Goal: Task Accomplishment & Management: Complete application form

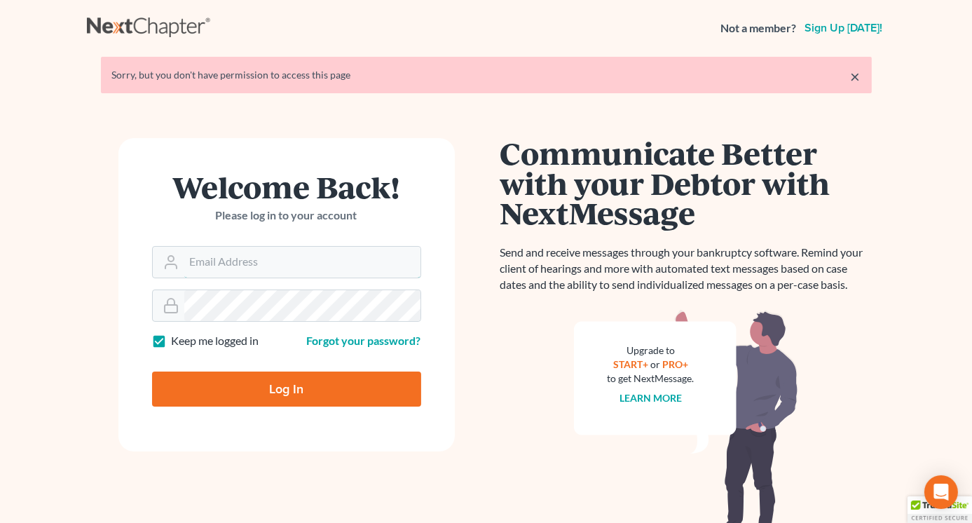
type input "Lisa@lawlisa.com"
click at [291, 390] on input "Log In" at bounding box center [286, 388] width 269 height 35
type input "Thinking..."
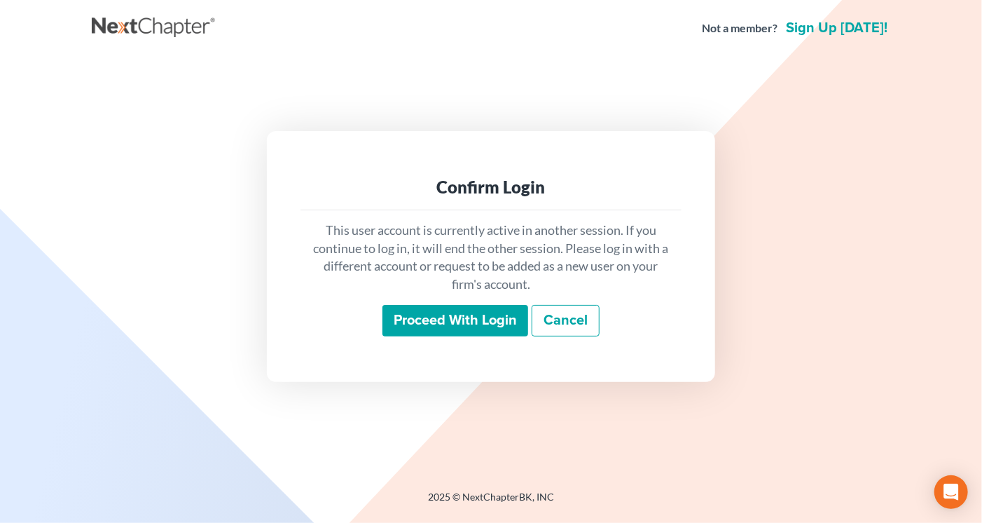
click at [477, 317] on input "Proceed with login" at bounding box center [455, 321] width 146 height 32
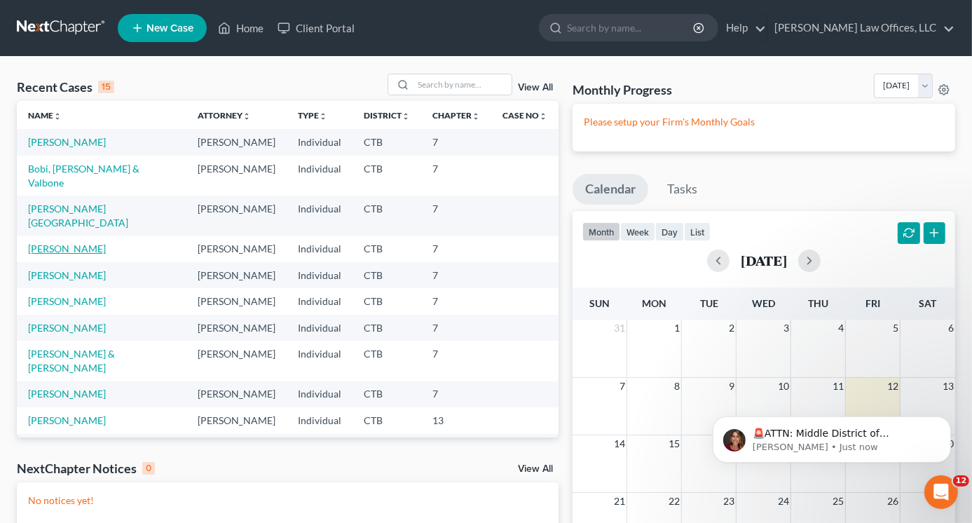
click at [69, 242] on link "[PERSON_NAME]" at bounding box center [67, 248] width 78 height 12
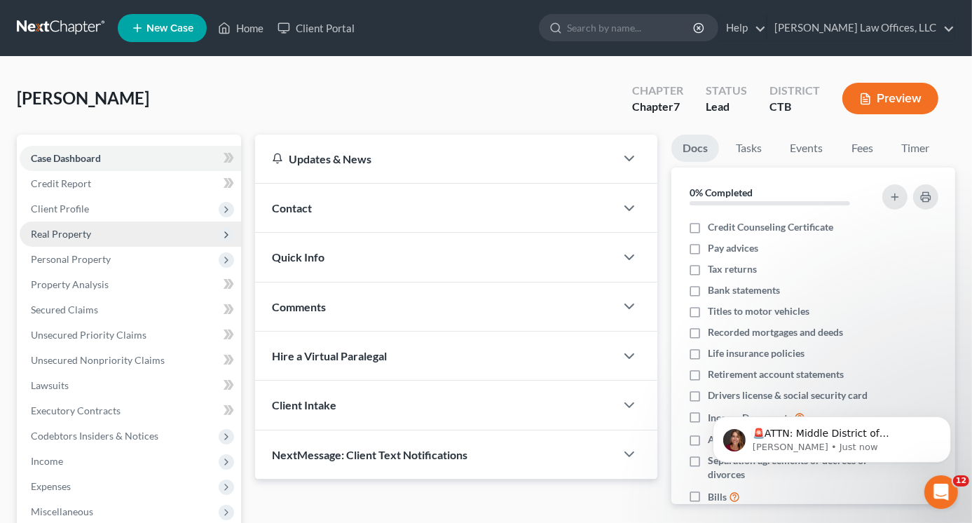
scroll to position [70, 0]
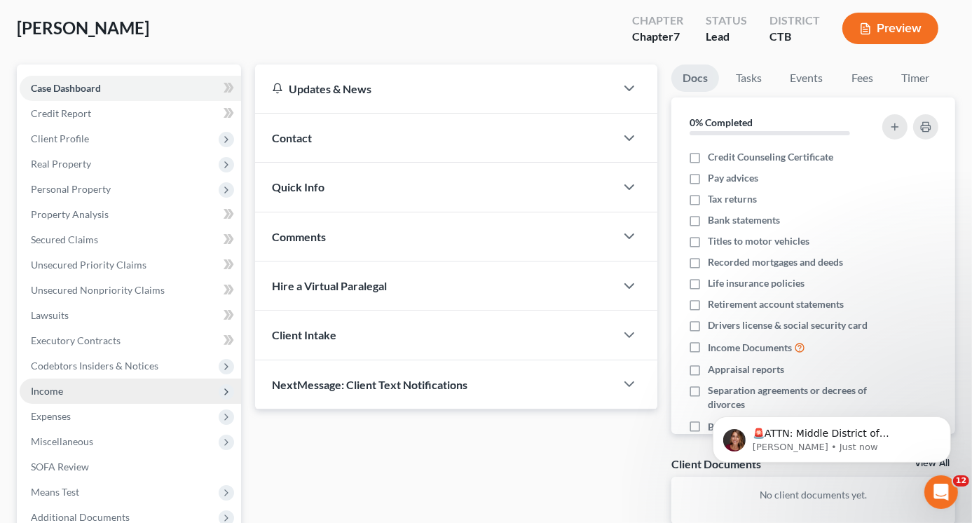
click at [69, 392] on span "Income" at bounding box center [130, 390] width 221 height 25
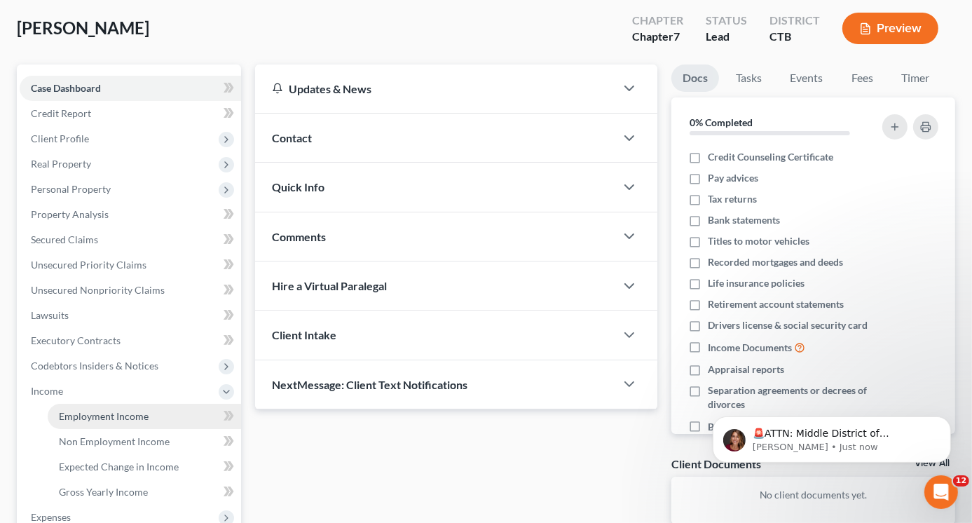
click at [91, 415] on span "Employment Income" at bounding box center [104, 416] width 90 height 12
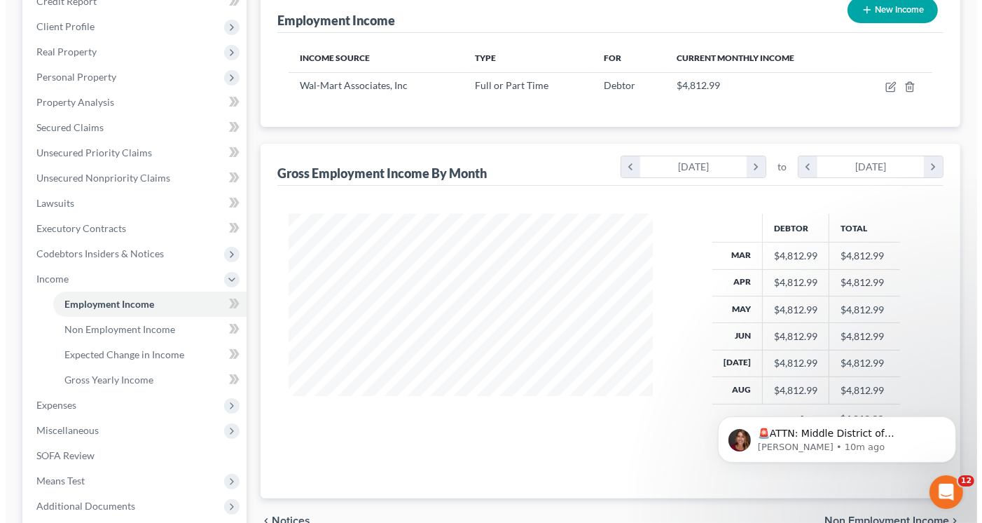
scroll to position [181, 0]
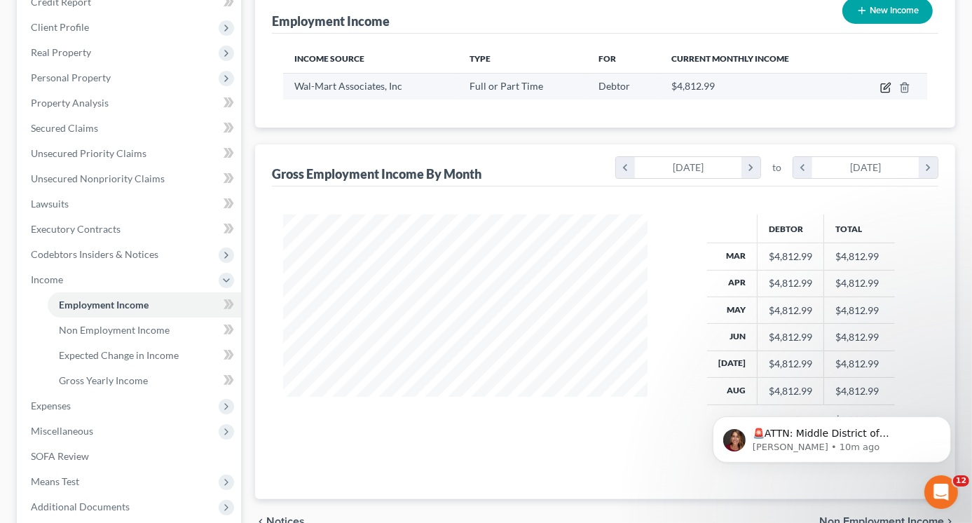
click at [884, 84] on icon "button" at bounding box center [884, 88] width 8 height 8
select select "0"
select select "2"
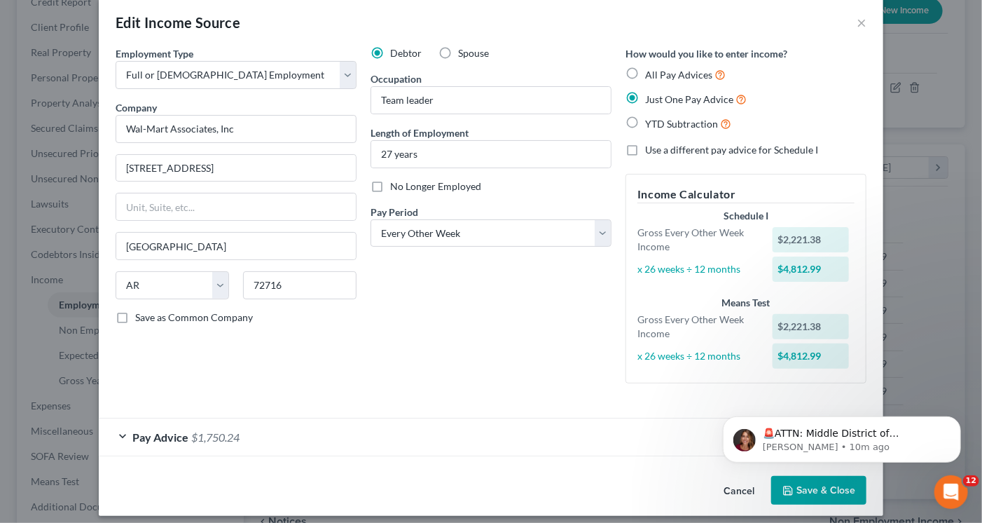
scroll to position [27, 0]
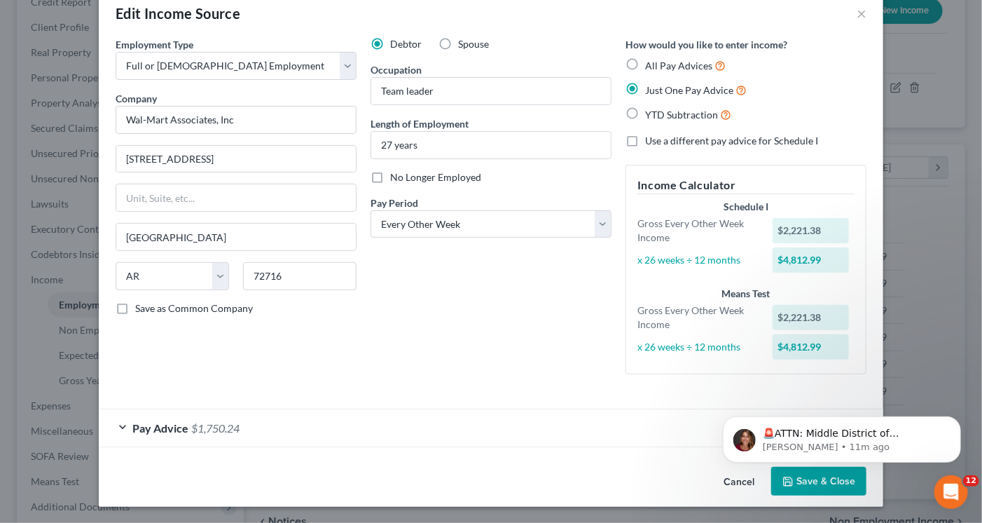
click at [173, 427] on span "Pay Advice" at bounding box center [160, 427] width 56 height 13
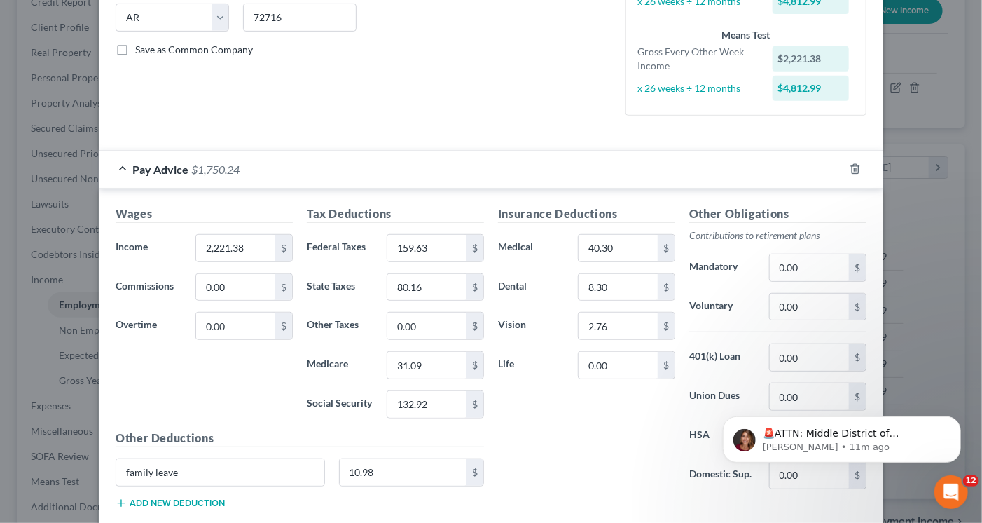
scroll to position [307, 0]
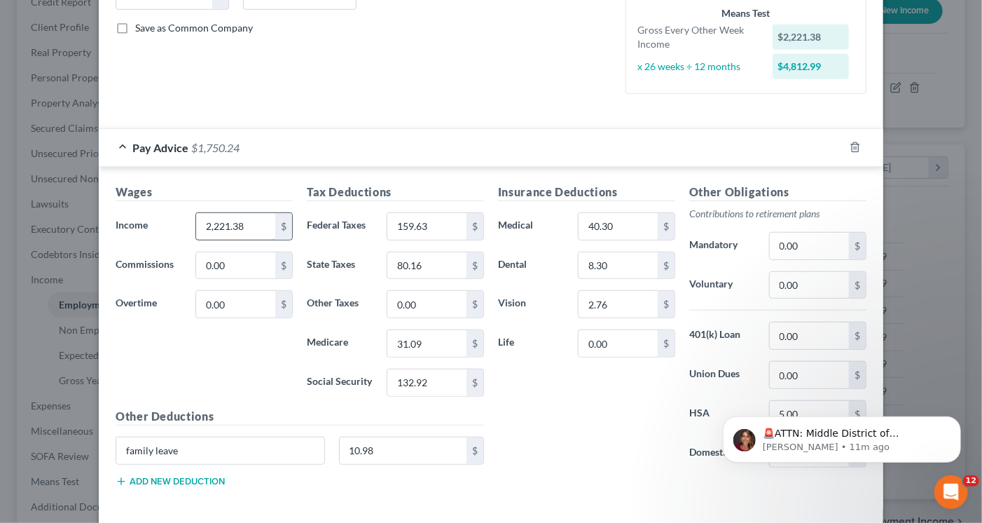
click at [247, 224] on input "2,221.38" at bounding box center [235, 226] width 79 height 27
type input "2,532.98"
click at [429, 220] on input "159.63" at bounding box center [426, 226] width 79 height 27
type input "183.71"
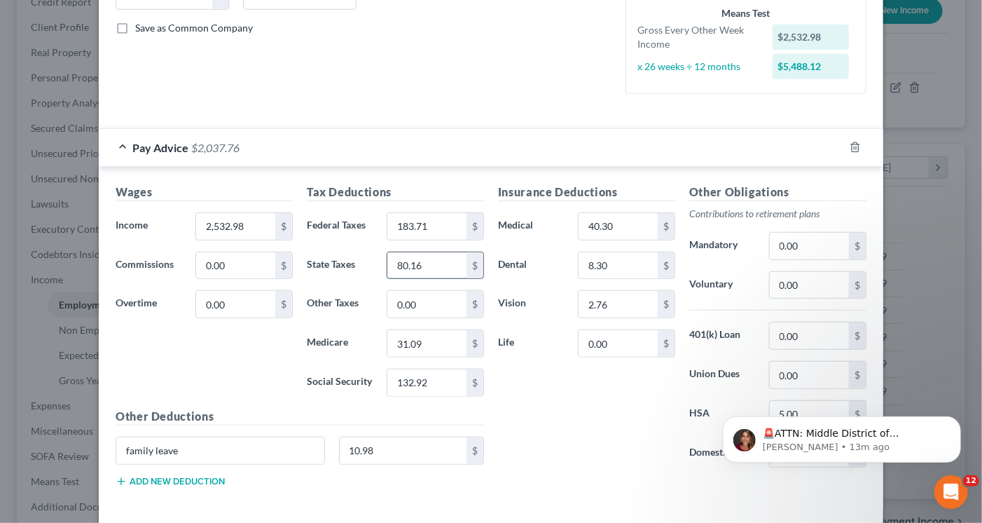
click at [432, 258] on input "80.16" at bounding box center [426, 265] width 79 height 27
type input "92.98"
click at [434, 381] on input "132.92" at bounding box center [426, 382] width 79 height 27
type input "145.37"
click at [427, 340] on input "31.09" at bounding box center [426, 343] width 79 height 27
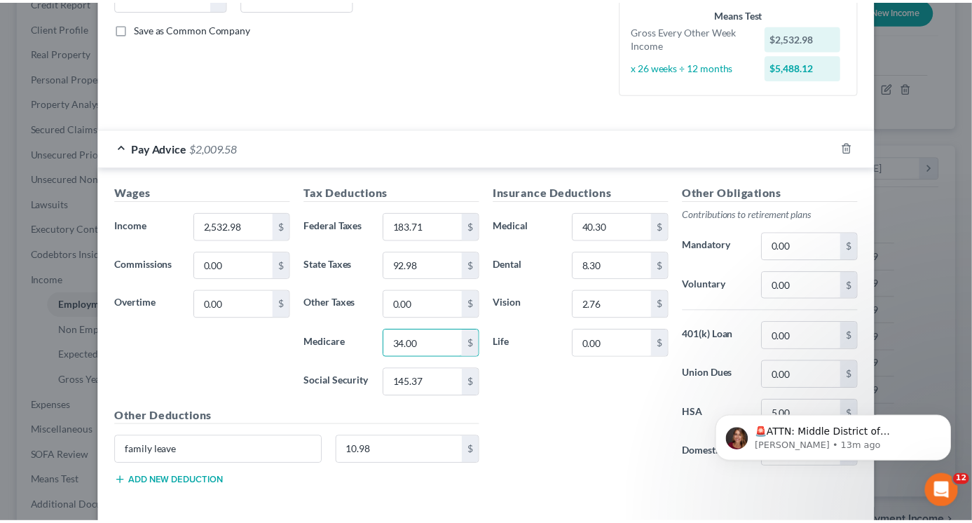
scroll to position [367, 0]
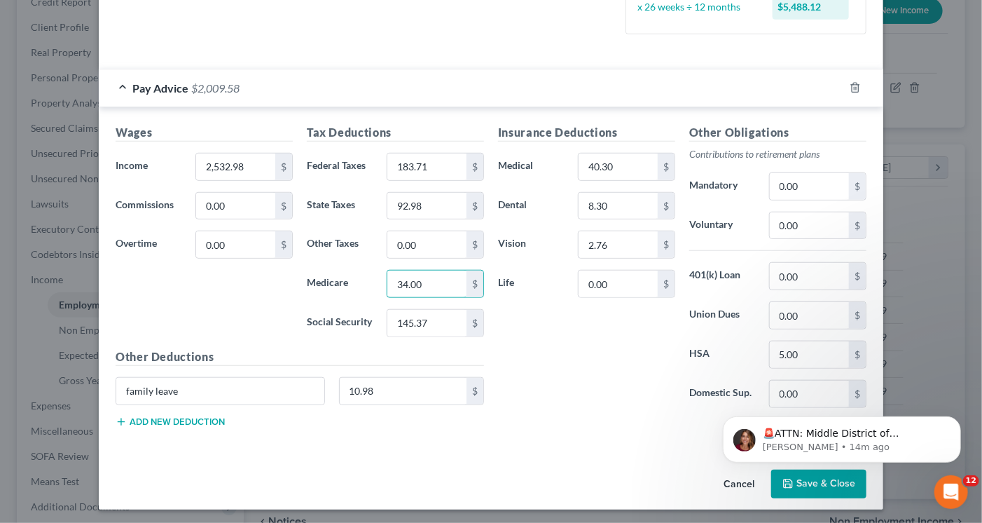
type input "34.00"
click at [786, 479] on html "🚨ATTN: Middle District of Florida The court has added a new Credit Counseling F…" at bounding box center [841, 435] width 280 height 98
click at [957, 416] on icon "Dismiss notification" at bounding box center [957, 419] width 8 height 8
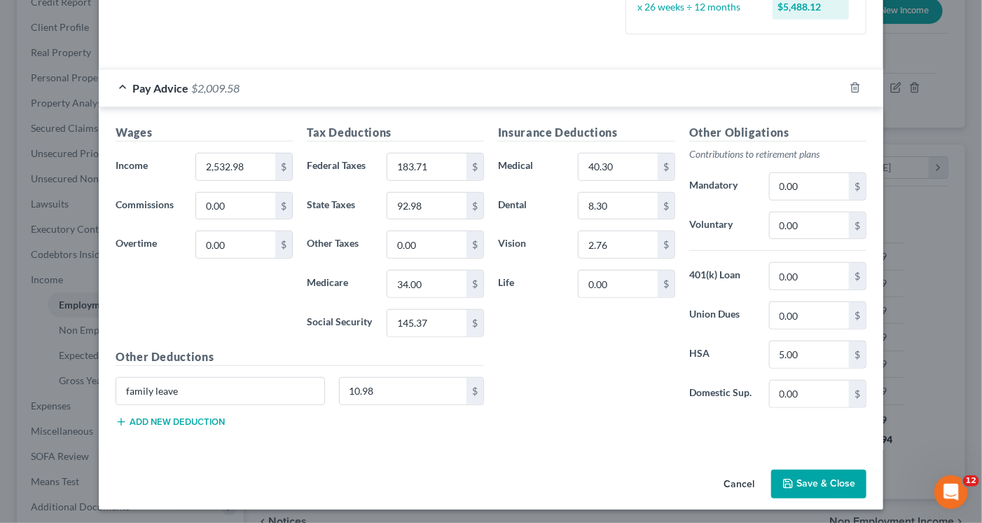
click at [827, 469] on button "Save & Close" at bounding box center [818, 483] width 95 height 29
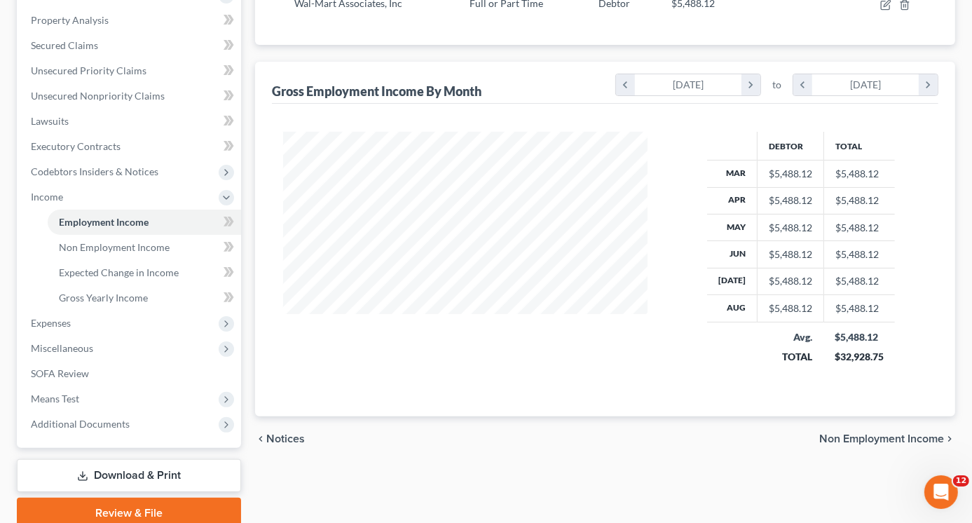
scroll to position [322, 0]
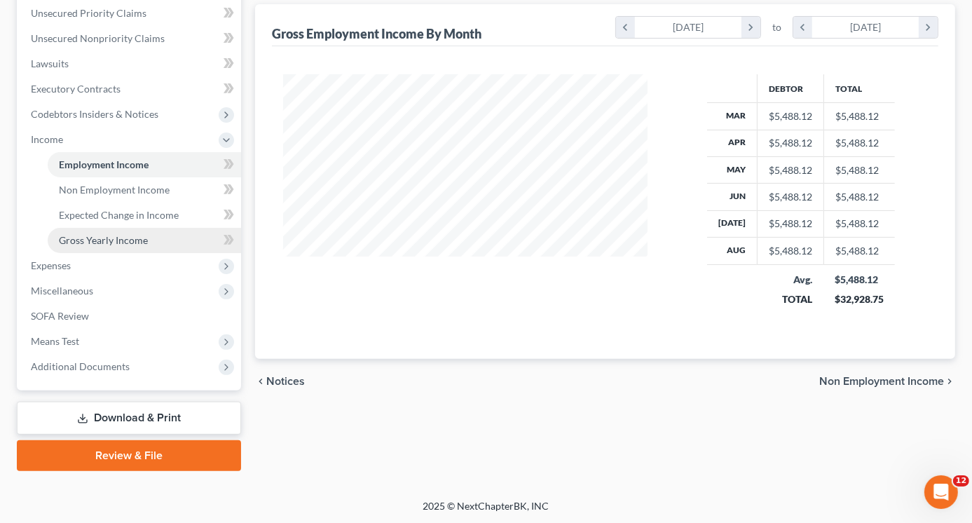
click at [120, 236] on span "Gross Yearly Income" at bounding box center [103, 240] width 89 height 12
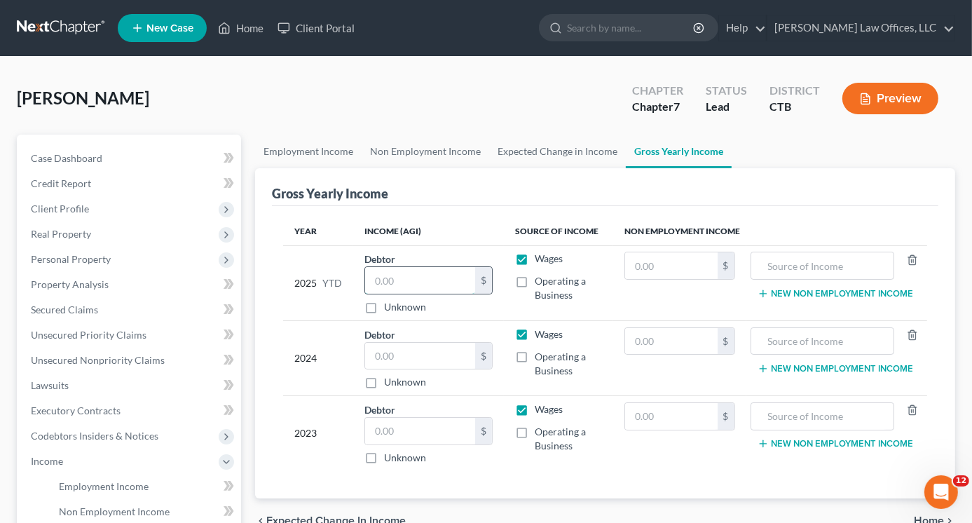
click at [395, 278] on input "text" at bounding box center [420, 280] width 110 height 27
type input "44,129"
click at [392, 354] on input "text" at bounding box center [420, 356] width 110 height 27
type input "58,666"
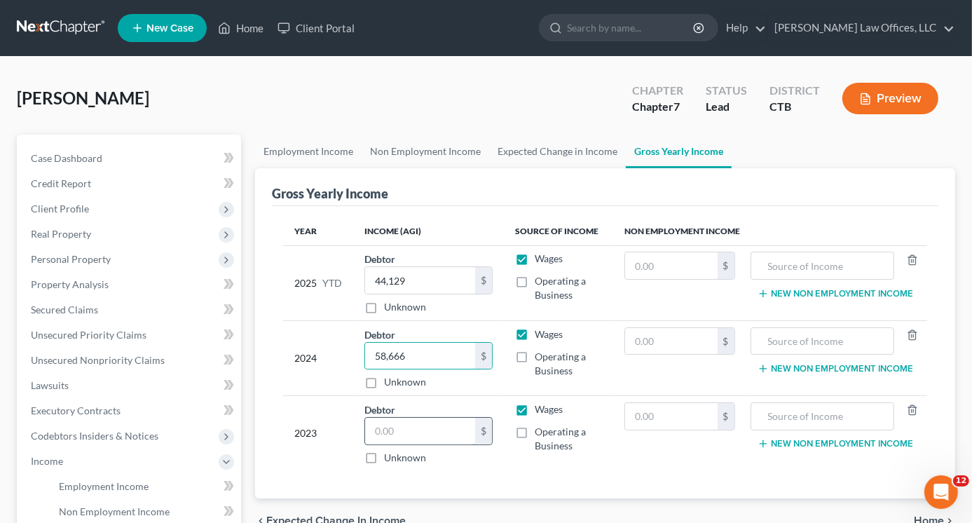
click at [408, 434] on input "text" at bounding box center [420, 430] width 110 height 27
type input "57,613"
click at [572, 146] on link "Expected Change in Income" at bounding box center [557, 151] width 137 height 34
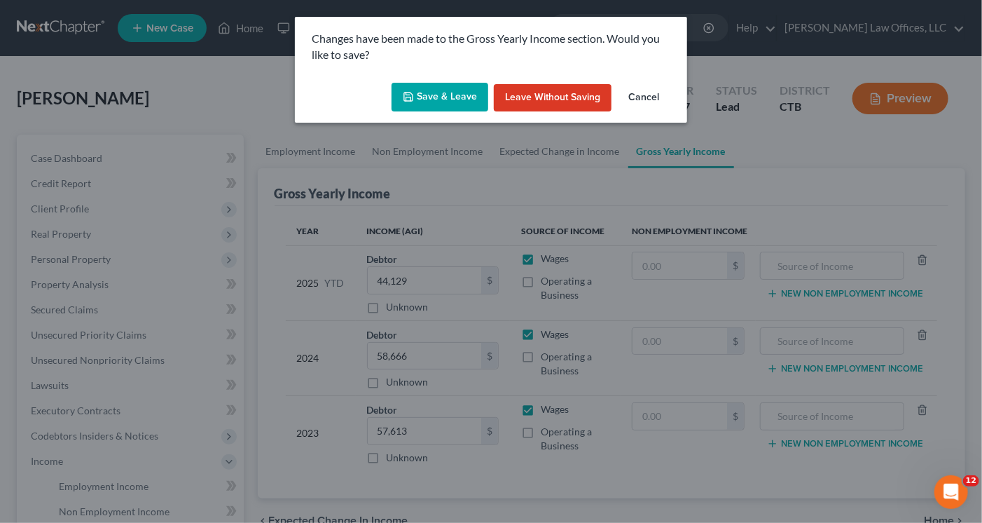
click at [439, 99] on button "Save & Leave" at bounding box center [440, 97] width 97 height 29
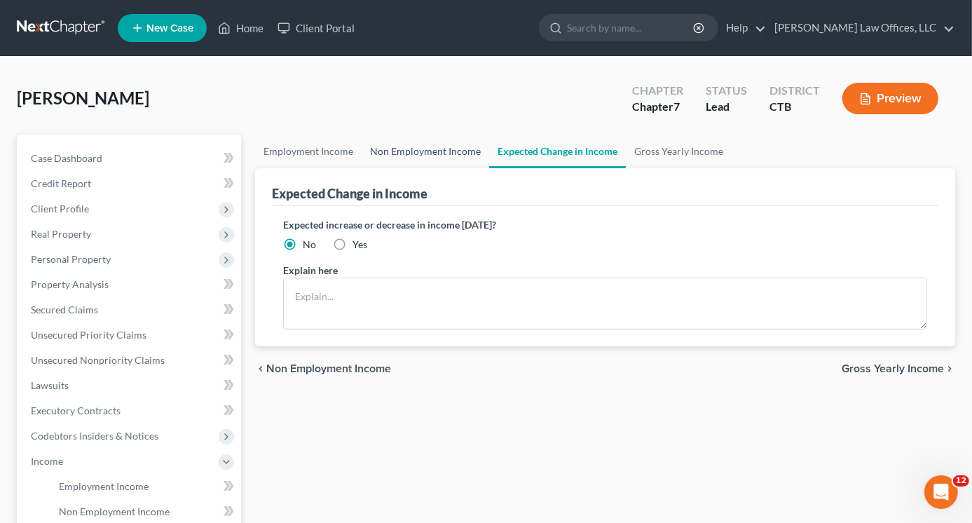
click at [423, 150] on link "Non Employment Income" at bounding box center [424, 151] width 127 height 34
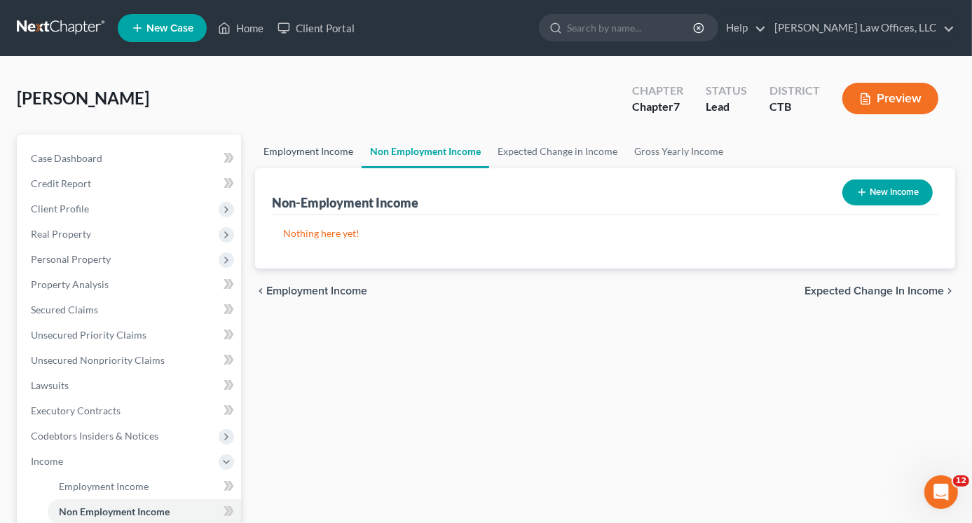
click at [287, 149] on link "Employment Income" at bounding box center [308, 151] width 106 height 34
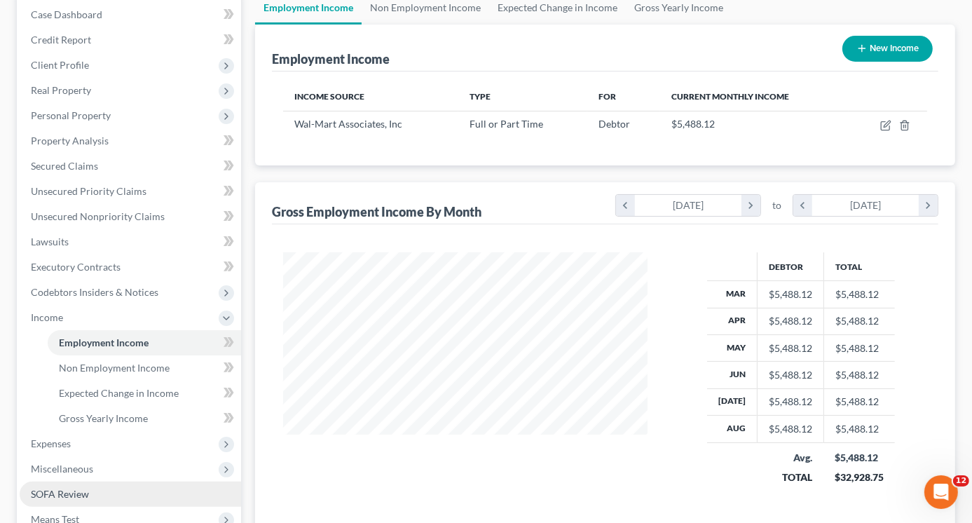
scroll to position [322, 0]
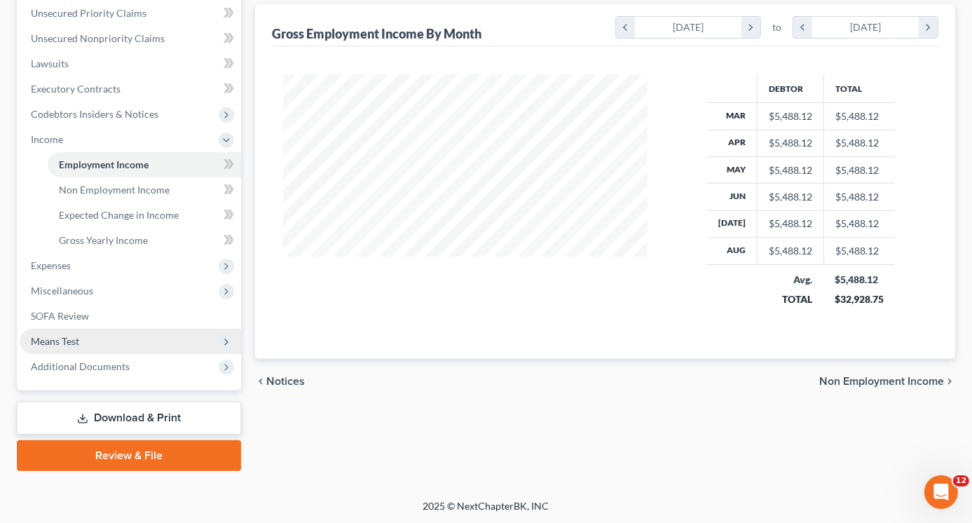
click at [63, 340] on span "Means Test" at bounding box center [55, 341] width 48 height 12
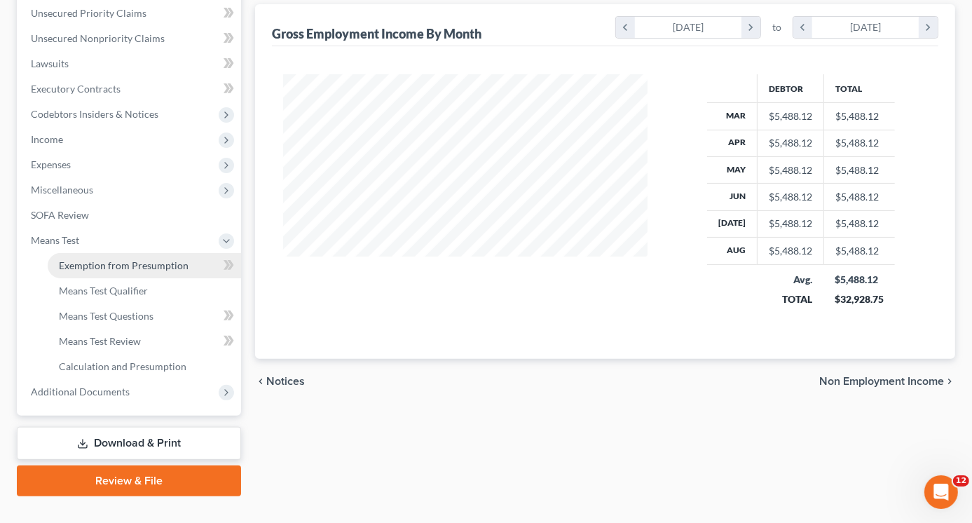
click at [130, 265] on span "Exemption from Presumption" at bounding box center [124, 265] width 130 height 12
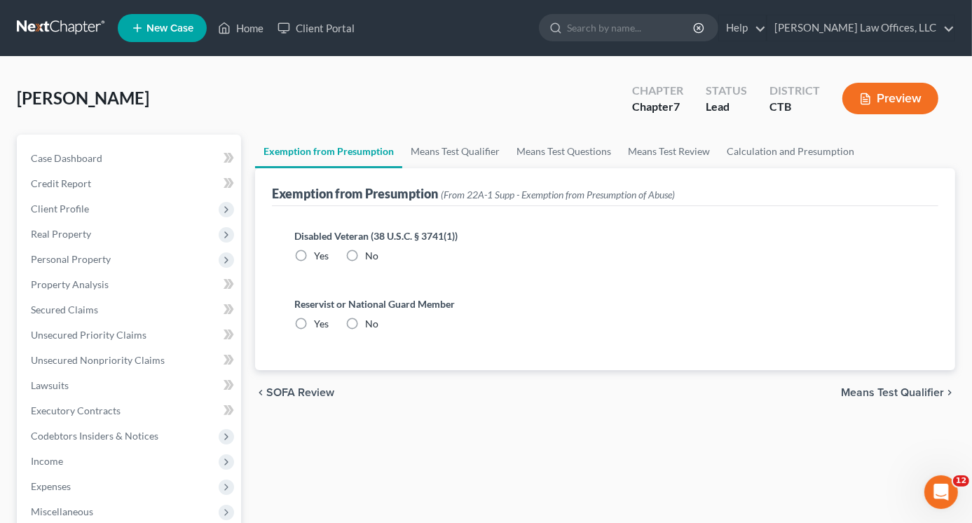
click at [365, 254] on label "No" at bounding box center [371, 256] width 13 height 14
click at [371, 254] on input "No" at bounding box center [375, 253] width 9 height 9
radio input "true"
click at [365, 320] on label "No" at bounding box center [371, 324] width 13 height 14
click at [371, 320] on input "No" at bounding box center [375, 321] width 9 height 9
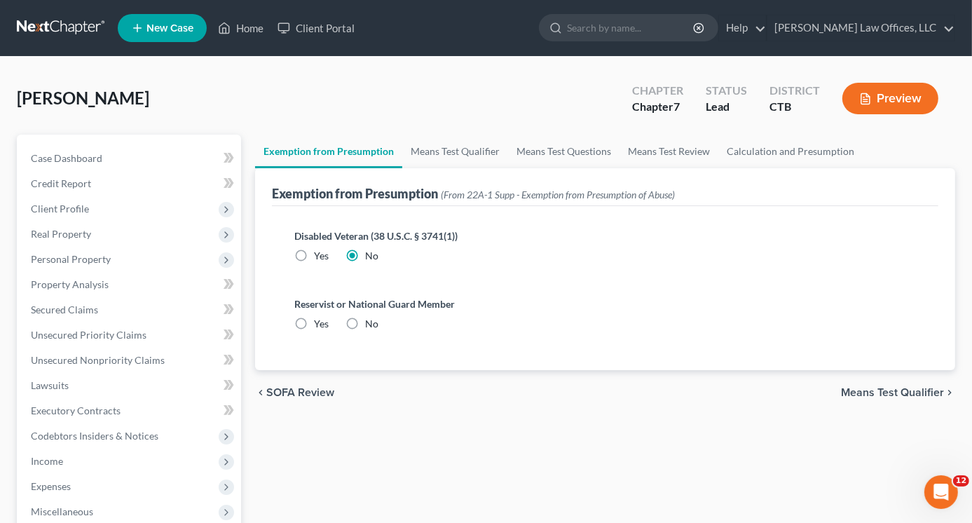
radio input "true"
click at [445, 150] on link "Means Test Qualifier" at bounding box center [455, 151] width 106 height 34
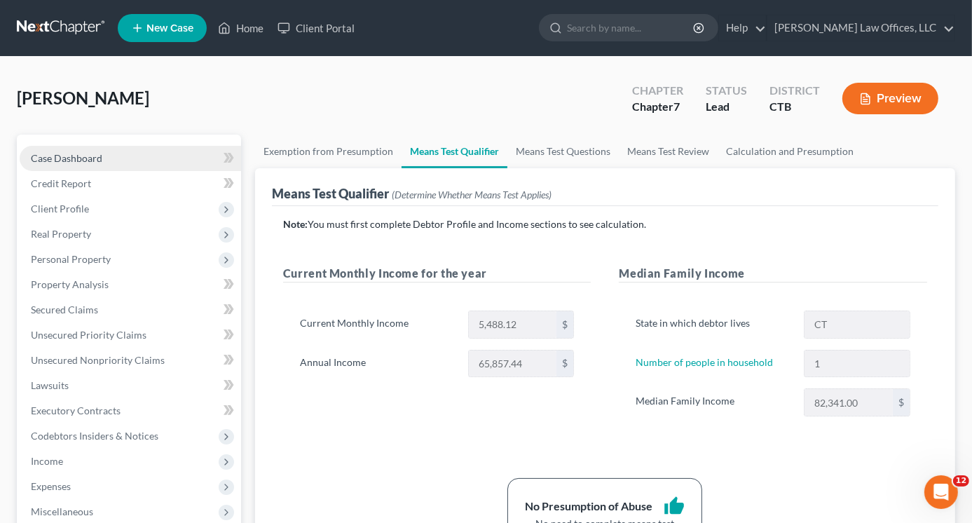
click at [70, 160] on span "Case Dashboard" at bounding box center [66, 158] width 71 height 12
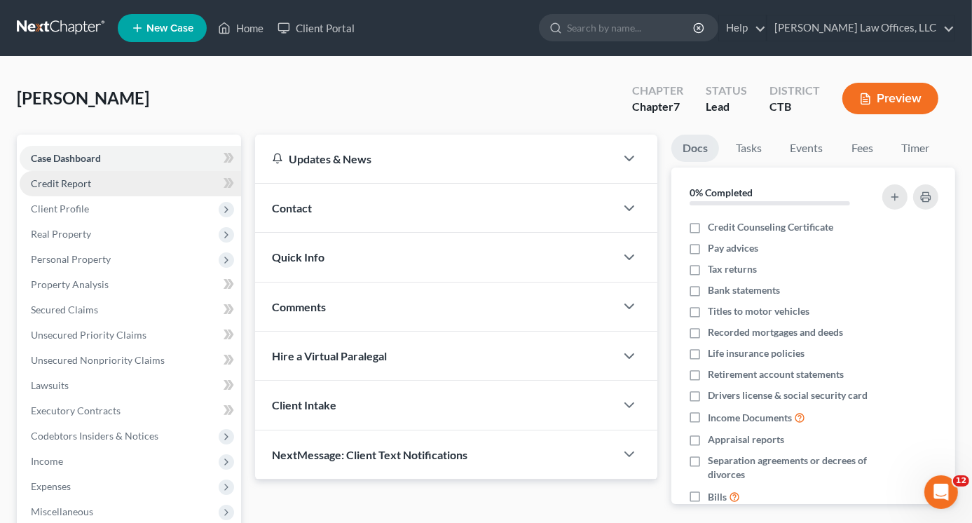
click at [66, 186] on span "Credit Report" at bounding box center [61, 183] width 60 height 12
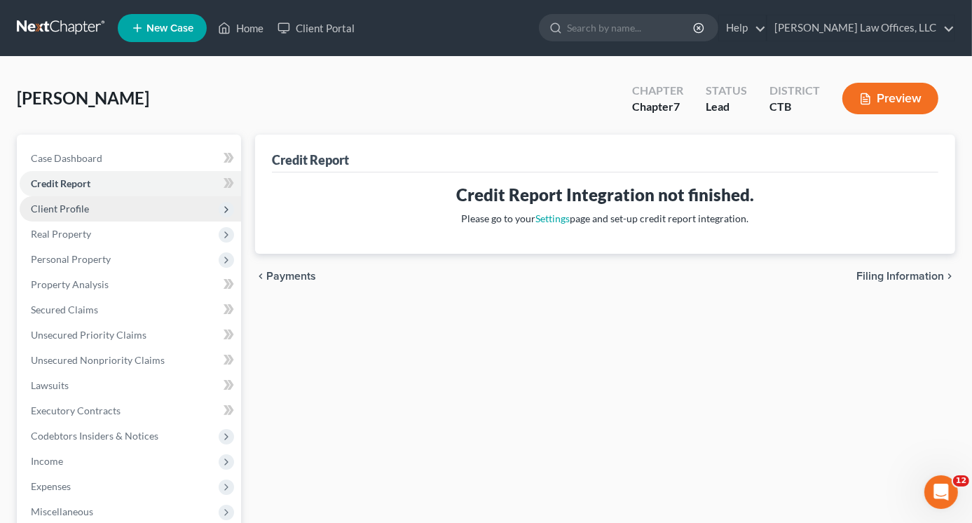
click at [66, 211] on span "Client Profile" at bounding box center [60, 208] width 58 height 12
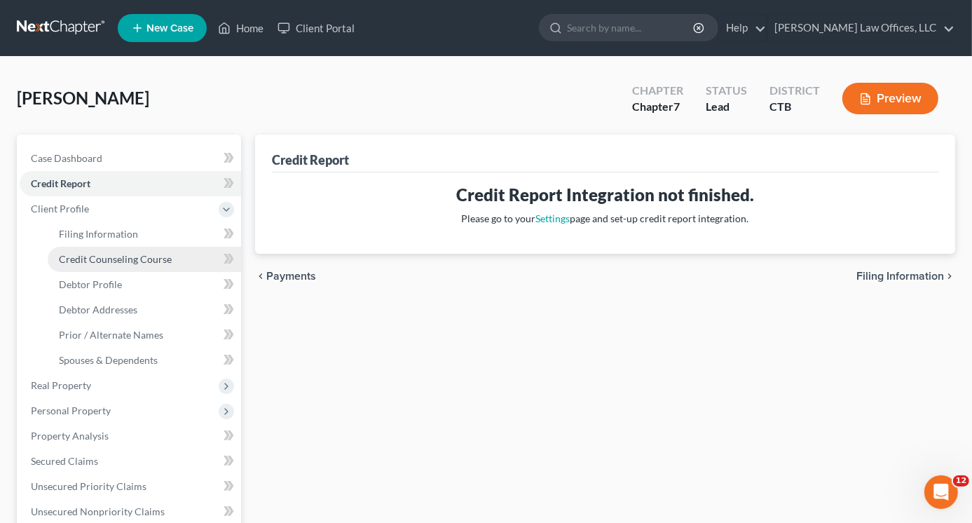
click at [157, 262] on span "Credit Counseling Course" at bounding box center [115, 259] width 113 height 12
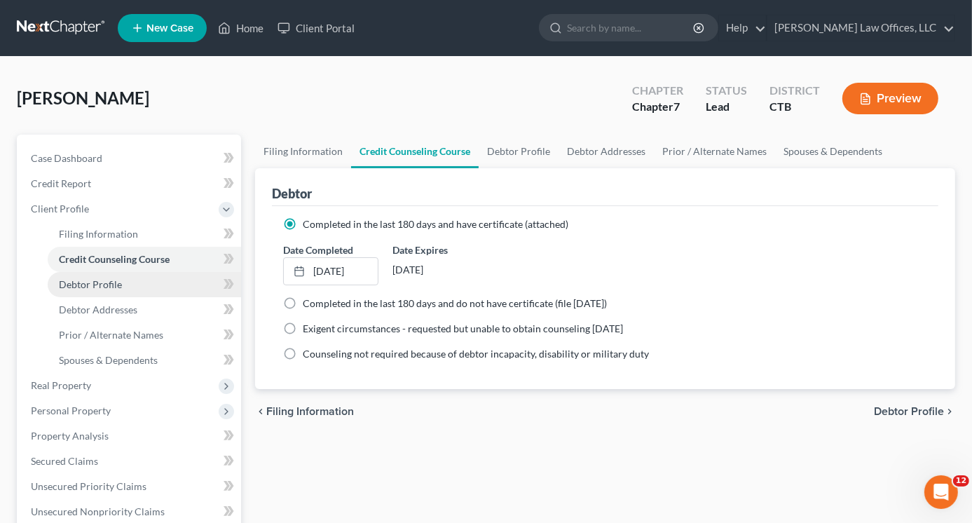
click at [116, 285] on span "Debtor Profile" at bounding box center [90, 284] width 63 height 12
select select "0"
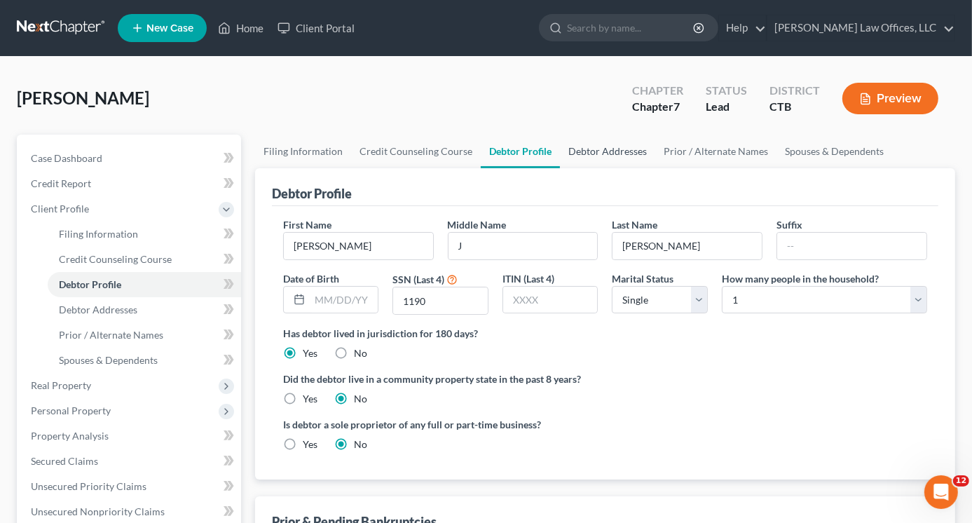
click at [604, 153] on link "Debtor Addresses" at bounding box center [607, 151] width 95 height 34
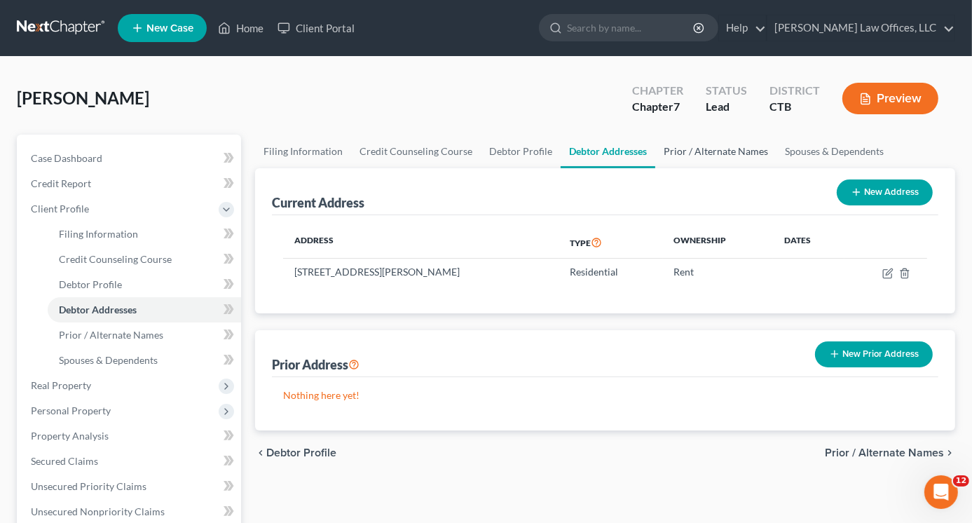
click at [705, 146] on link "Prior / Alternate Names" at bounding box center [715, 151] width 121 height 34
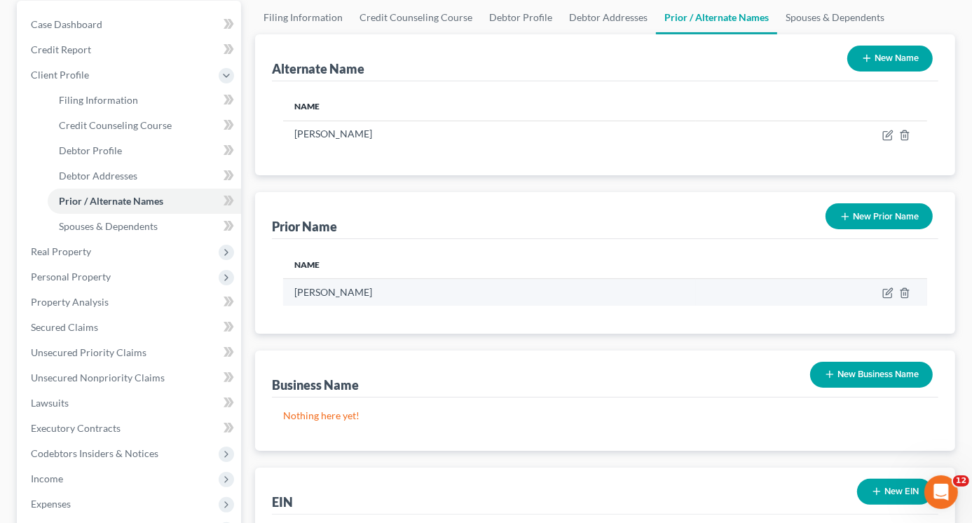
scroll to position [140, 0]
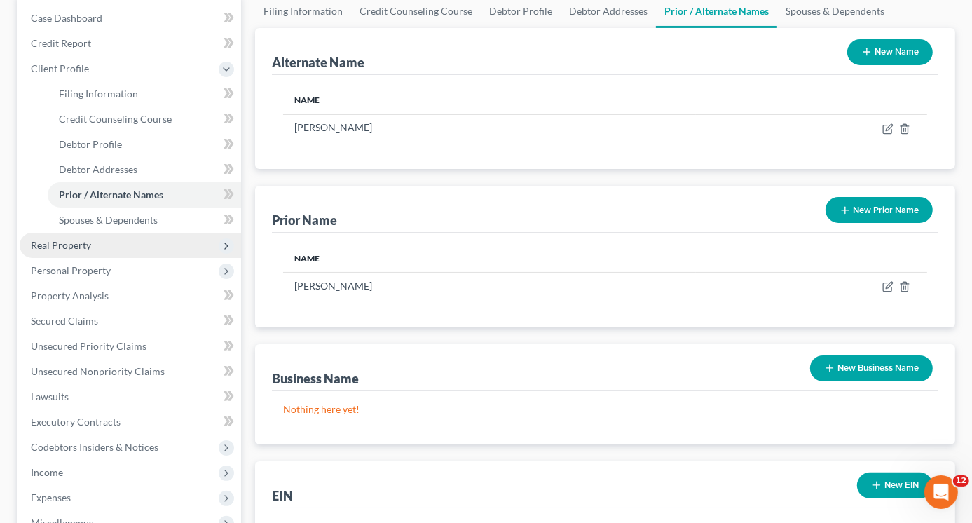
click at [70, 246] on span "Real Property" at bounding box center [61, 245] width 60 height 12
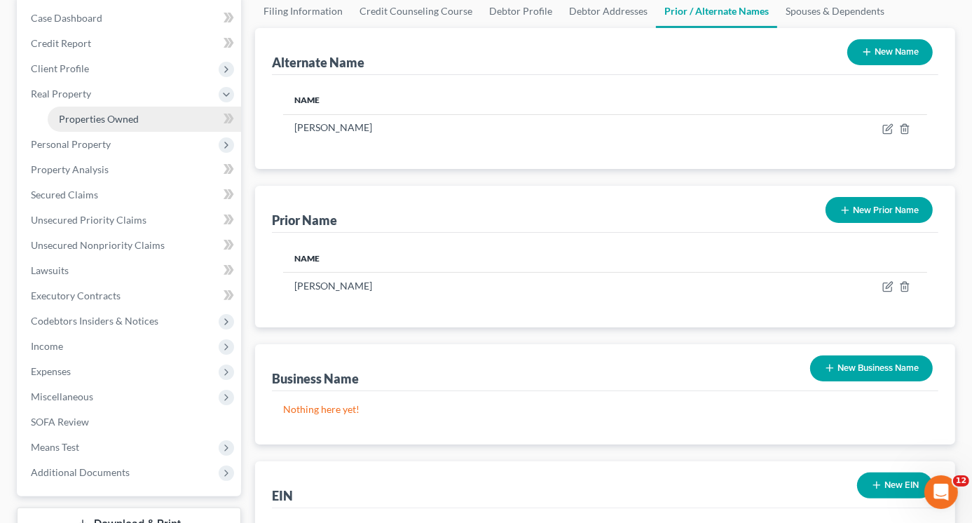
click at [81, 116] on span "Properties Owned" at bounding box center [99, 119] width 80 height 12
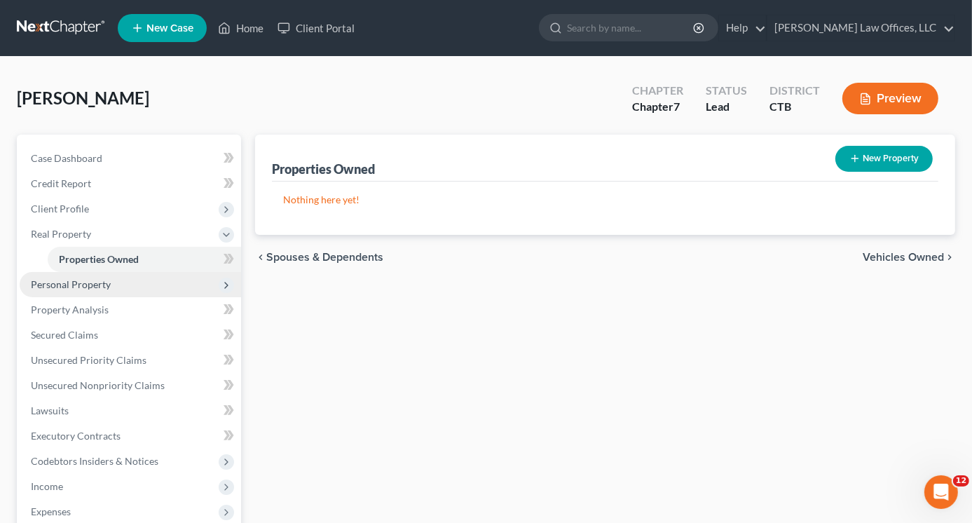
click at [84, 284] on span "Personal Property" at bounding box center [71, 284] width 80 height 12
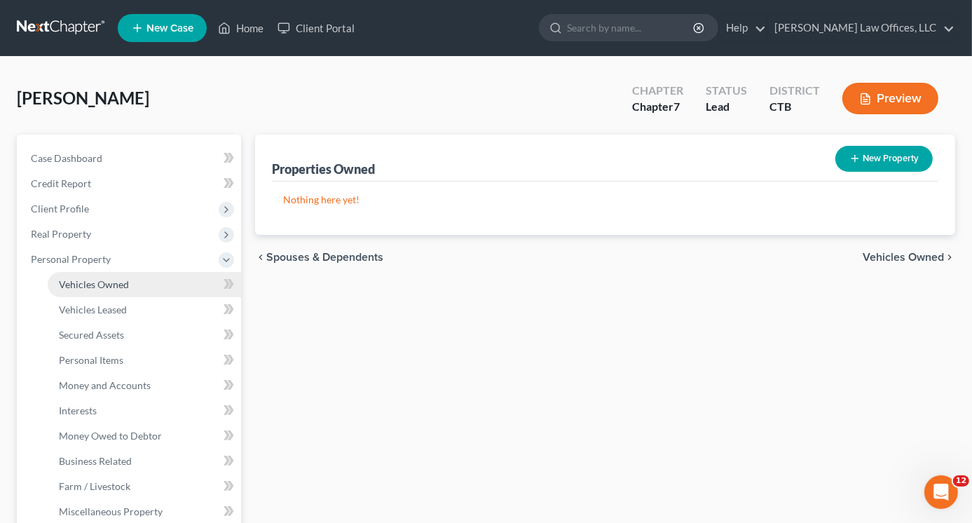
click at [84, 282] on span "Vehicles Owned" at bounding box center [94, 284] width 70 height 12
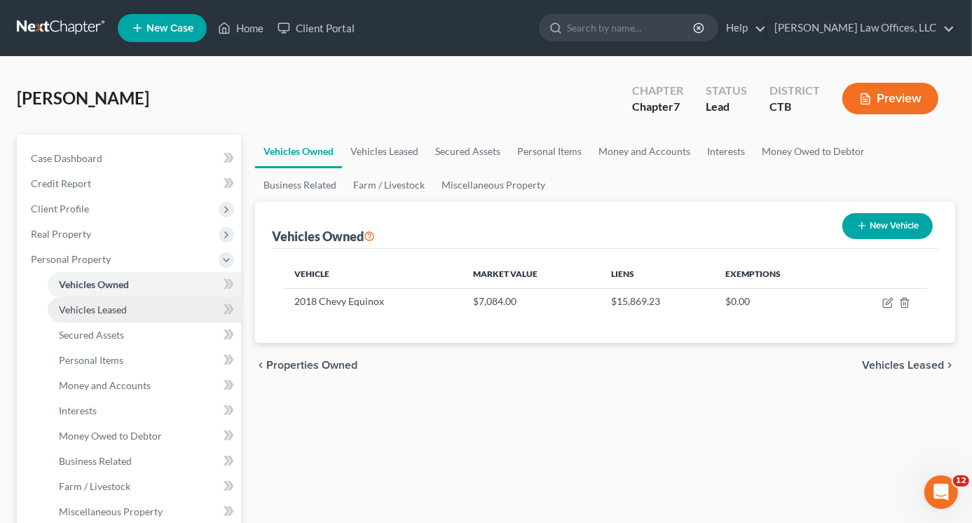
click at [92, 310] on span "Vehicles Leased" at bounding box center [93, 309] width 68 height 12
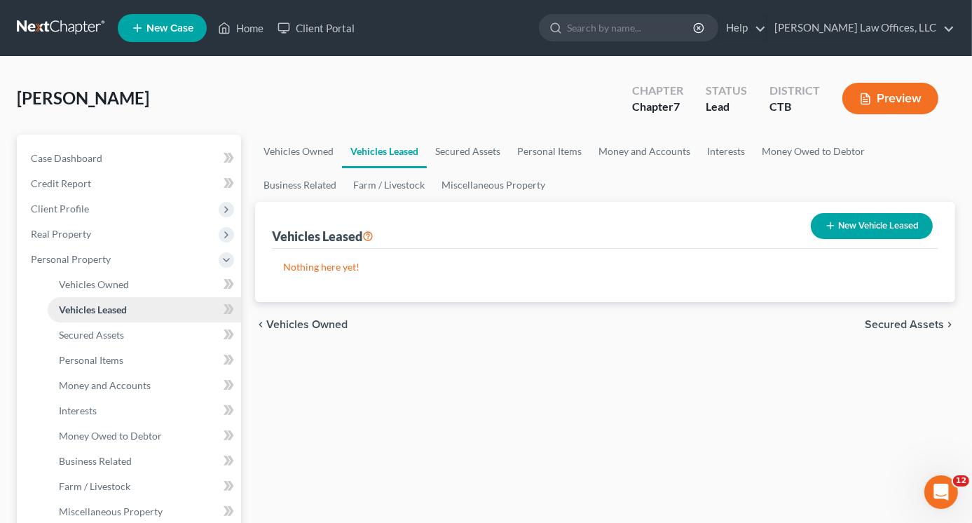
scroll to position [70, 0]
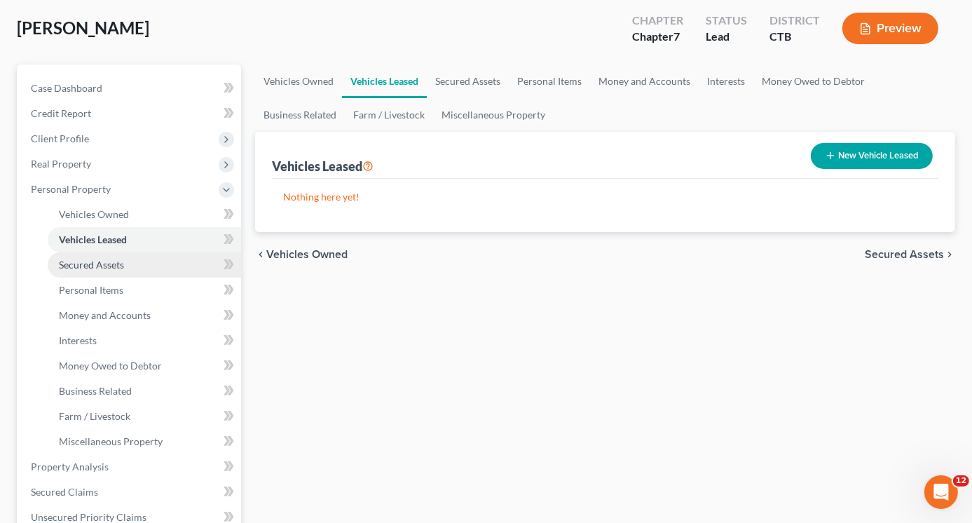
click at [109, 268] on span "Secured Assets" at bounding box center [91, 264] width 65 height 12
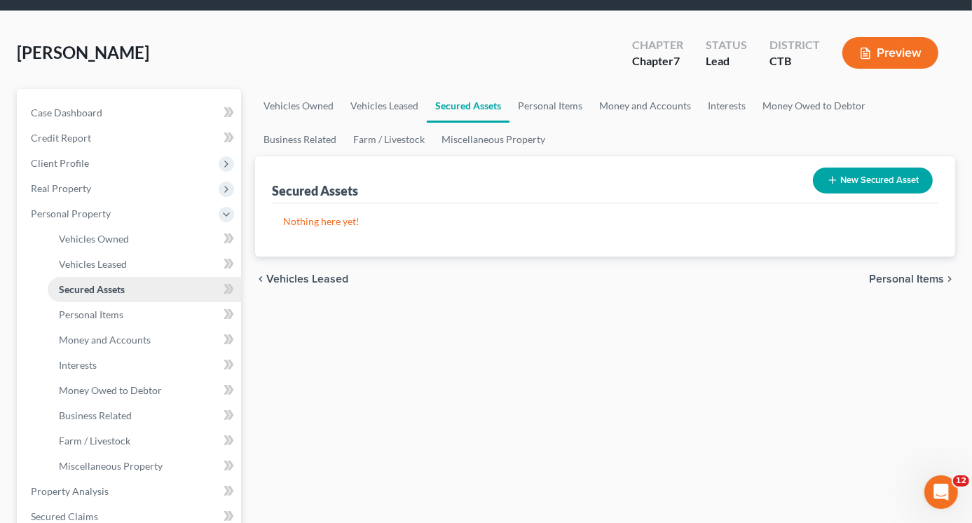
scroll to position [70, 0]
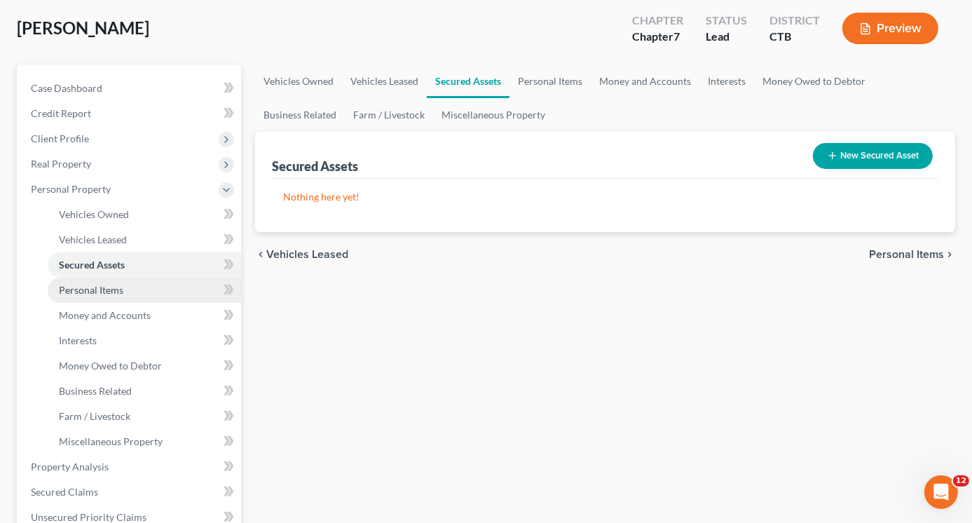
click at [102, 286] on span "Personal Items" at bounding box center [91, 290] width 64 height 12
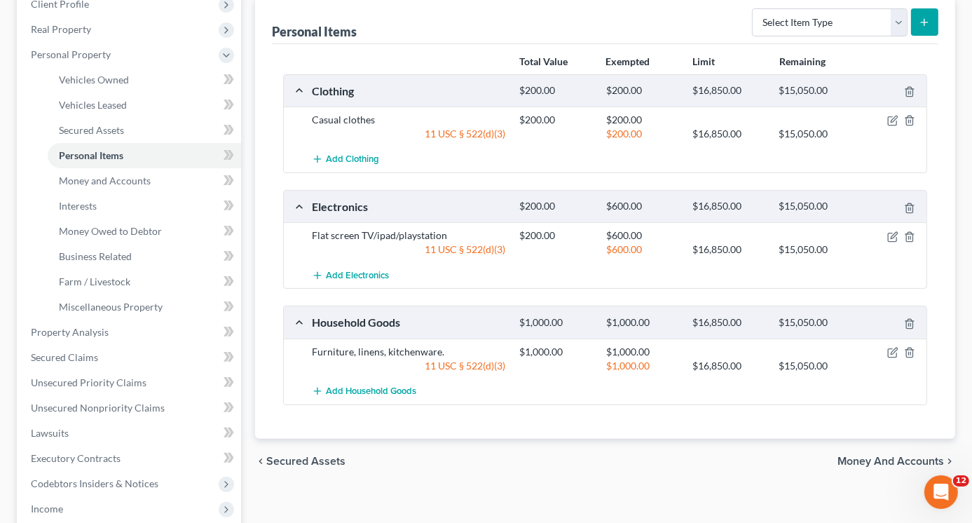
scroll to position [210, 0]
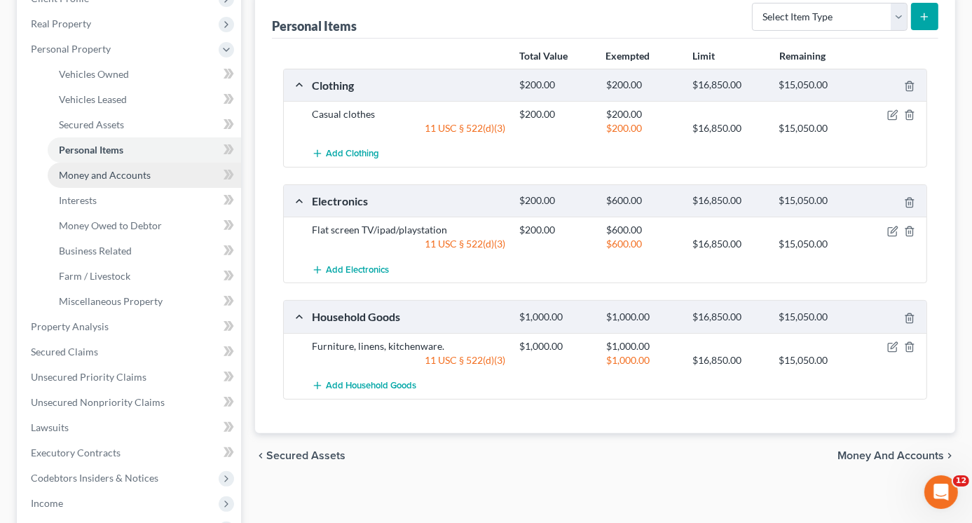
click at [115, 173] on span "Money and Accounts" at bounding box center [105, 175] width 92 height 12
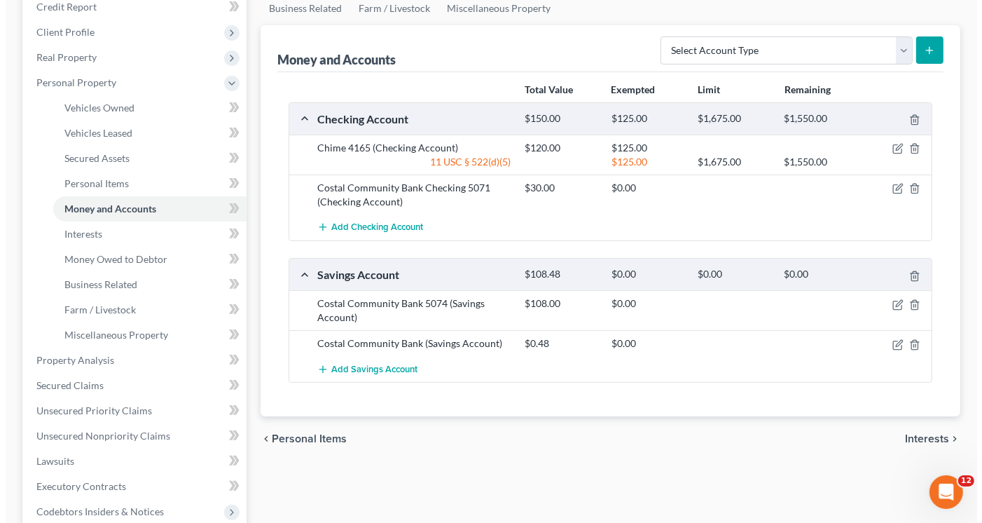
scroll to position [210, 0]
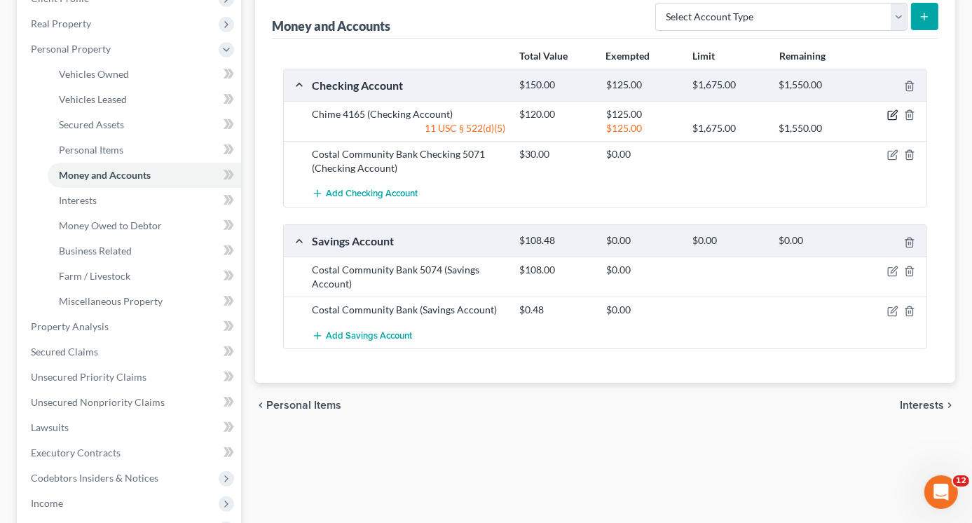
click at [894, 114] on icon "button" at bounding box center [892, 114] width 11 height 11
click at [894, 114] on body "Home New Case Client Portal Gustafson Law Offices, LLC lisa@lawlisa.com My Acco…" at bounding box center [486, 288] width 972 height 997
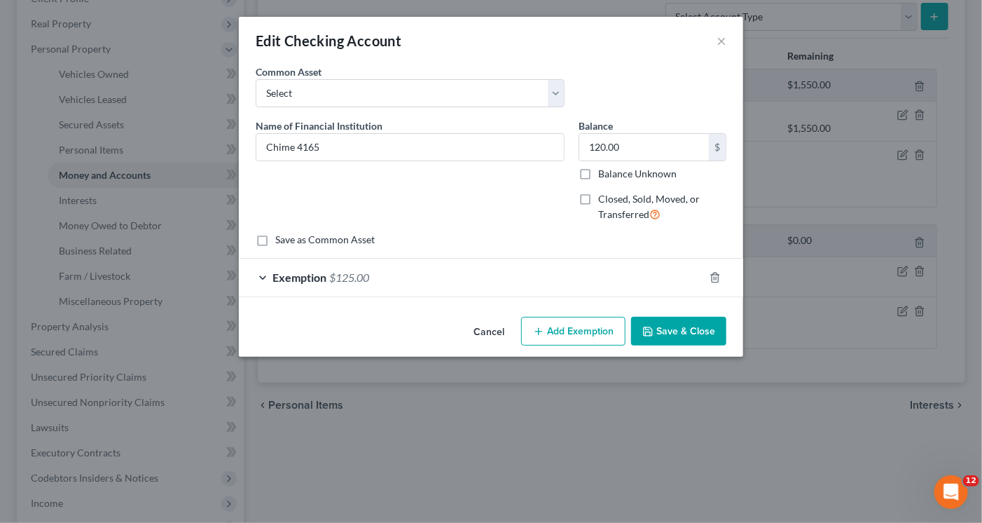
click at [748, 413] on div "Edit Checking Account × An exemption set must first be selected from the Filing…" at bounding box center [491, 261] width 982 height 523
click at [720, 43] on button "×" at bounding box center [722, 40] width 10 height 17
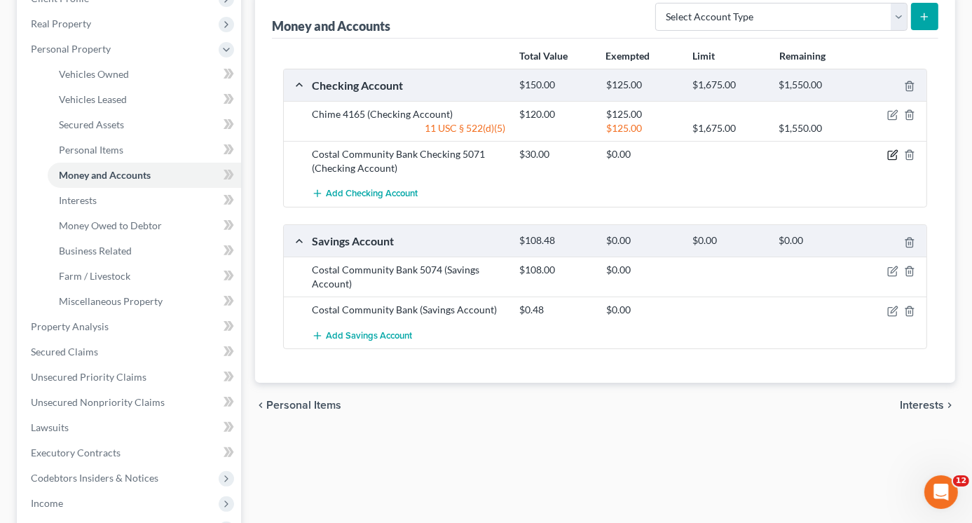
click at [890, 152] on icon "button" at bounding box center [892, 154] width 11 height 11
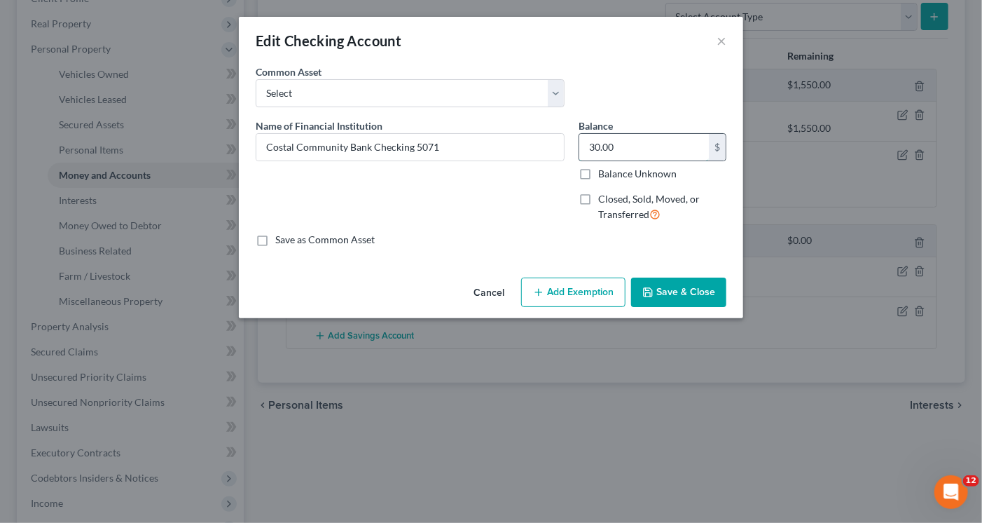
click at [635, 145] on input "30.00" at bounding box center [644, 147] width 130 height 27
type input "154.07"
click at [595, 291] on button "Add Exemption" at bounding box center [573, 291] width 104 height 29
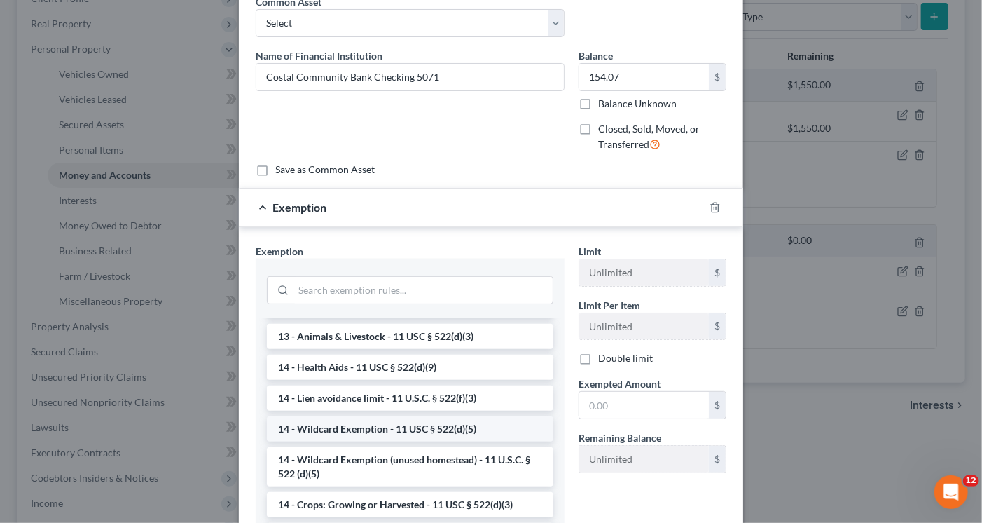
click at [363, 422] on li "14 - Wildcard Exemption - 11 USC § 522(d)(5)" at bounding box center [410, 428] width 286 height 25
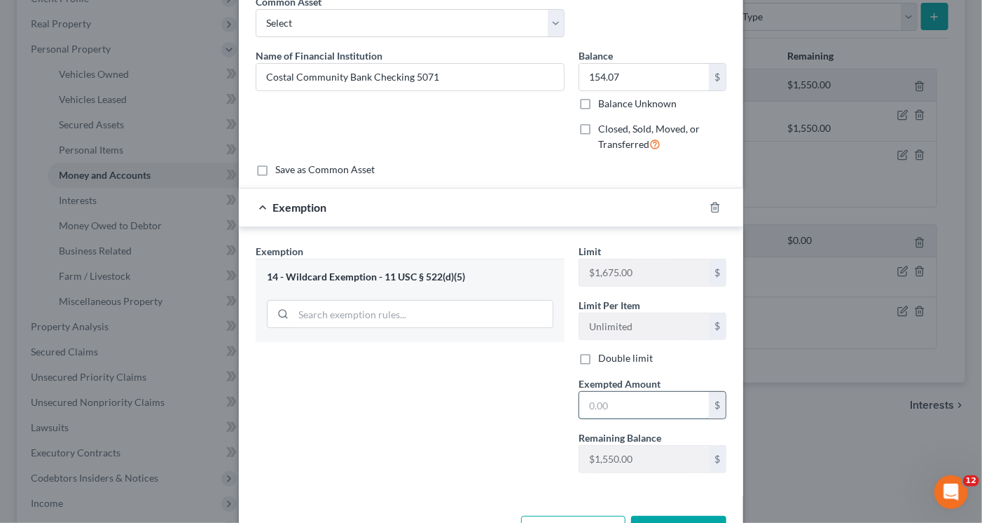
click at [588, 403] on input "text" at bounding box center [644, 405] width 130 height 27
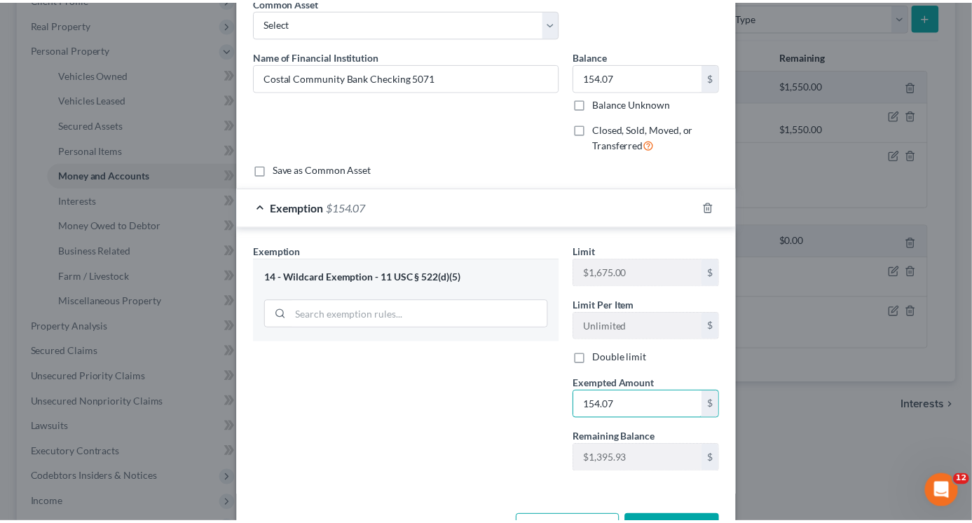
scroll to position [118, 0]
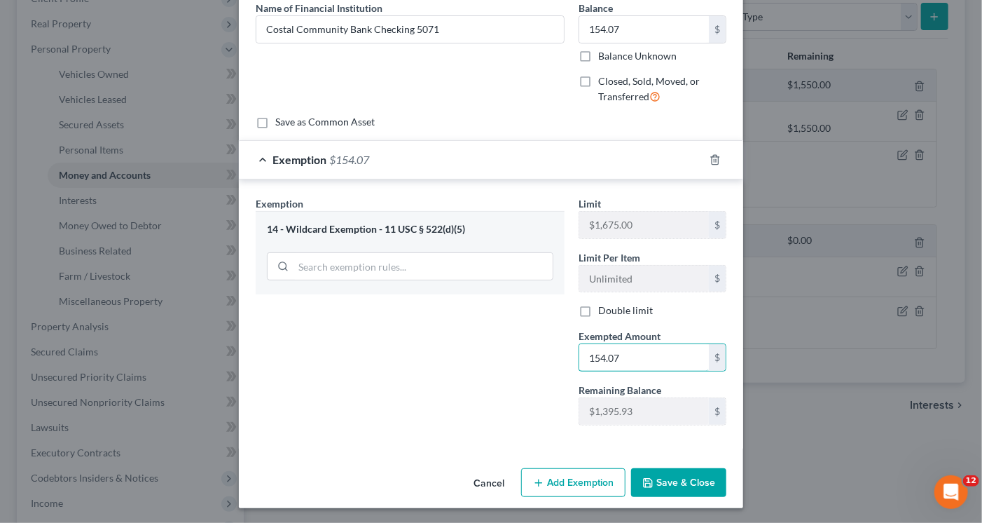
type input "154.07"
click at [657, 483] on button "Save & Close" at bounding box center [678, 482] width 95 height 29
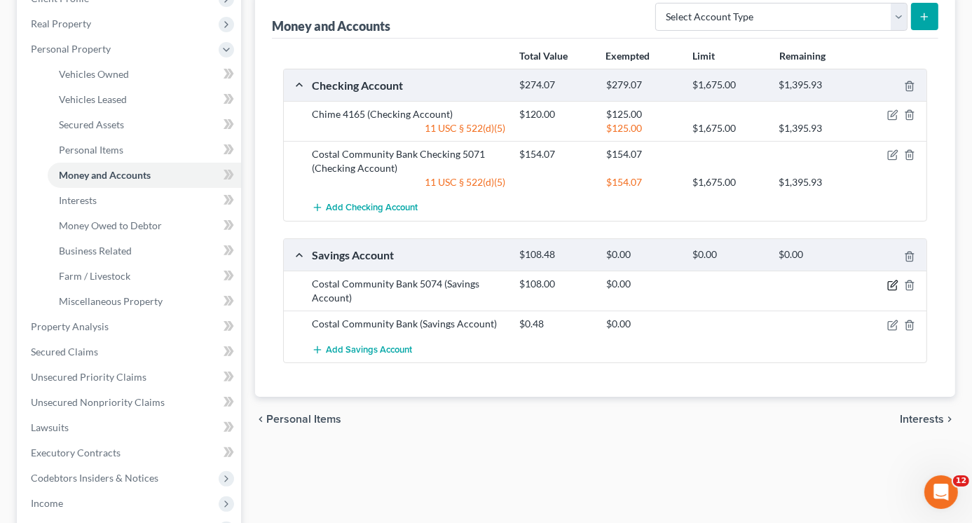
click at [892, 284] on icon "button" at bounding box center [892, 284] width 11 height 11
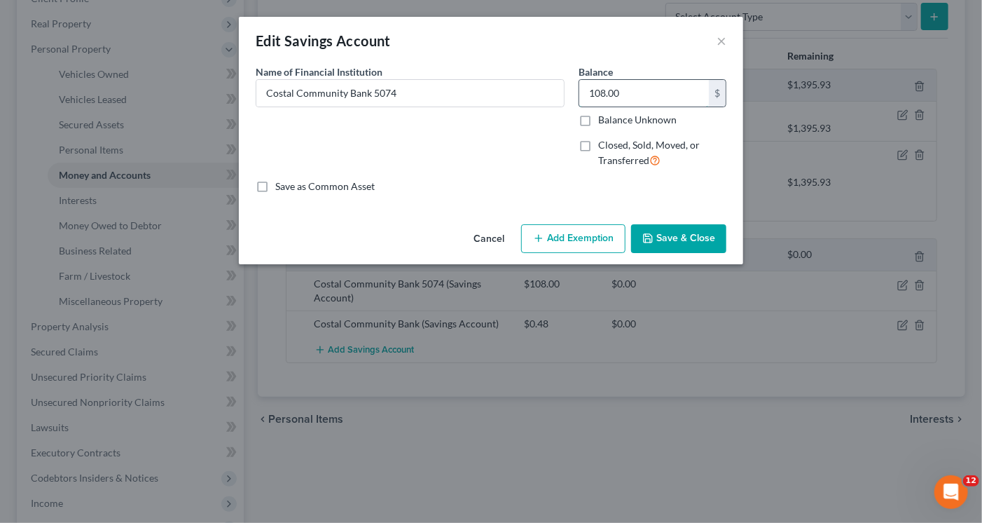
click at [647, 96] on input "108.00" at bounding box center [644, 93] width 130 height 27
type input "0.00"
click at [675, 240] on button "Save & Close" at bounding box center [678, 238] width 95 height 29
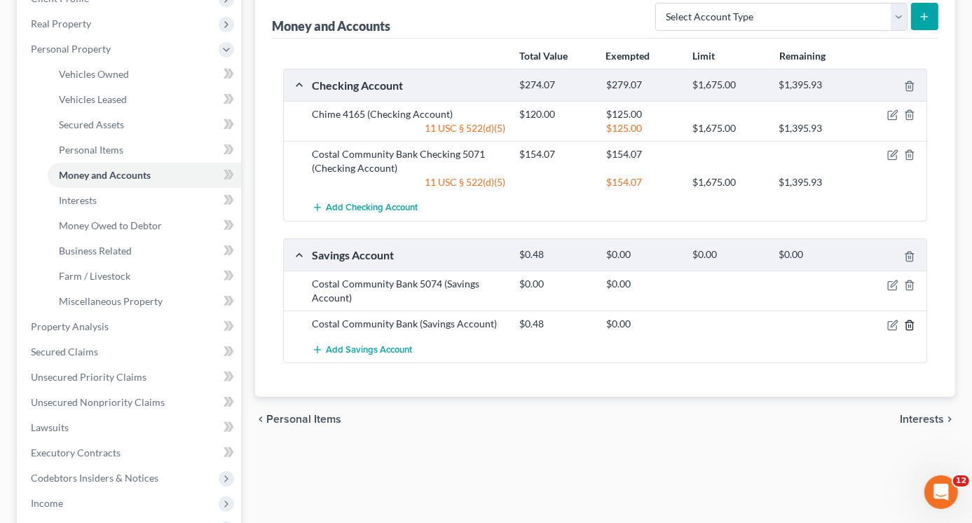
click at [911, 322] on icon "button" at bounding box center [909, 324] width 11 height 11
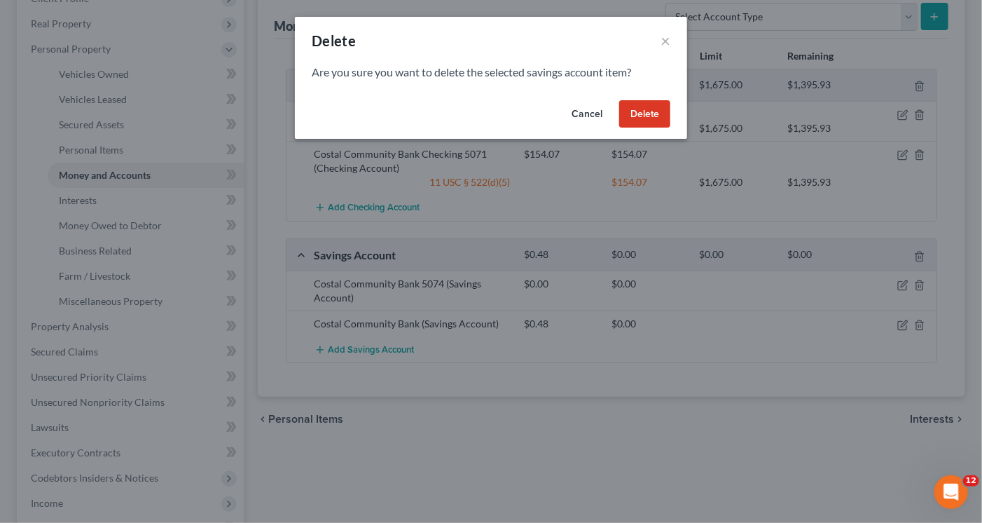
click at [656, 116] on button "Delete" at bounding box center [644, 114] width 51 height 28
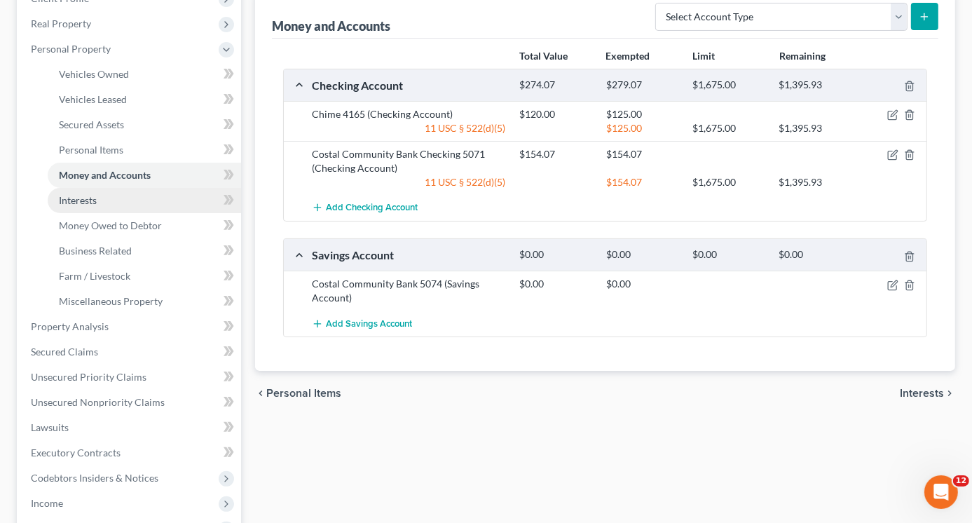
click at [76, 200] on span "Interests" at bounding box center [78, 200] width 38 height 12
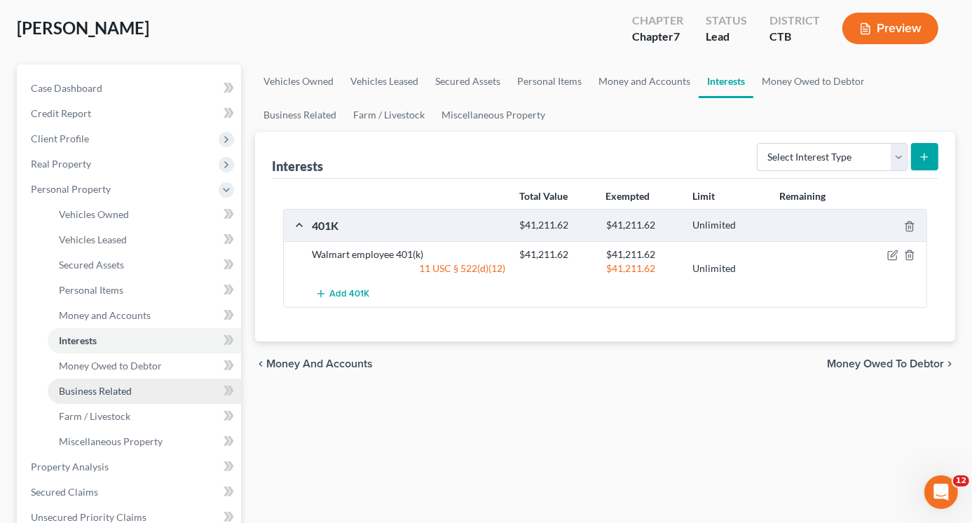
scroll to position [140, 0]
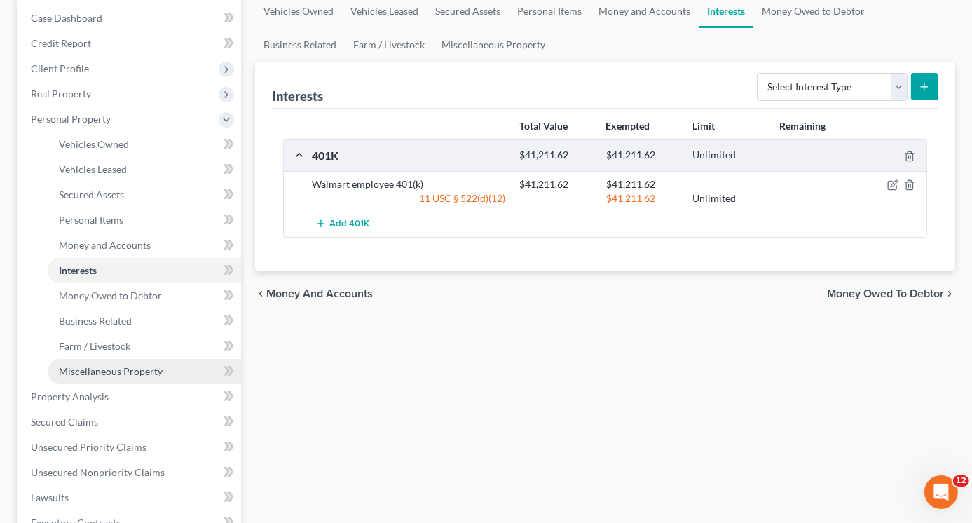
click at [120, 378] on link "Miscellaneous Property" at bounding box center [144, 371] width 193 height 25
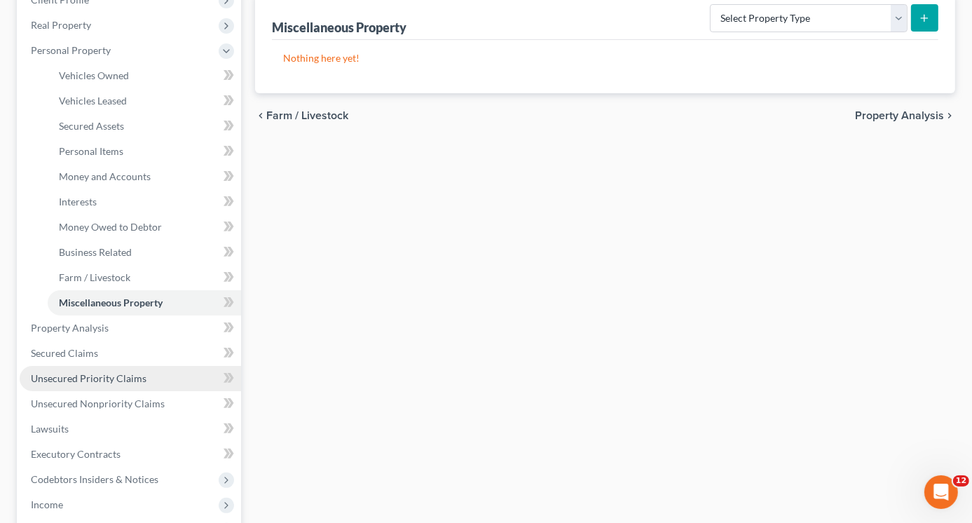
scroll to position [210, 0]
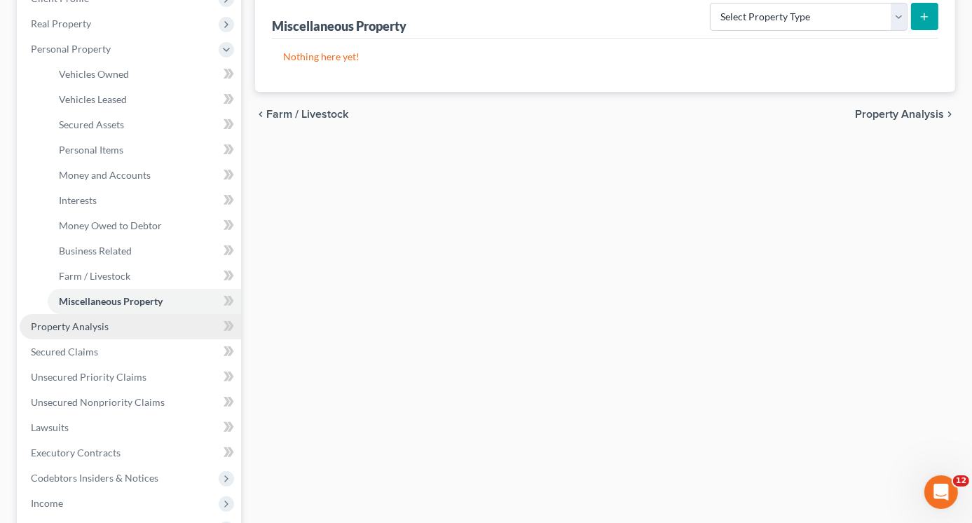
click at [84, 324] on span "Property Analysis" at bounding box center [70, 326] width 78 height 12
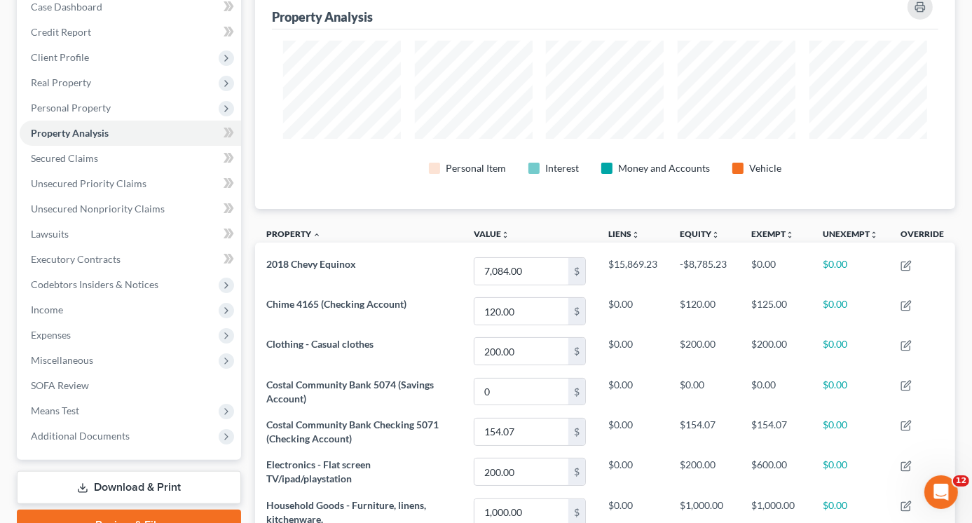
scroll to position [126, 0]
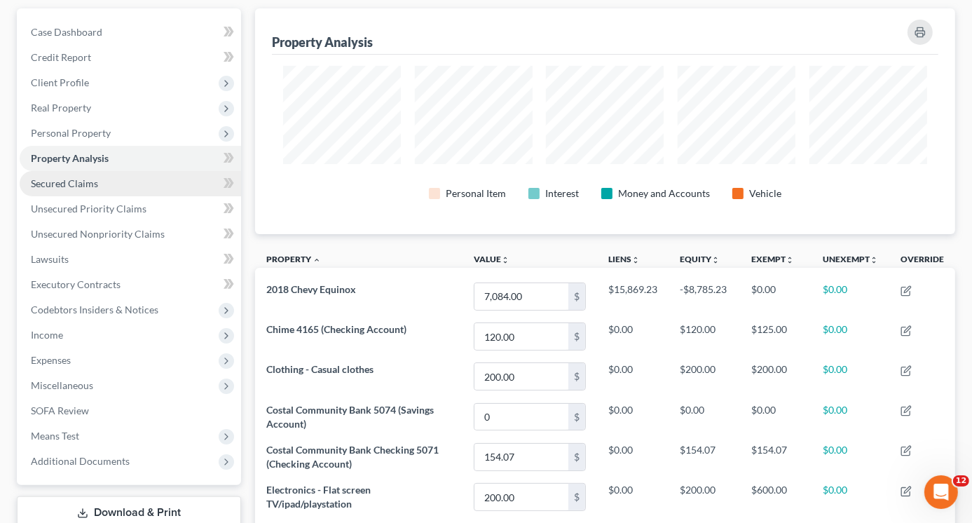
click at [86, 177] on span "Secured Claims" at bounding box center [64, 183] width 67 height 12
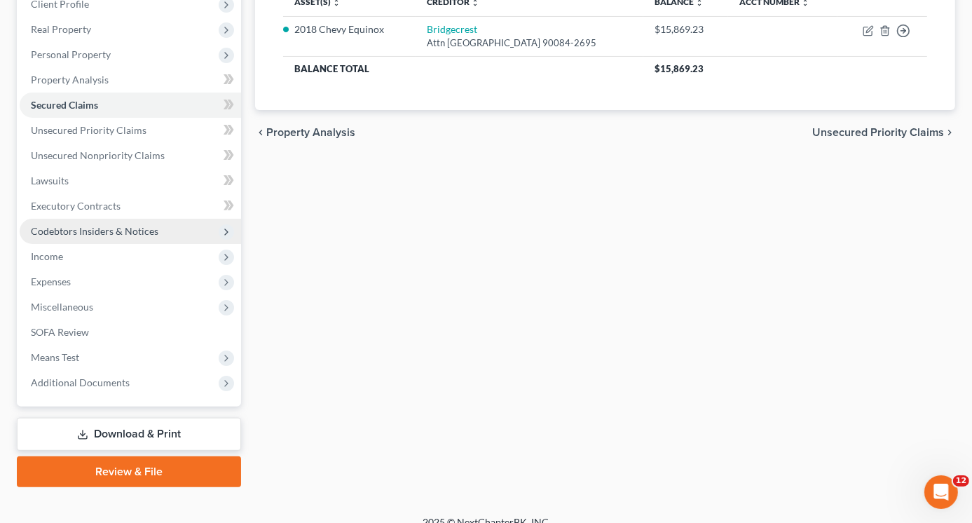
scroll to position [210, 0]
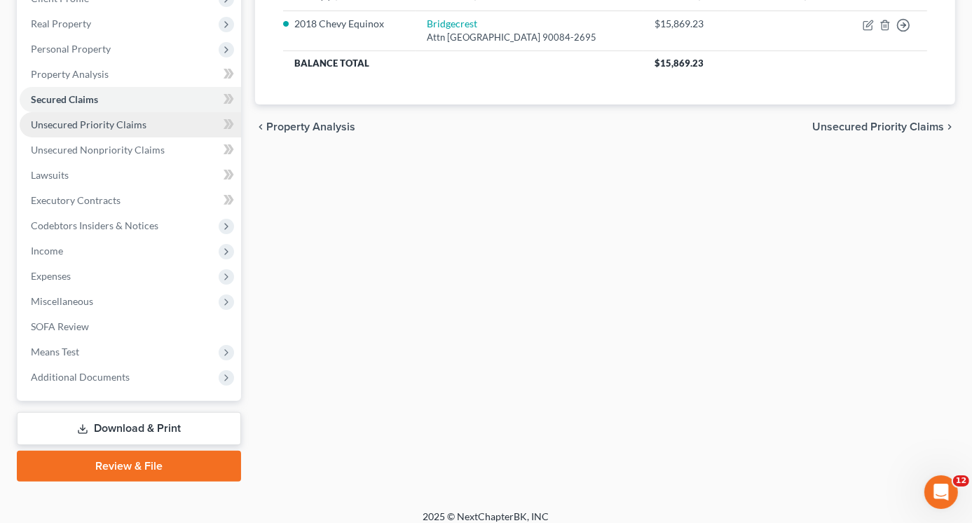
click at [87, 127] on span "Unsecured Priority Claims" at bounding box center [89, 124] width 116 height 12
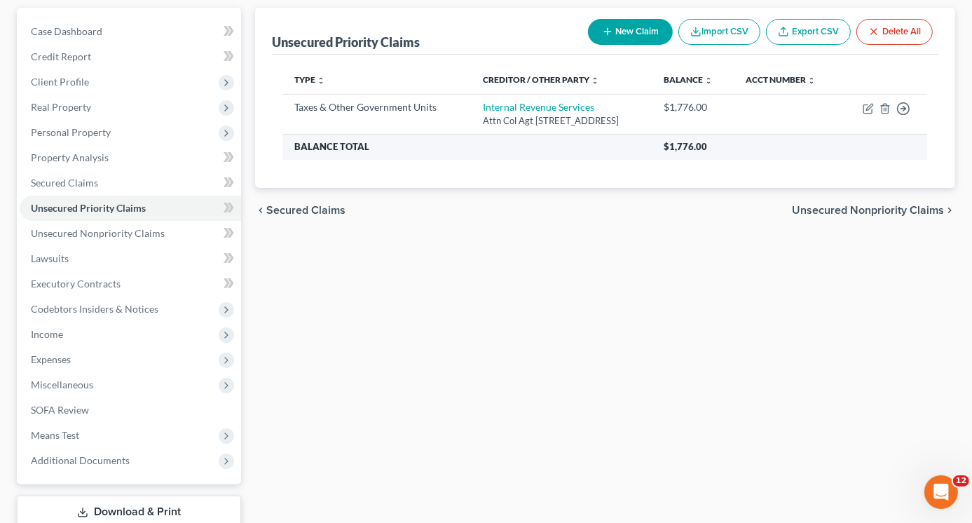
scroll to position [140, 0]
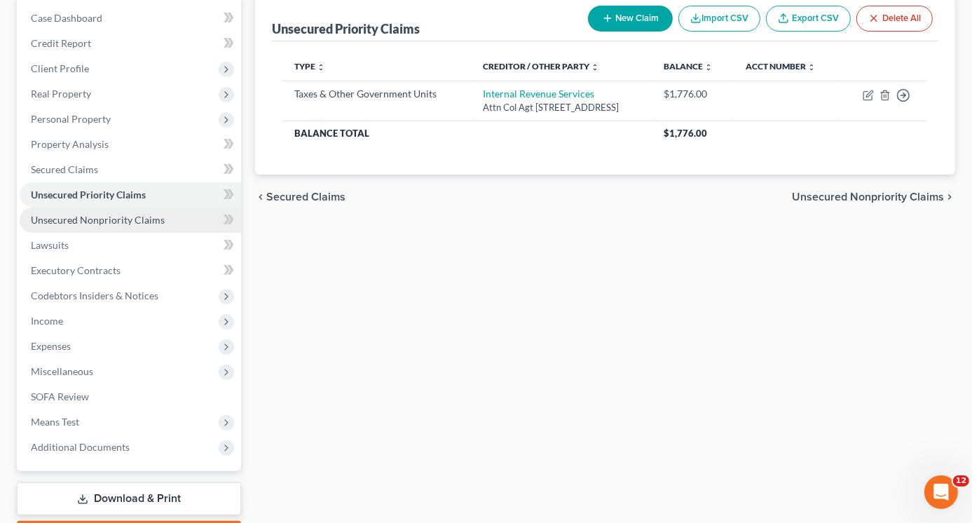
click at [118, 222] on span "Unsecured Nonpriority Claims" at bounding box center [98, 220] width 134 height 12
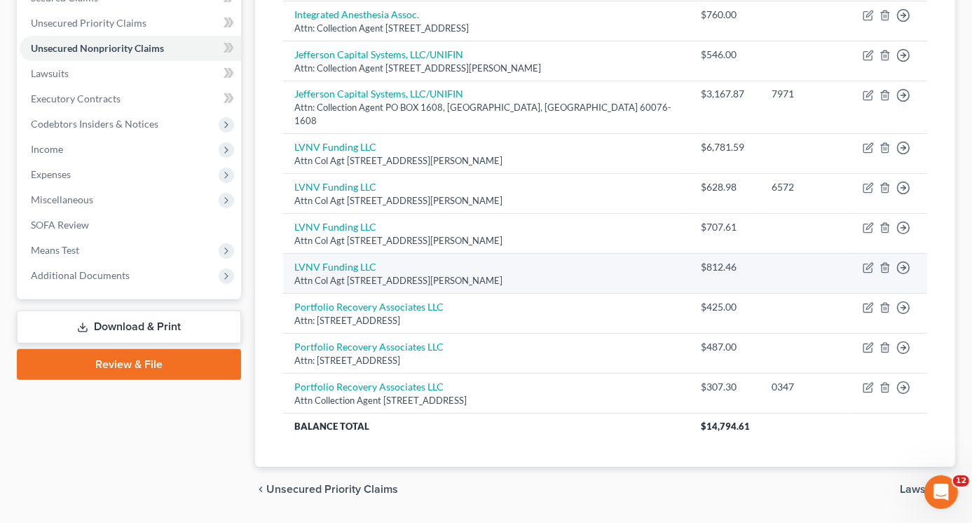
scroll to position [326, 0]
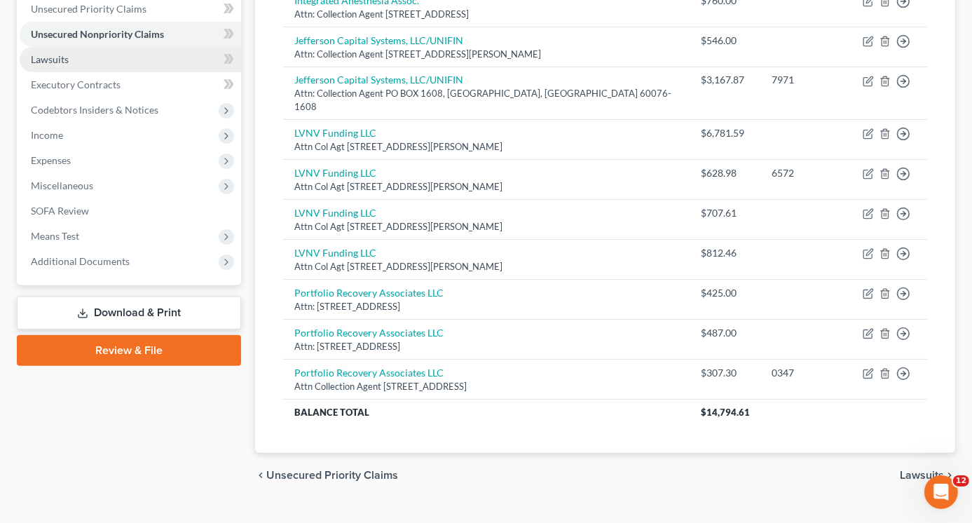
click at [63, 63] on span "Lawsuits" at bounding box center [50, 59] width 38 height 12
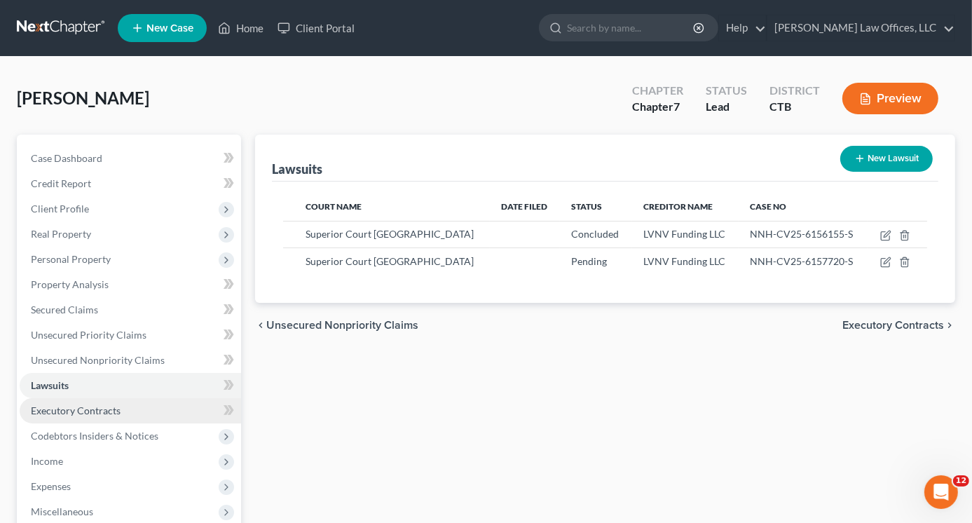
click at [81, 406] on span "Executory Contracts" at bounding box center [76, 410] width 90 height 12
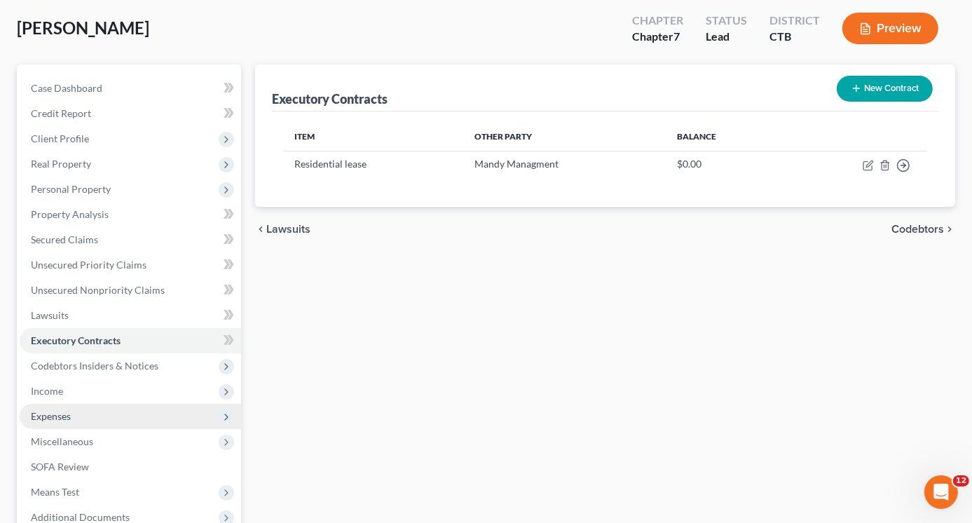
click at [67, 415] on span "Expenses" at bounding box center [51, 416] width 40 height 12
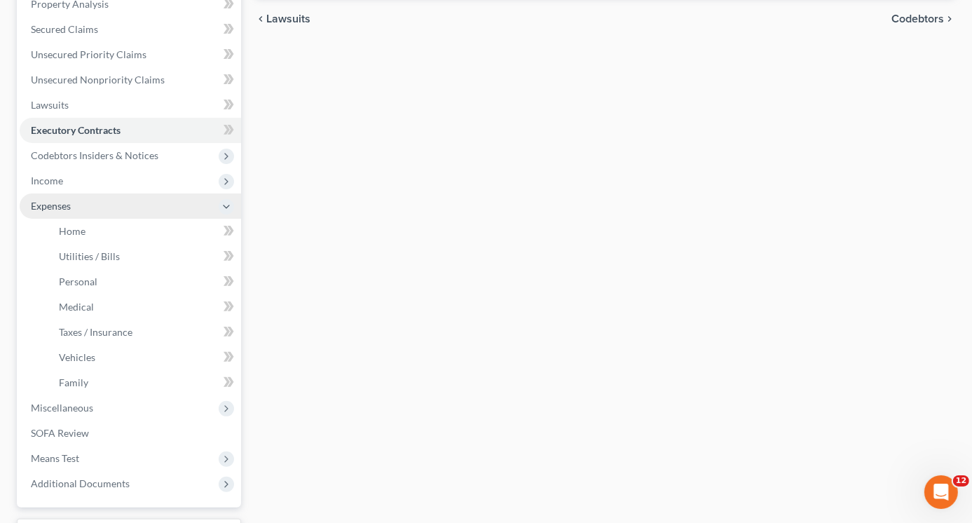
click at [64, 208] on span "Expenses" at bounding box center [51, 206] width 40 height 12
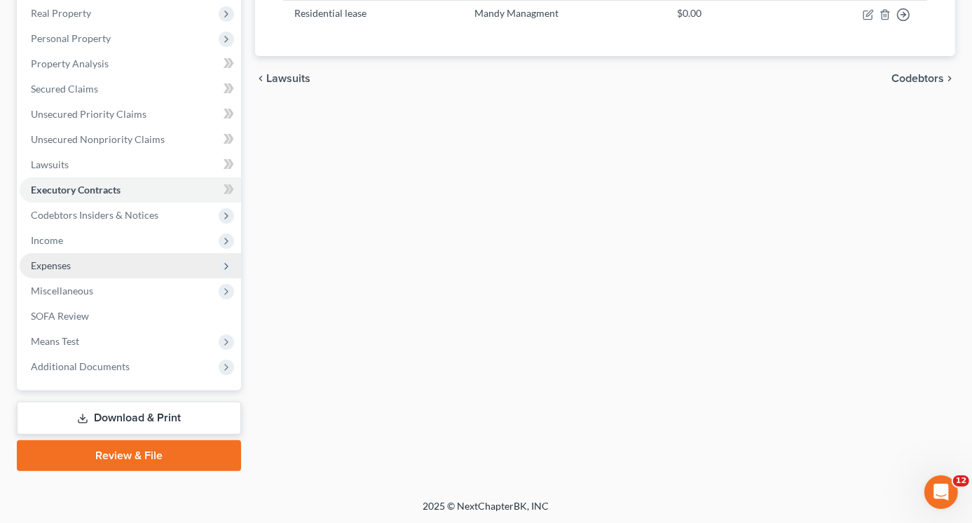
click at [72, 270] on span "Expenses" at bounding box center [130, 265] width 221 height 25
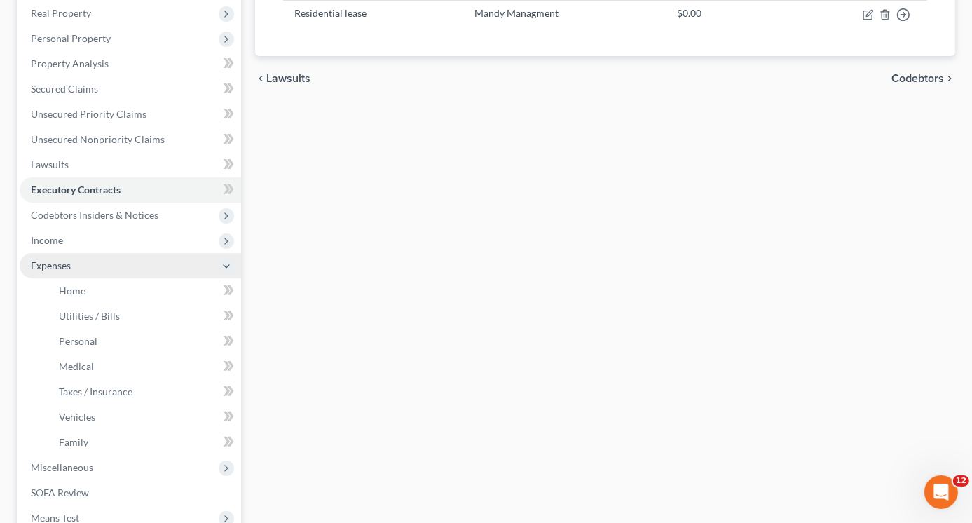
scroll to position [280, 0]
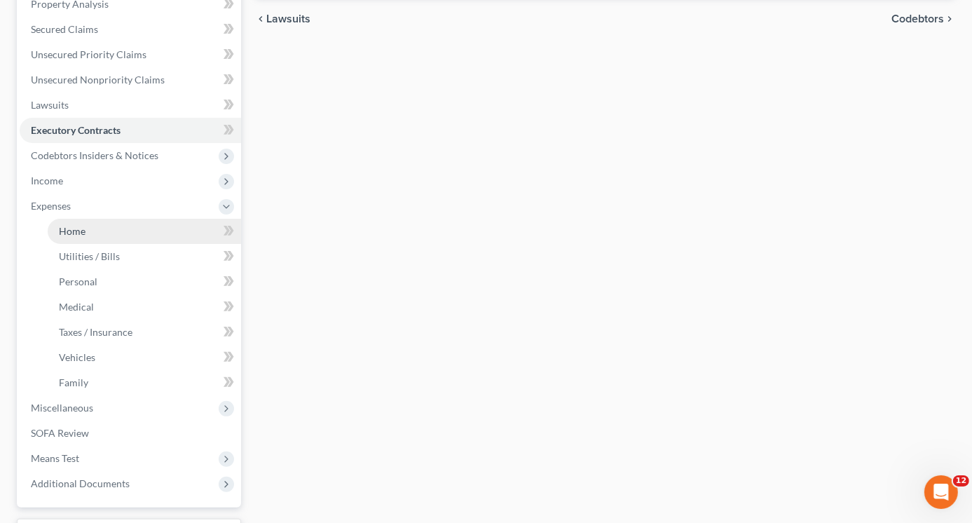
click at [85, 235] on link "Home" at bounding box center [144, 231] width 193 height 25
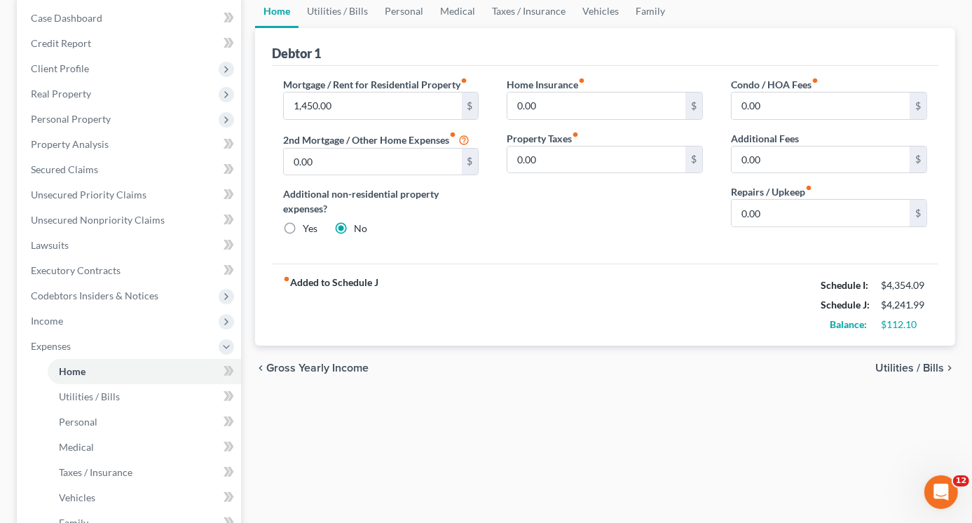
scroll to position [70, 0]
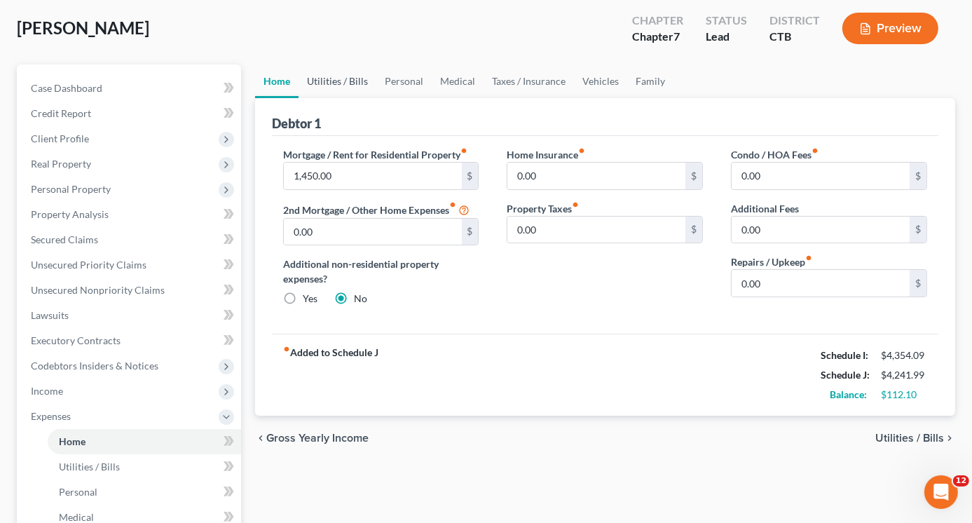
click at [333, 79] on link "Utilities / Bills" at bounding box center [337, 81] width 78 height 34
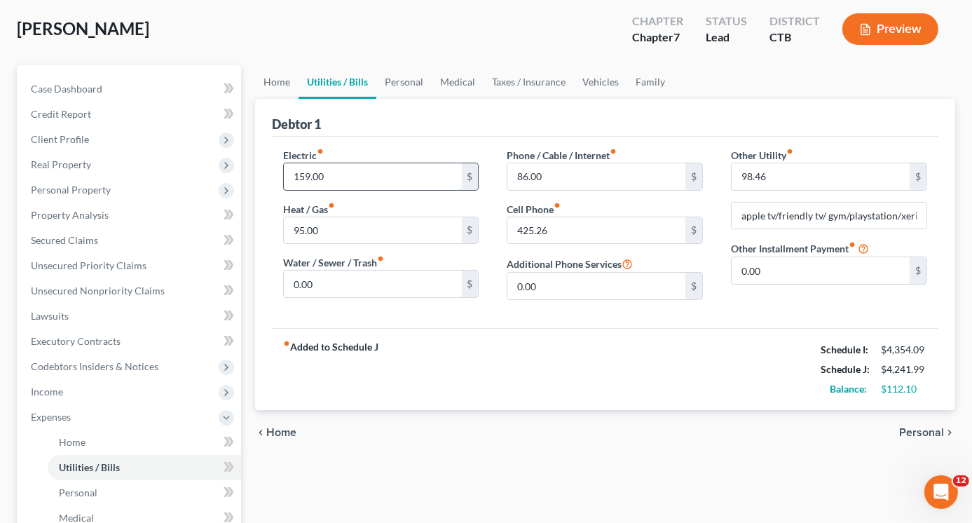
scroll to position [70, 0]
click at [303, 174] on input "159.00" at bounding box center [373, 176] width 178 height 27
click at [305, 172] on input "159.00" at bounding box center [373, 176] width 178 height 27
type input "169.00"
click at [521, 174] on input "86.00" at bounding box center [596, 176] width 178 height 27
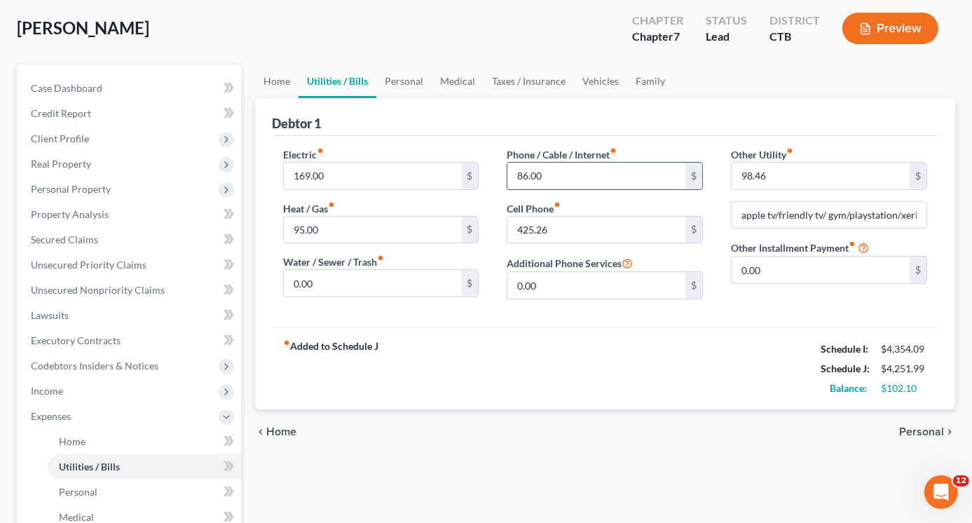
click at [524, 174] on input "86.00" at bounding box center [596, 176] width 178 height 27
type input "106.00"
click at [412, 79] on link "Personal" at bounding box center [403, 81] width 55 height 34
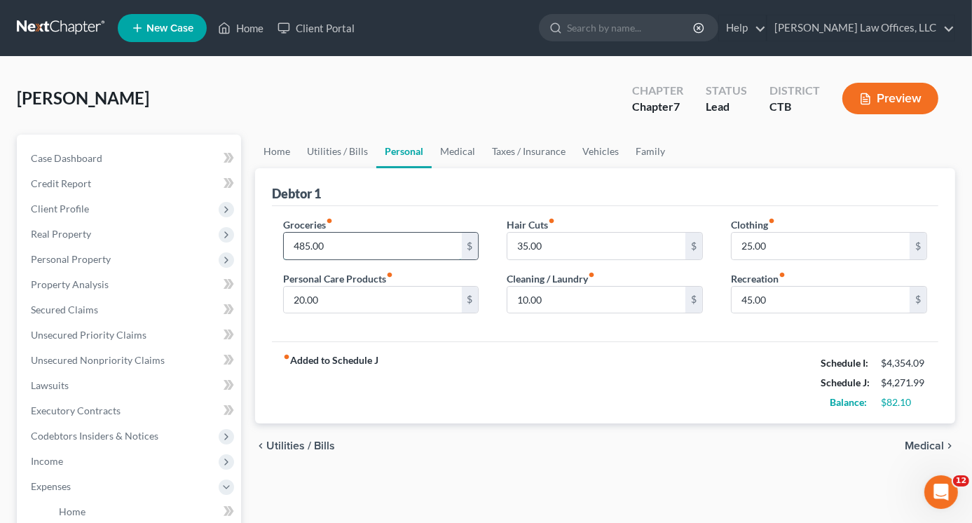
click at [305, 244] on input "485.00" at bounding box center [373, 246] width 178 height 27
click at [304, 244] on input "485.00" at bounding box center [373, 246] width 178 height 27
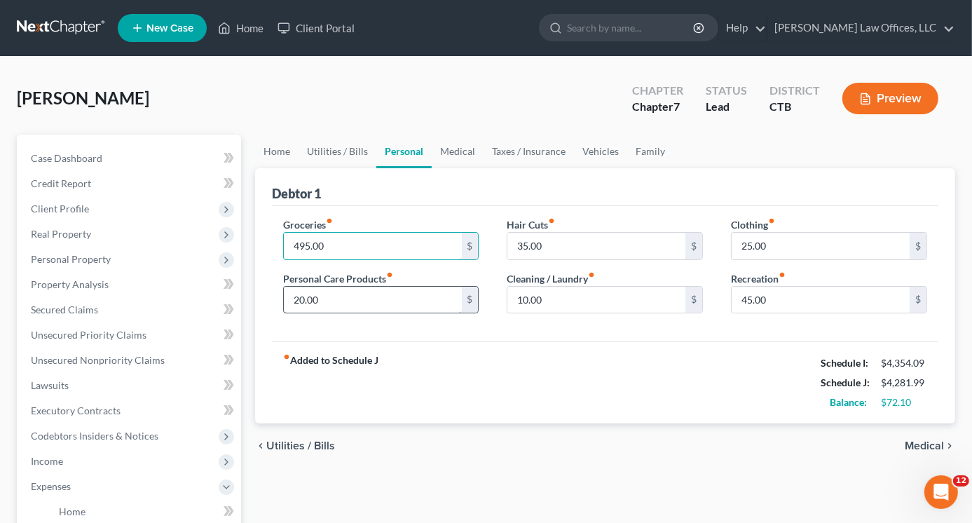
type input "495.00"
click at [300, 298] on input "20.00" at bounding box center [373, 299] width 178 height 27
click at [298, 298] on input "20.00" at bounding box center [373, 299] width 178 height 27
click at [303, 297] on input "20.00" at bounding box center [373, 299] width 178 height 27
type input "25.00"
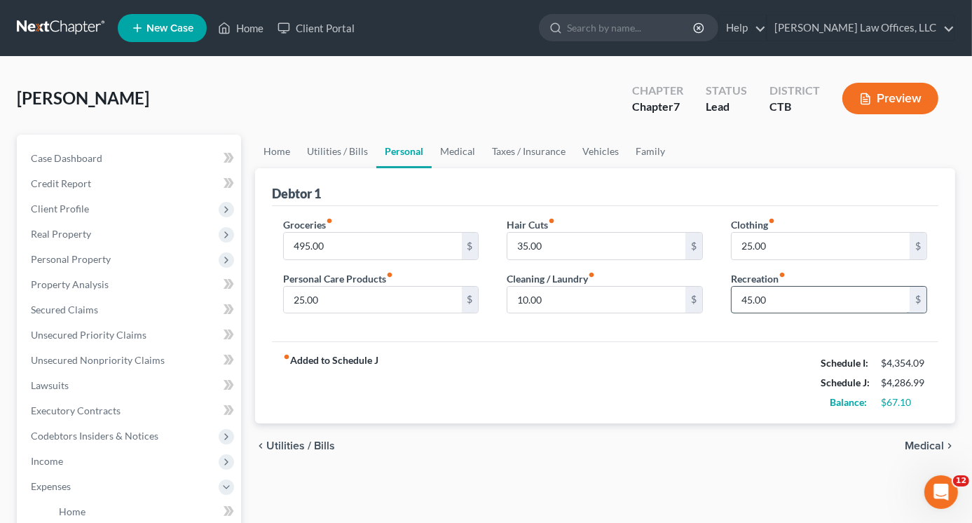
click at [747, 298] on input "45.00" at bounding box center [820, 299] width 178 height 27
click at [745, 298] on input "45.00" at bounding box center [820, 299] width 178 height 27
type input "55.00"
click at [445, 150] on link "Medical" at bounding box center [457, 151] width 52 height 34
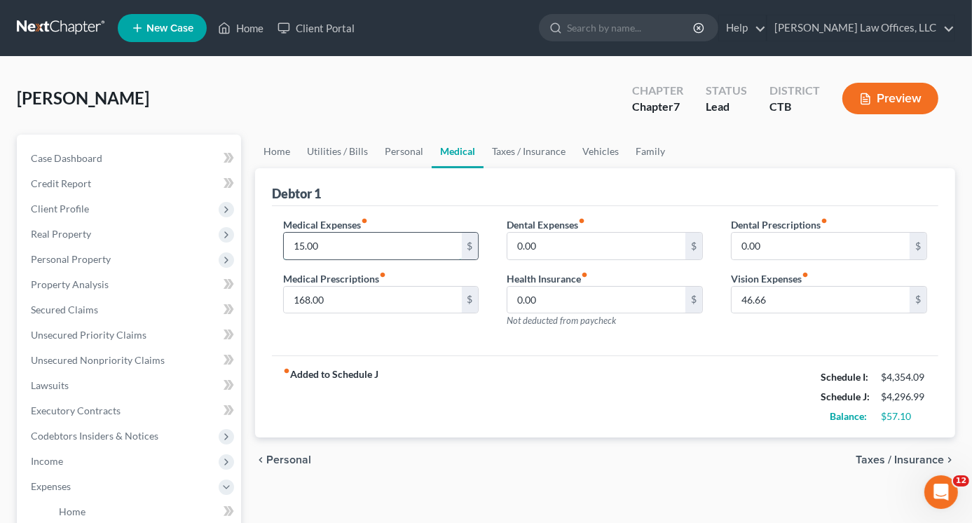
click at [298, 242] on input "15.00" at bounding box center [373, 246] width 178 height 27
click at [297, 246] on input "15.00" at bounding box center [373, 246] width 178 height 27
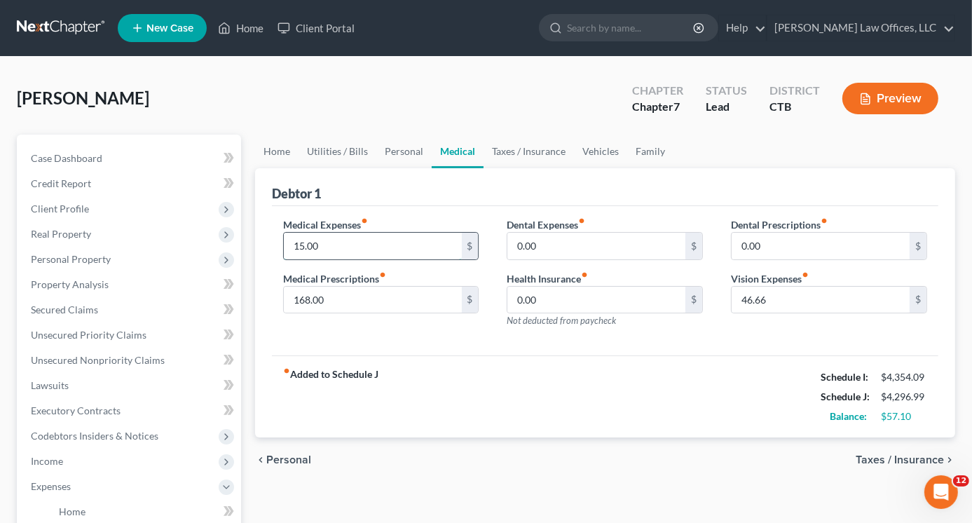
click at [298, 245] on input "15.00" at bounding box center [373, 246] width 178 height 27
click at [301, 244] on input "15.00" at bounding box center [373, 246] width 178 height 27
type input "35.00"
click at [528, 151] on link "Taxes / Insurance" at bounding box center [528, 151] width 90 height 34
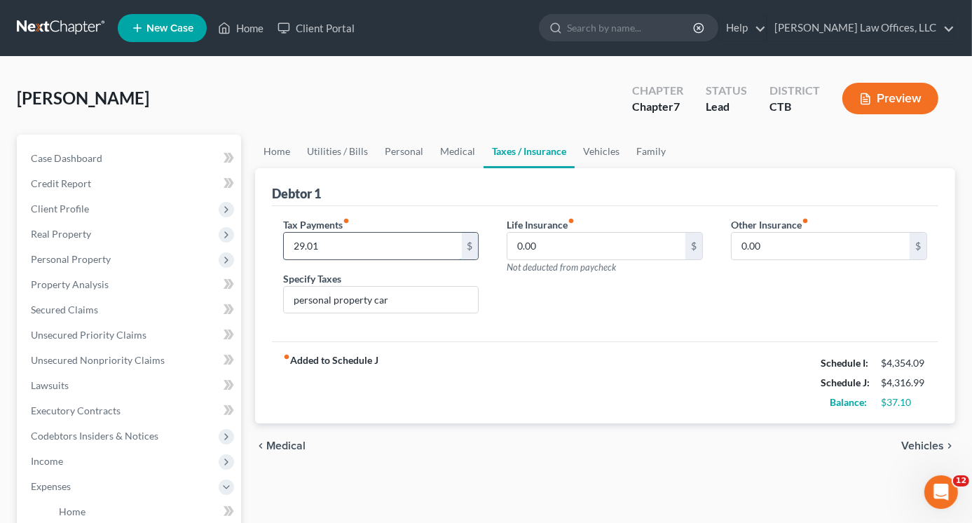
click at [296, 244] on input "29.01" at bounding box center [373, 246] width 178 height 27
type input "39.01"
click at [595, 148] on link "Vehicles" at bounding box center [600, 151] width 53 height 34
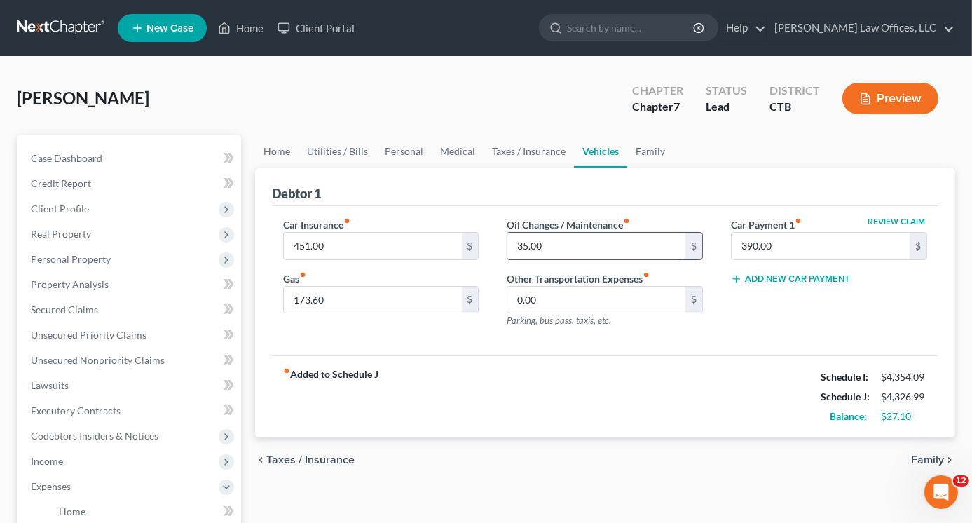
click at [521, 244] on input "35.00" at bounding box center [596, 246] width 178 height 27
click at [525, 244] on input "35.00" at bounding box center [596, 246] width 178 height 27
type input "45.00"
click at [303, 296] on input "173.60" at bounding box center [373, 299] width 178 height 27
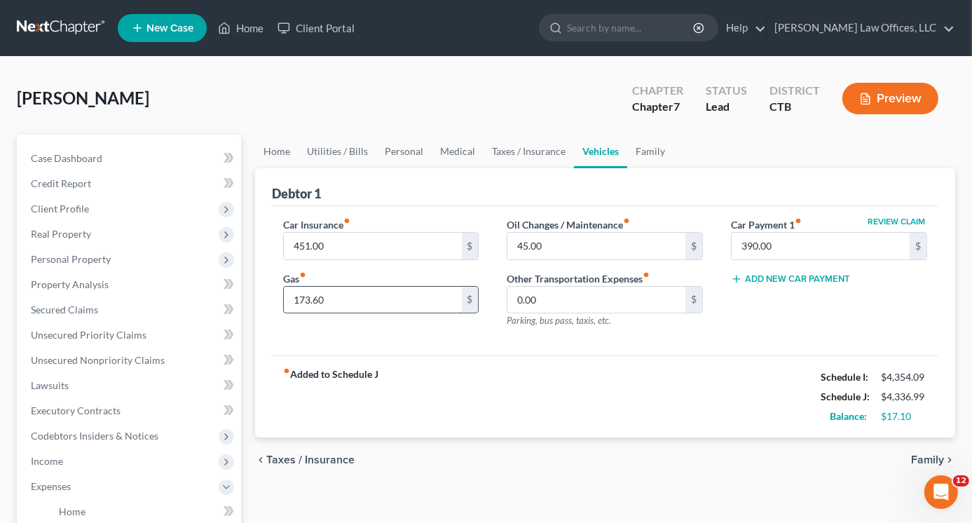
click at [303, 296] on input "173.60" at bounding box center [373, 299] width 178 height 27
click at [303, 298] on input "173.60" at bounding box center [373, 299] width 178 height 27
type input "183.60"
click at [527, 153] on link "Taxes / Insurance" at bounding box center [528, 151] width 90 height 34
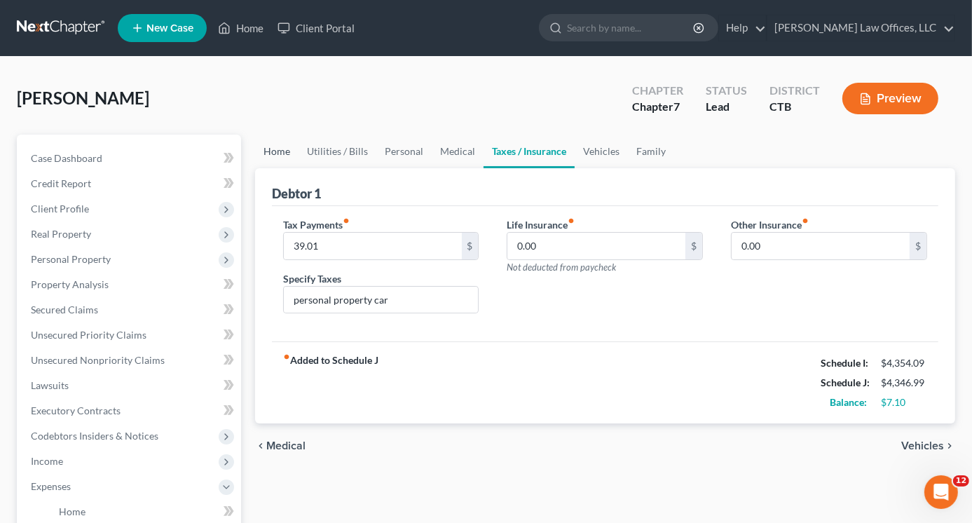
click at [277, 152] on link "Home" at bounding box center [276, 151] width 43 height 34
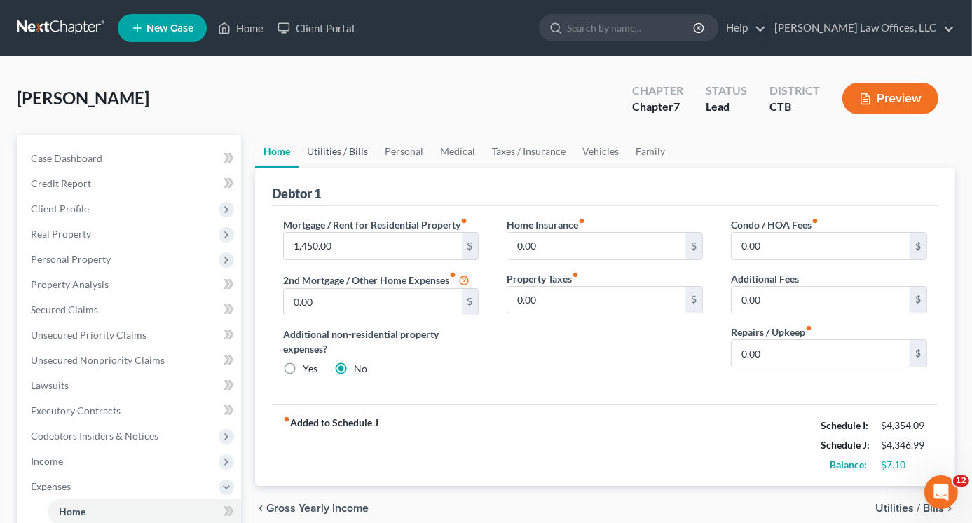
click at [331, 147] on link "Utilities / Bills" at bounding box center [337, 151] width 78 height 34
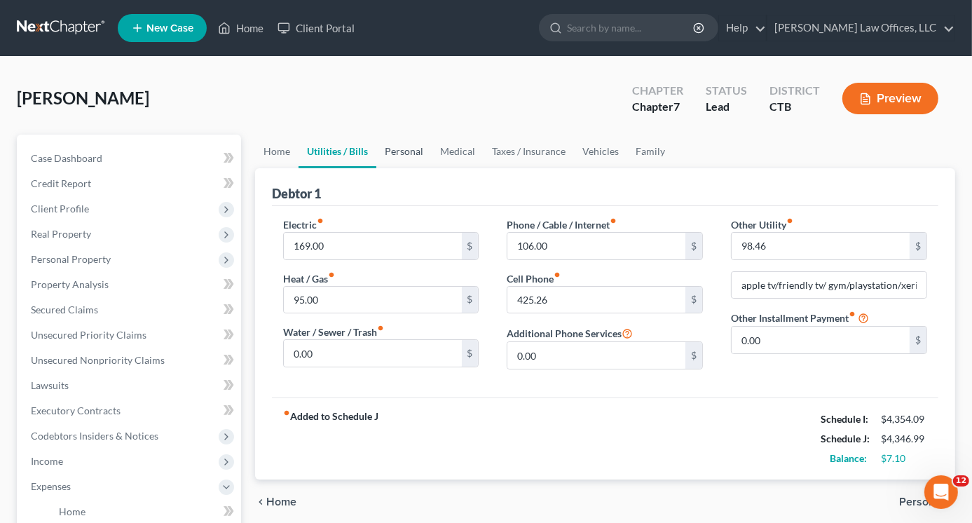
click at [409, 152] on link "Personal" at bounding box center [403, 151] width 55 height 34
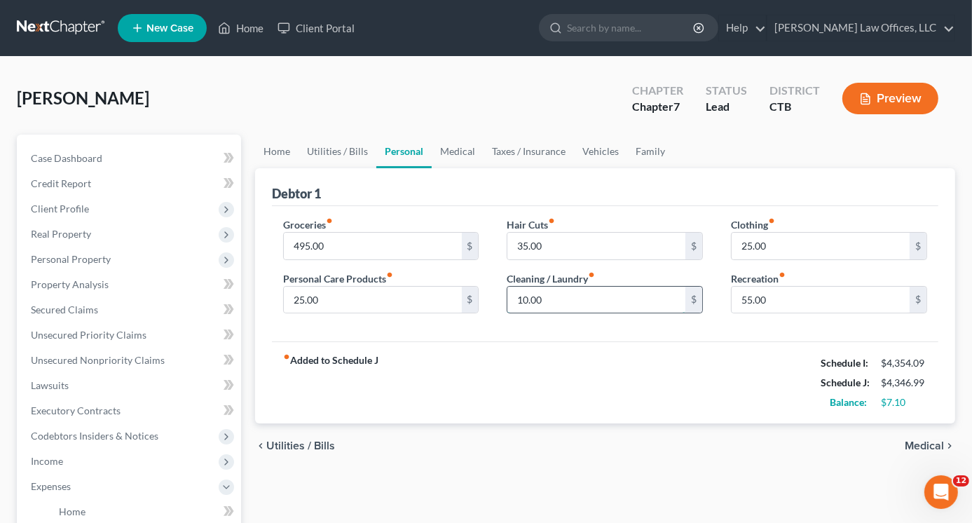
click at [522, 299] on input "10.00" at bounding box center [596, 299] width 178 height 27
click at [520, 299] on input "10.00" at bounding box center [596, 299] width 178 height 27
click at [528, 300] on input "10.00" at bounding box center [596, 299] width 178 height 27
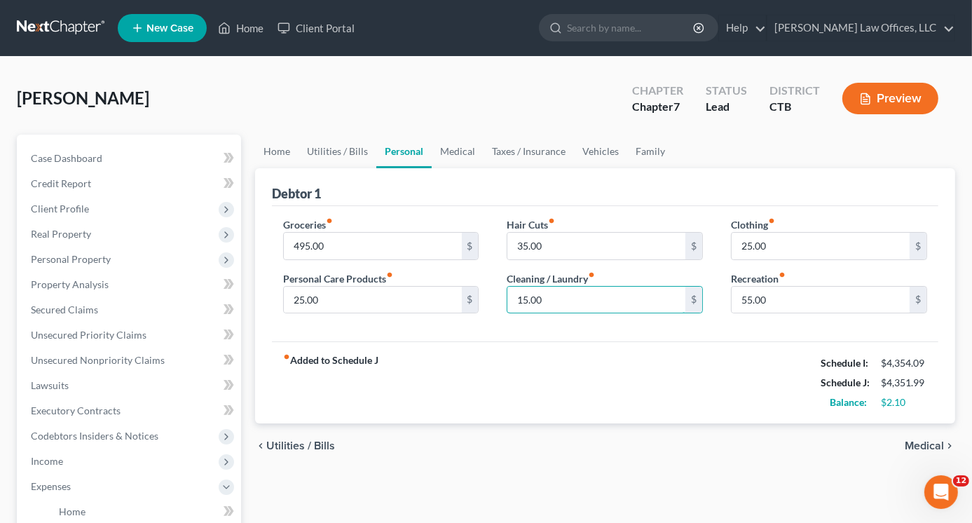
type input "15.00"
click at [593, 347] on div "fiber_manual_record Added to Schedule J Schedule I: $4,354.09 Schedule J: $4,35…" at bounding box center [605, 382] width 666 height 82
click at [745, 245] on input "25.00" at bounding box center [820, 246] width 178 height 27
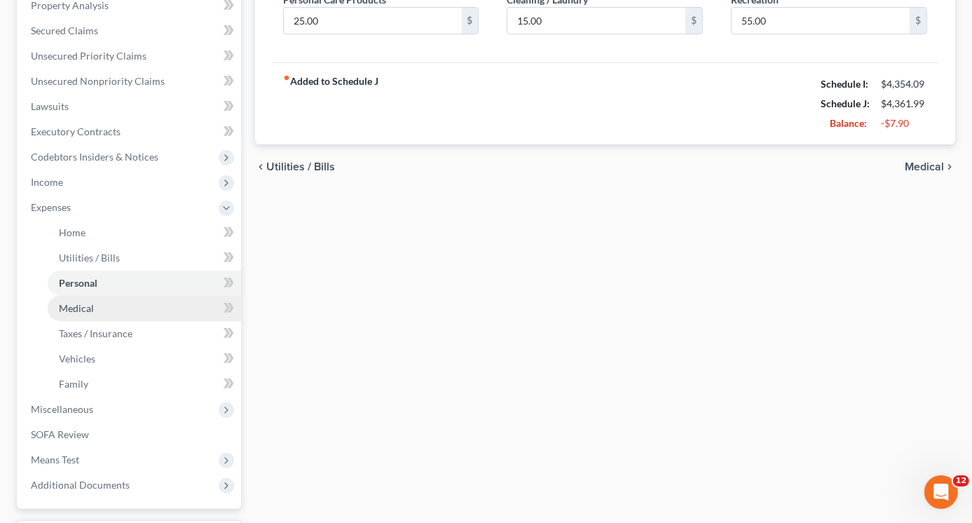
scroll to position [280, 0]
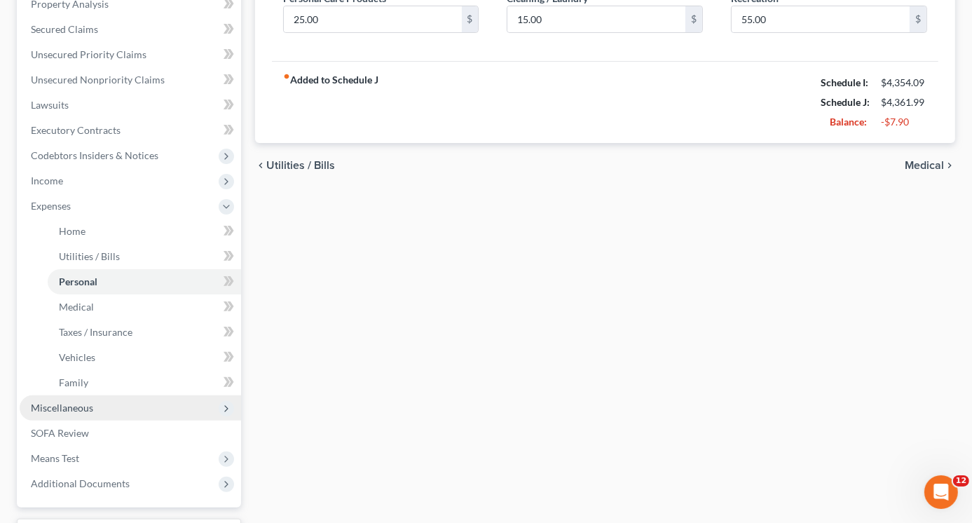
type input "35.00"
click at [70, 407] on span "Miscellaneous" at bounding box center [62, 407] width 62 height 12
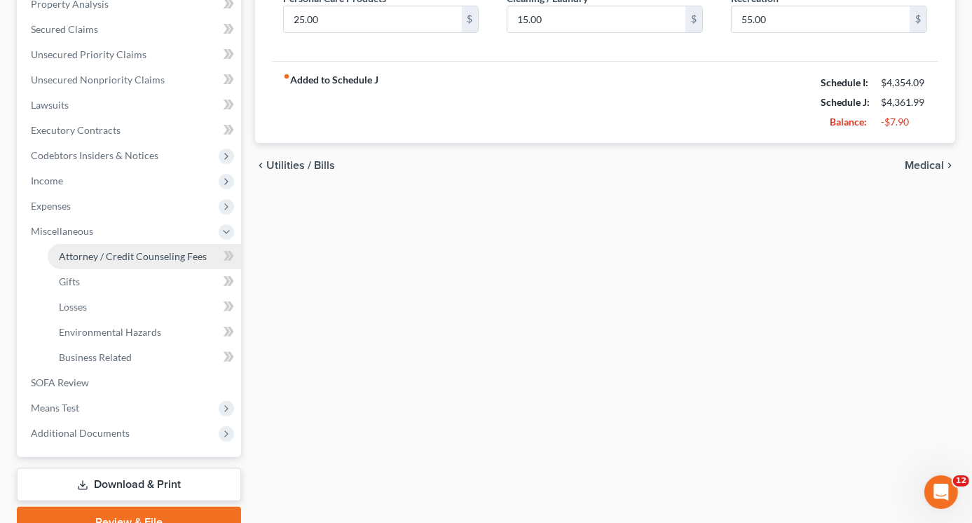
click at [146, 253] on span "Attorney / Credit Counseling Fees" at bounding box center [133, 256] width 148 height 12
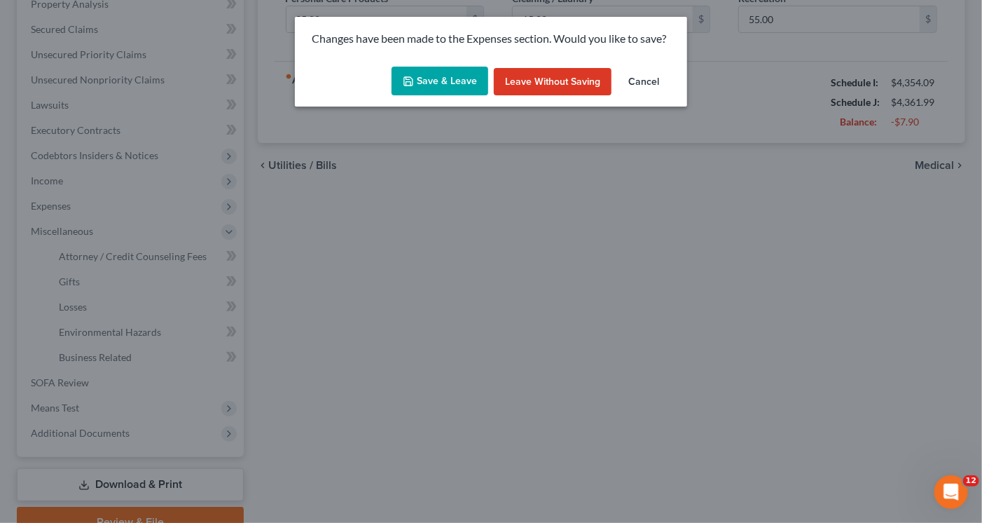
click at [445, 74] on button "Save & Leave" at bounding box center [440, 81] width 97 height 29
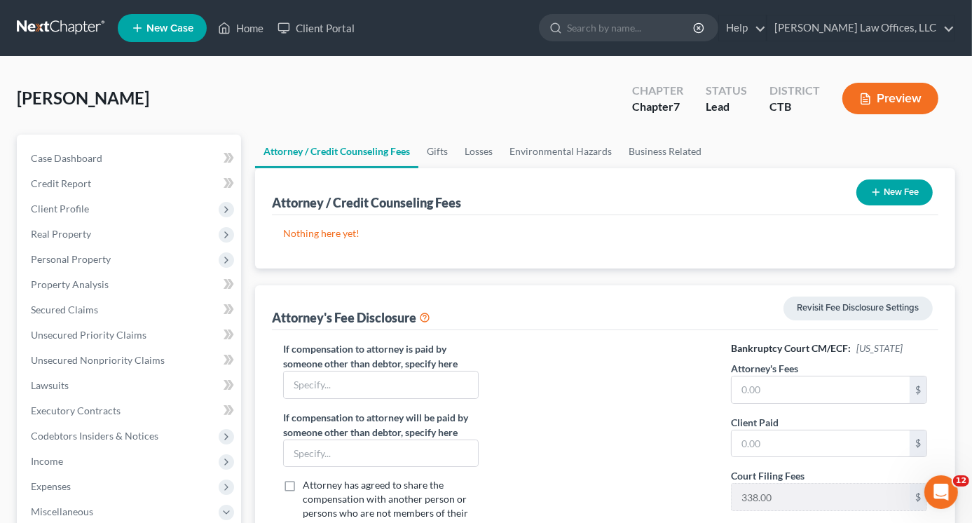
scroll to position [140, 0]
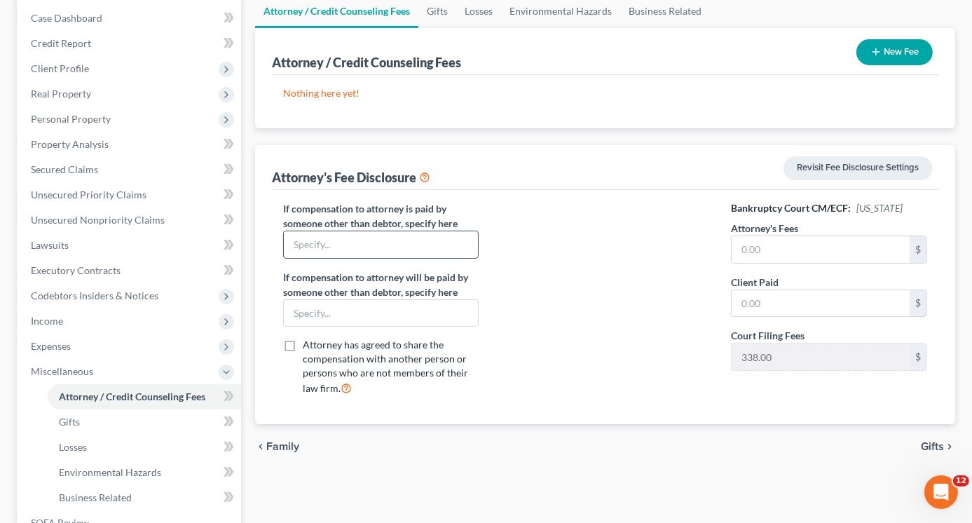
click at [354, 242] on input "text" at bounding box center [381, 244] width 195 height 27
click at [900, 54] on button "New Fee" at bounding box center [894, 52] width 76 height 26
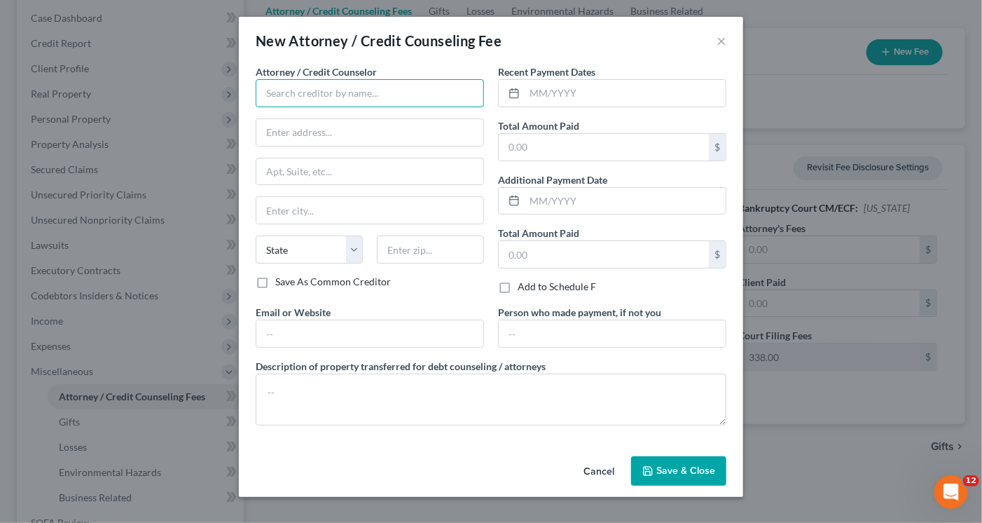
click at [457, 90] on input "text" at bounding box center [370, 93] width 228 height 28
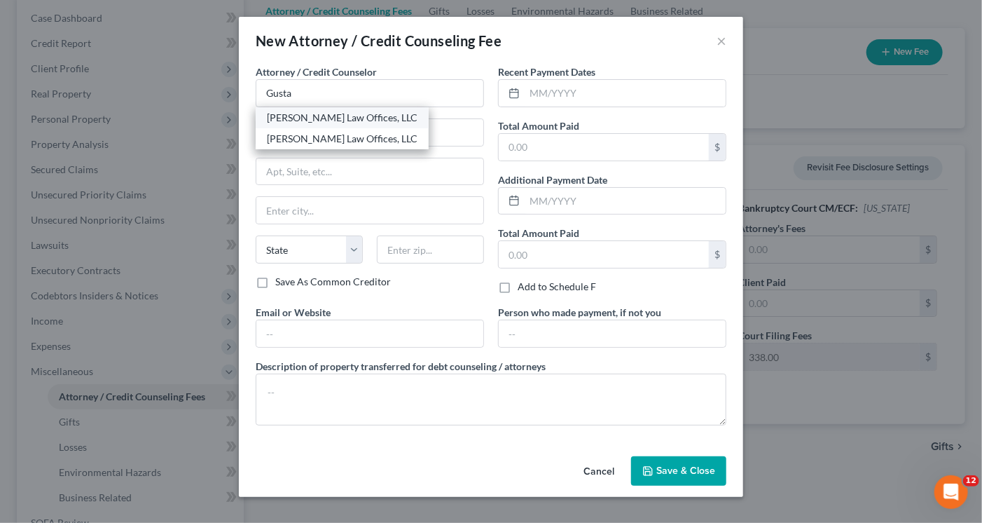
click at [328, 113] on div "[PERSON_NAME] Law Offices, LLC" at bounding box center [342, 118] width 151 height 14
type input "[PERSON_NAME] Law Offices, LLC"
type input "16 River Street, 2nd Floor"
type input "Norwalk"
select select "6"
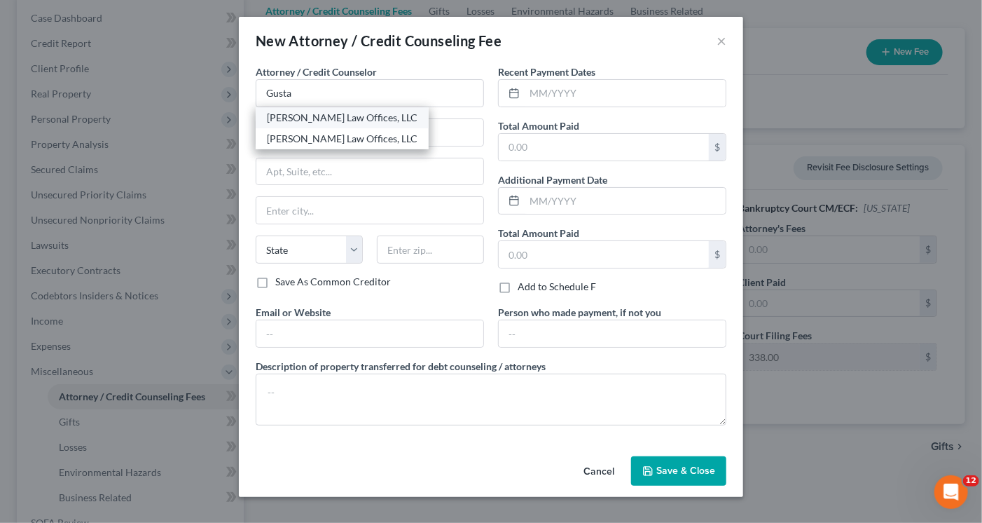
type input "06850"
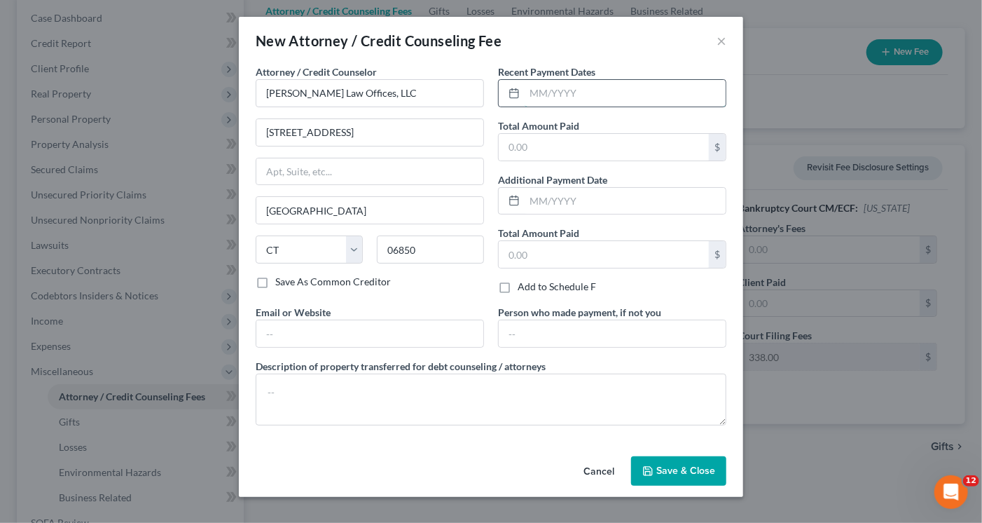
click at [553, 96] on input "text" at bounding box center [625, 93] width 201 height 27
type input "[DATE]"
click at [547, 153] on input "text" at bounding box center [604, 147] width 210 height 27
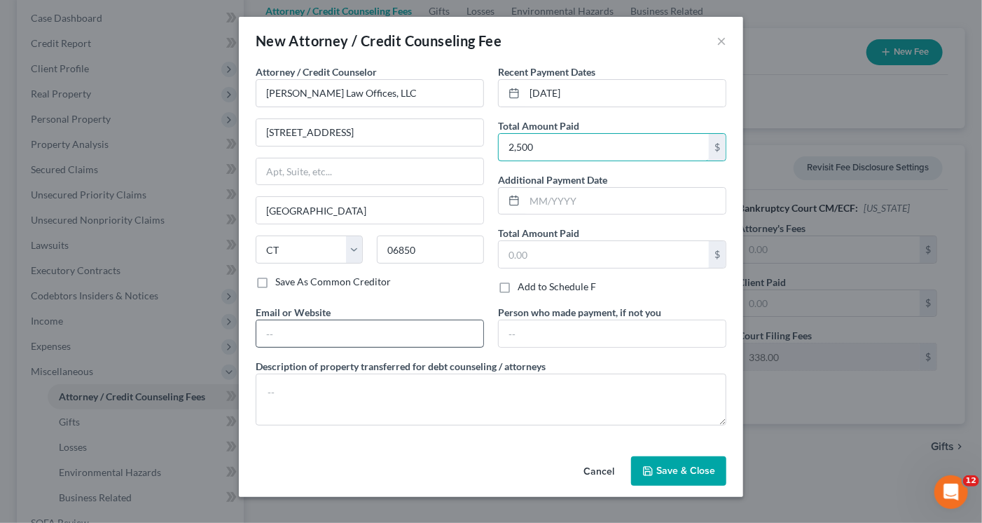
type input "2,500"
click at [415, 330] on input "text" at bounding box center [369, 333] width 227 height 27
type input "l"
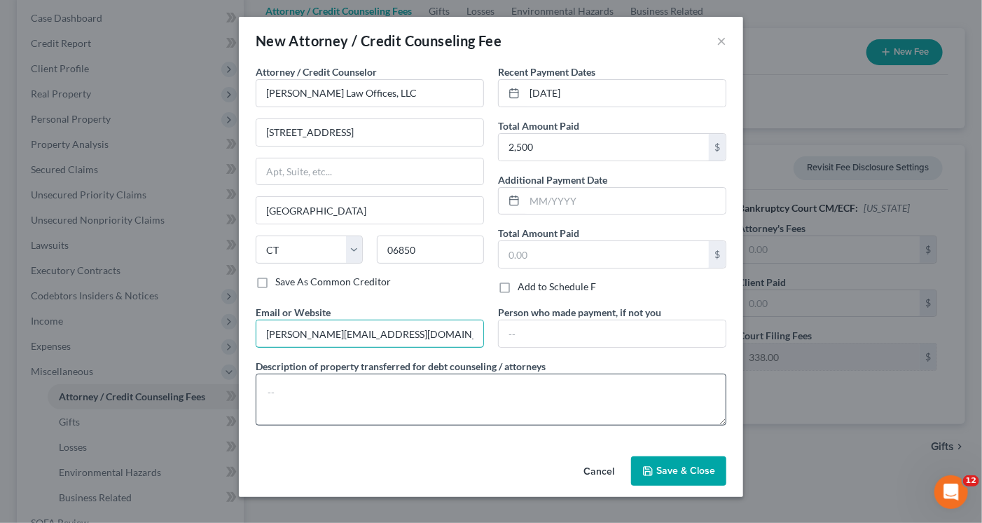
type input "Lisa@lawlisa.com"
click at [524, 408] on textarea at bounding box center [491, 399] width 471 height 52
type textarea "Chapter 7 Petition"
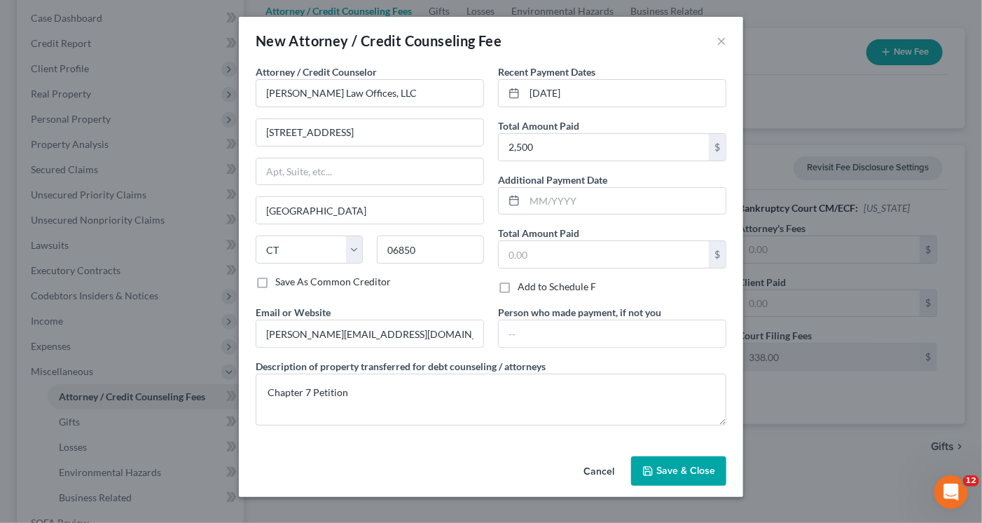
click at [687, 466] on span "Save & Close" at bounding box center [685, 470] width 59 height 12
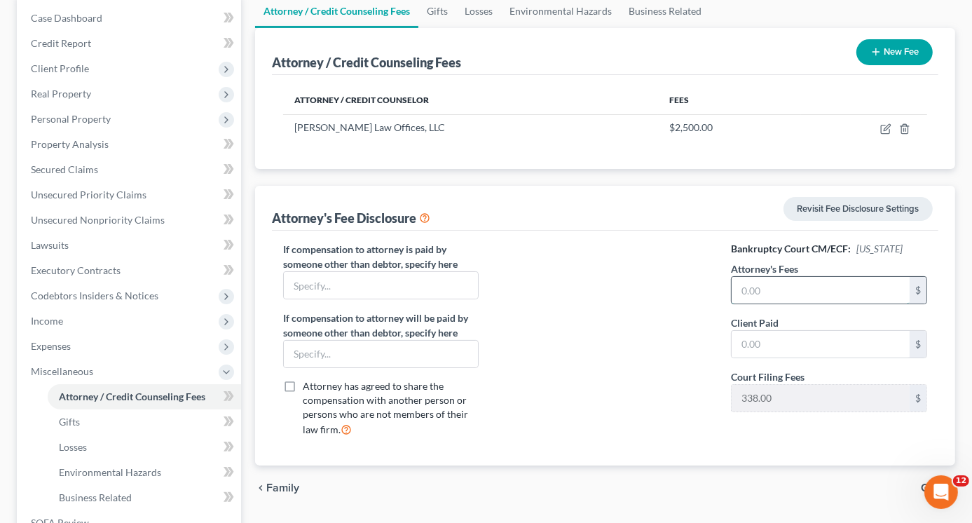
click at [805, 292] on input "text" at bounding box center [820, 290] width 178 height 27
type input "2,500"
click at [766, 350] on input "text" at bounding box center [820, 344] width 178 height 27
type input "2,500"
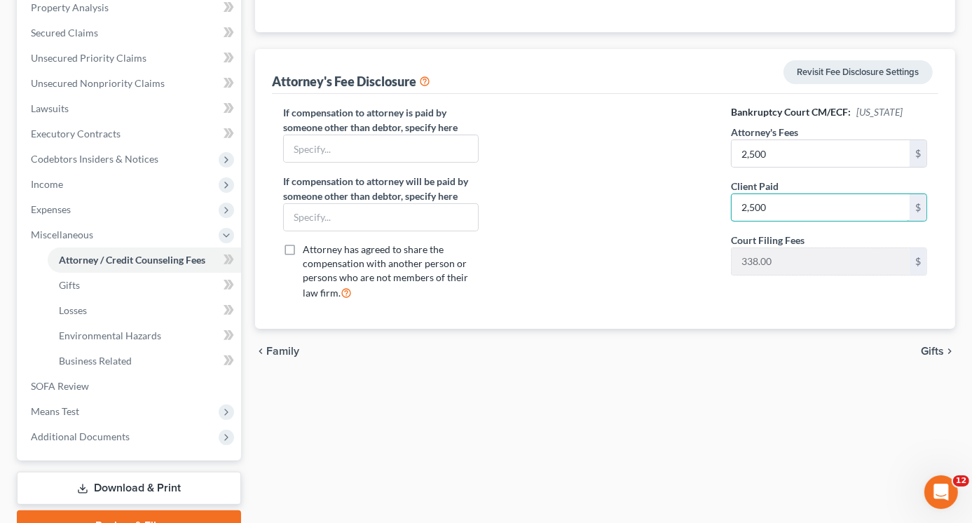
scroll to position [0, 0]
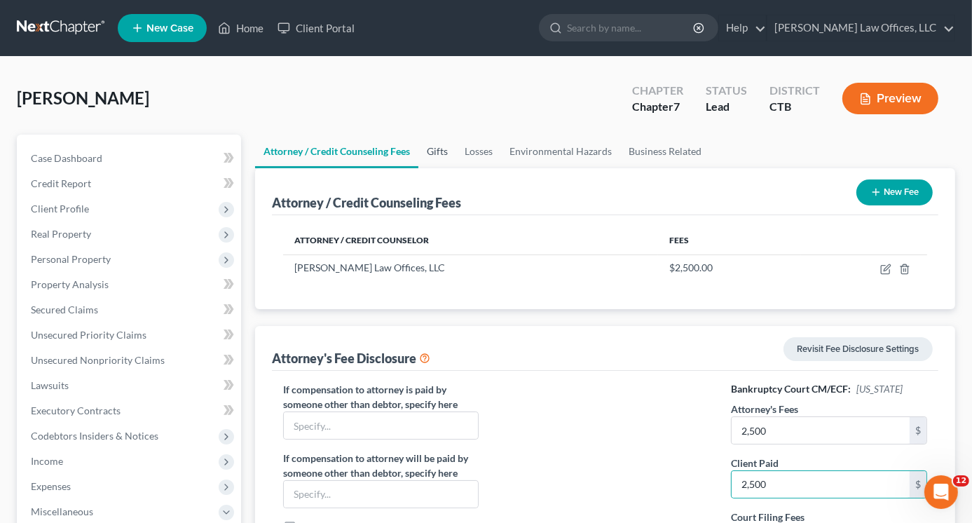
click at [438, 151] on link "Gifts" at bounding box center [437, 151] width 38 height 34
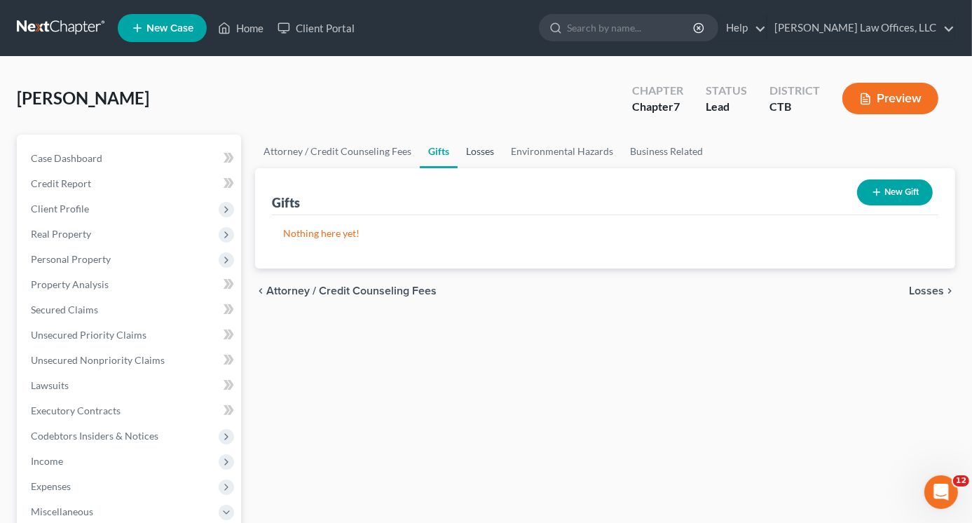
click at [479, 152] on link "Losses" at bounding box center [479, 151] width 45 height 34
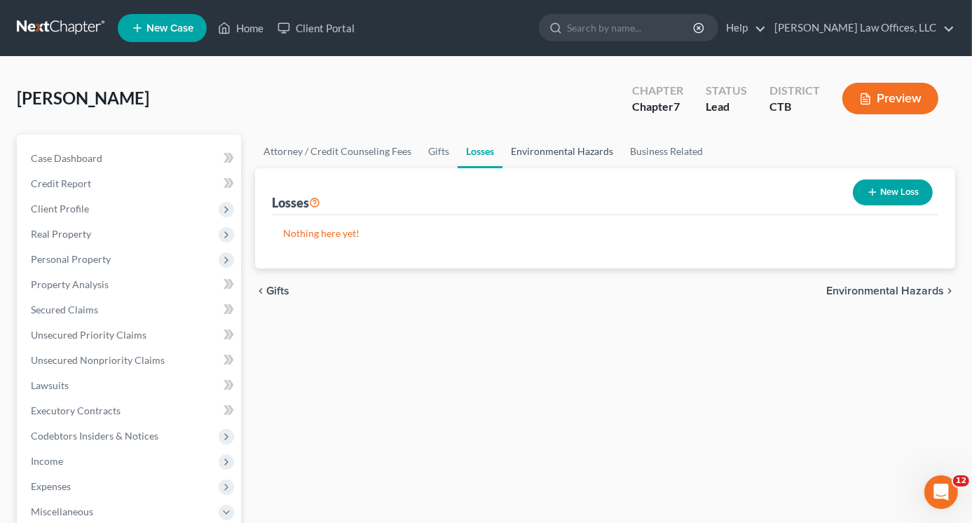
click at [566, 158] on link "Environmental Hazards" at bounding box center [561, 151] width 119 height 34
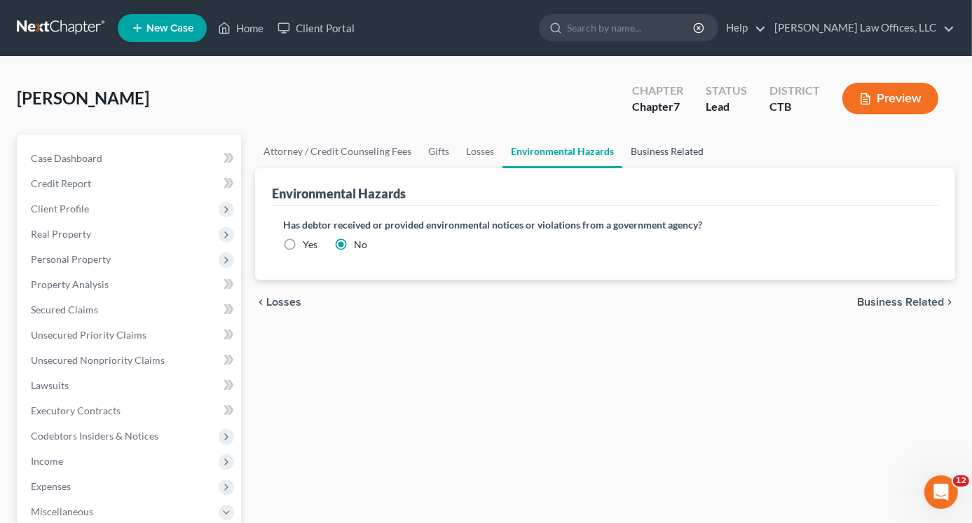
click at [650, 149] on link "Business Related" at bounding box center [667, 151] width 90 height 34
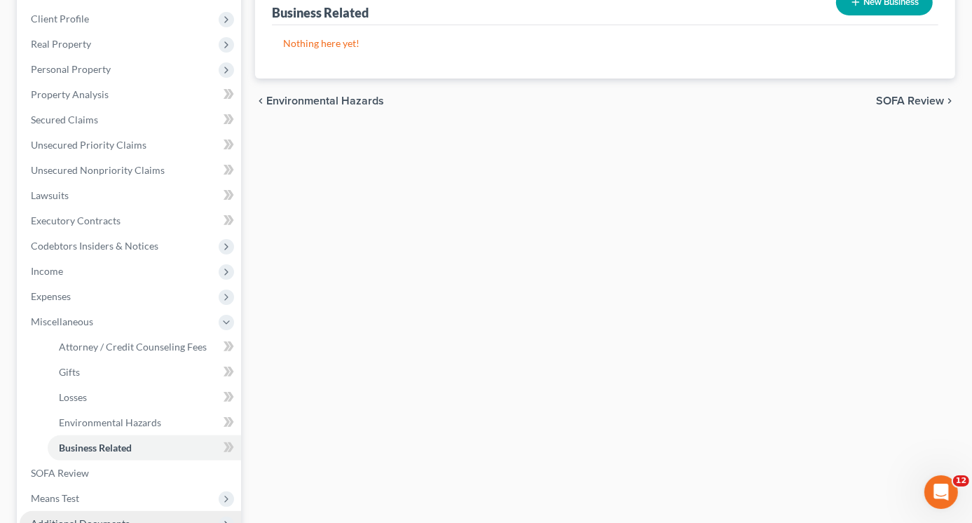
scroll to position [280, 0]
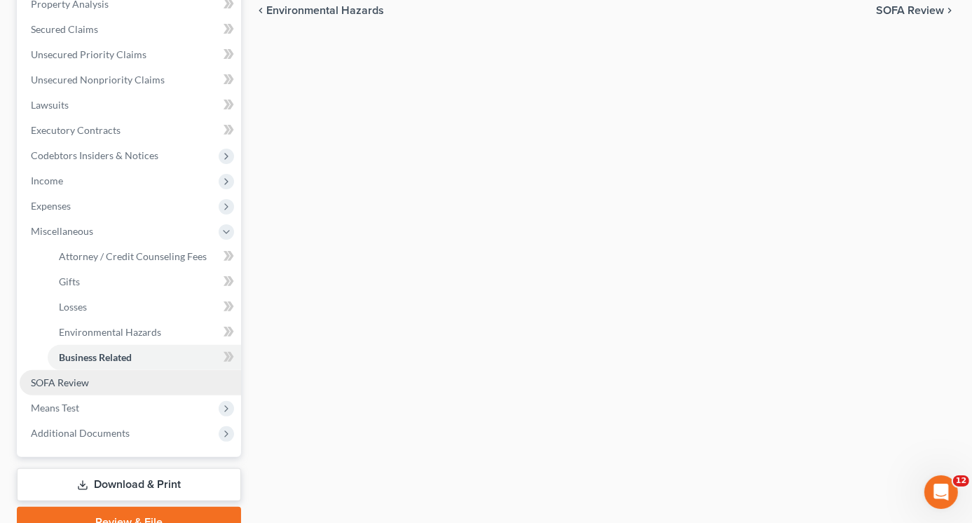
click at [64, 382] on span "SOFA Review" at bounding box center [60, 382] width 58 height 12
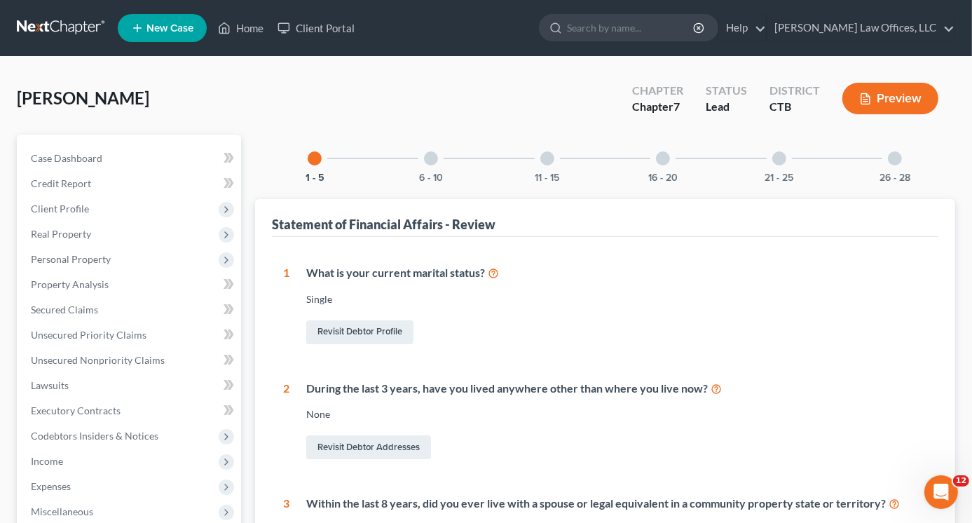
click at [426, 156] on div at bounding box center [431, 158] width 14 height 14
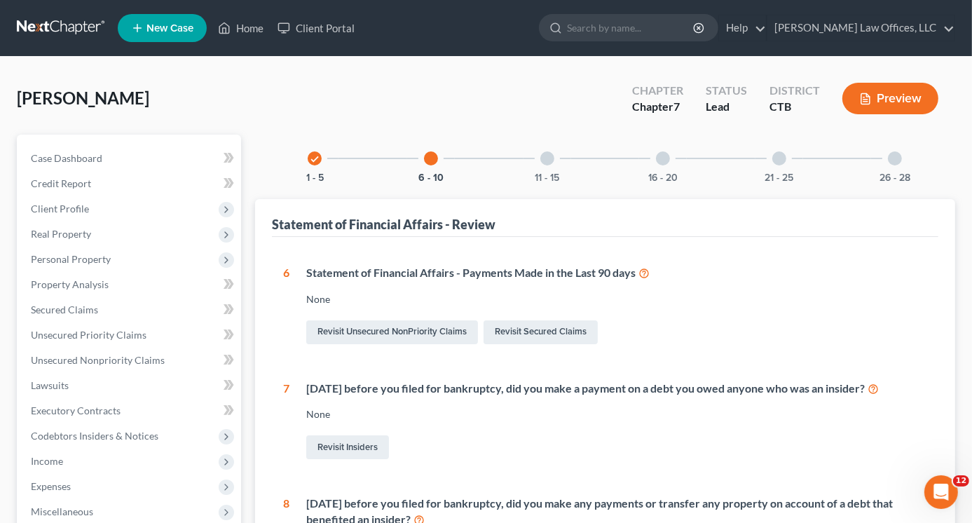
click at [546, 159] on div at bounding box center [547, 158] width 14 height 14
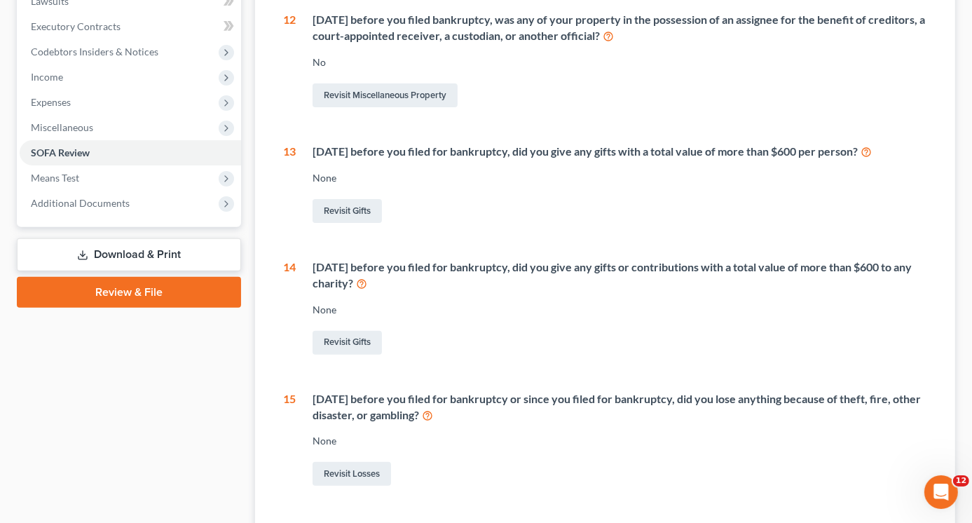
scroll to position [427, 0]
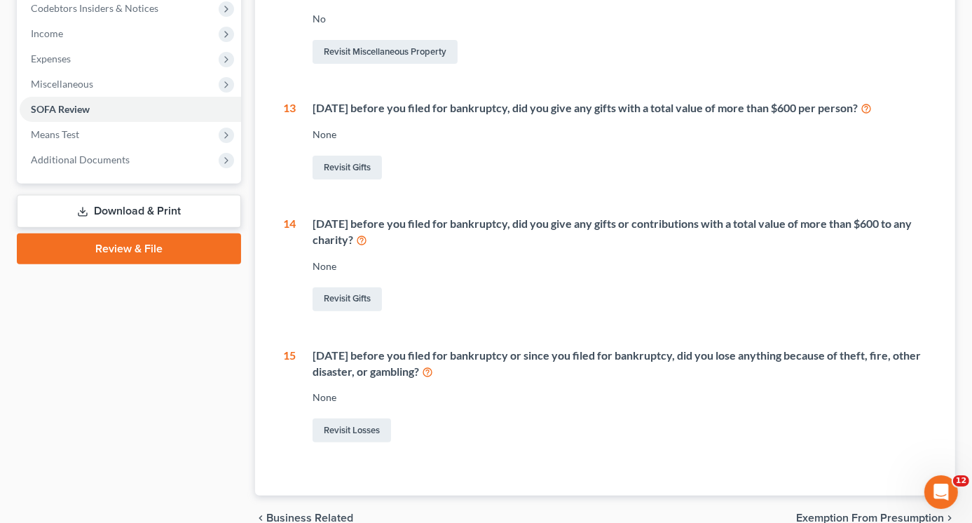
click at [433, 371] on icon at bounding box center [427, 370] width 11 height 13
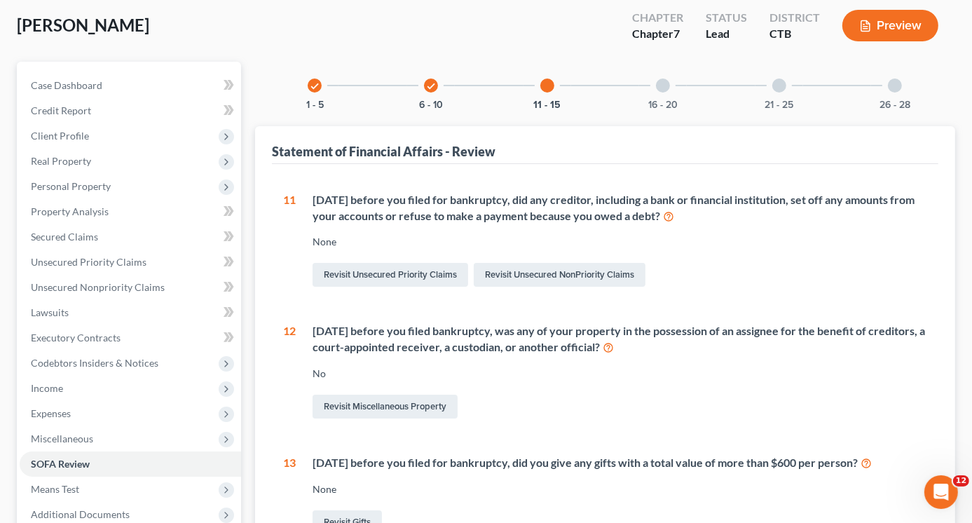
scroll to position [7, 0]
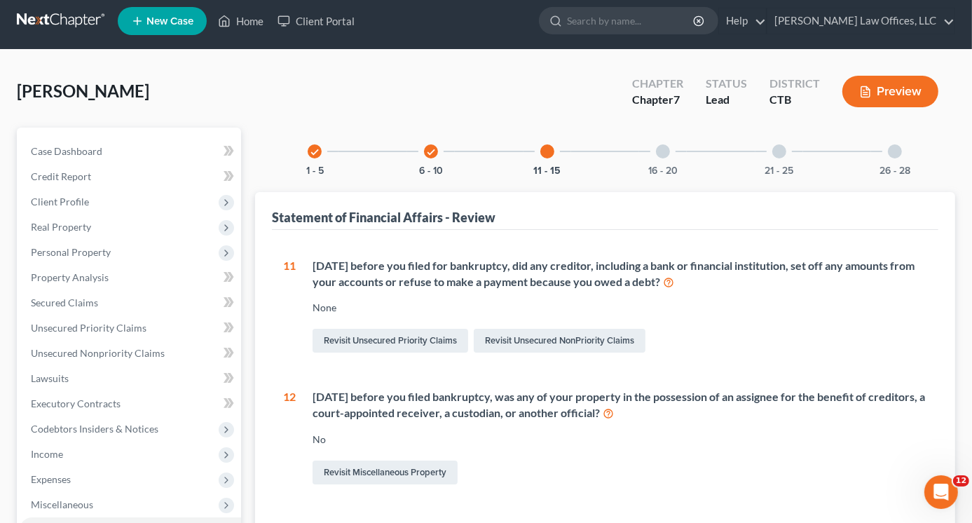
click at [667, 151] on div at bounding box center [663, 151] width 14 height 14
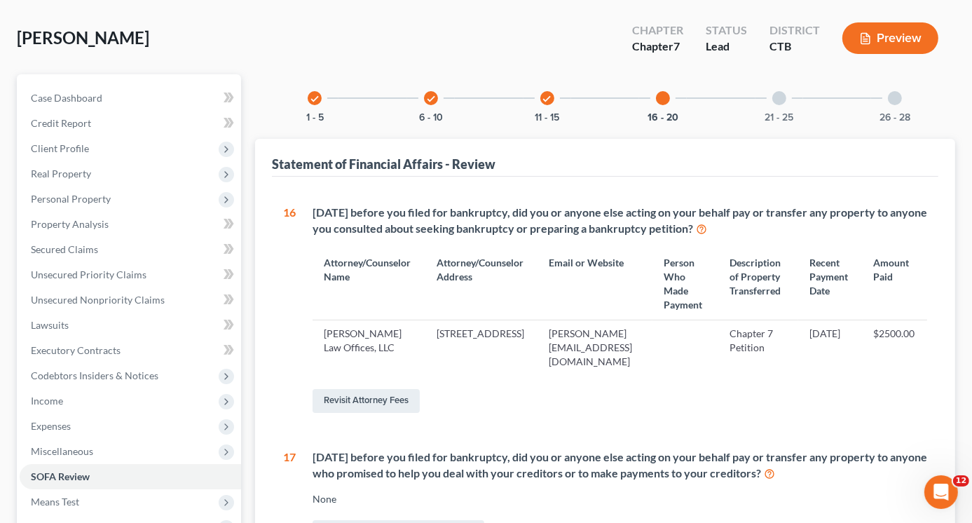
scroll to position [0, 0]
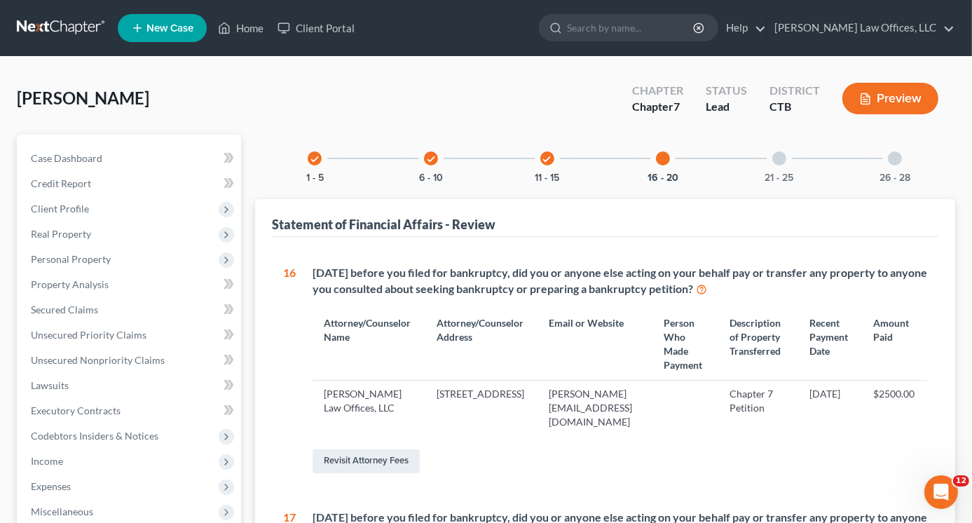
click at [779, 160] on div at bounding box center [779, 158] width 14 height 14
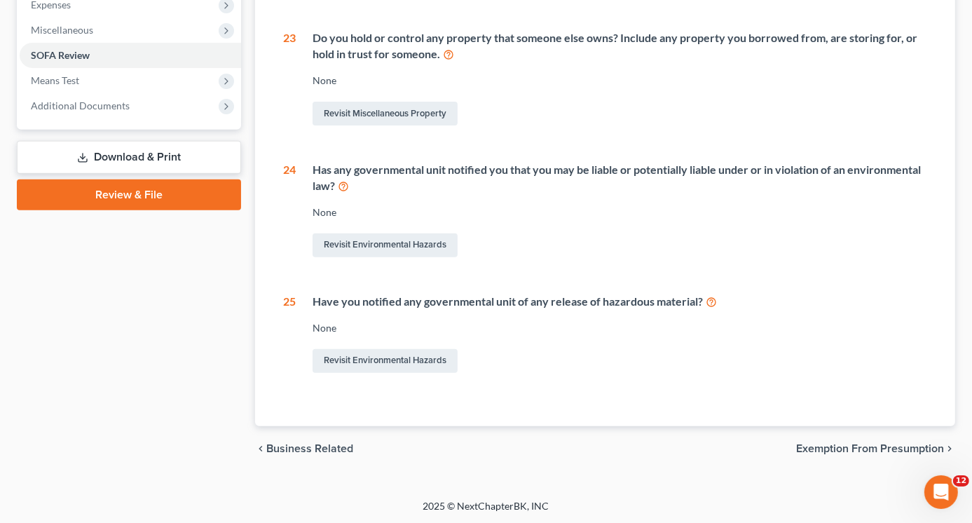
scroll to position [61, 0]
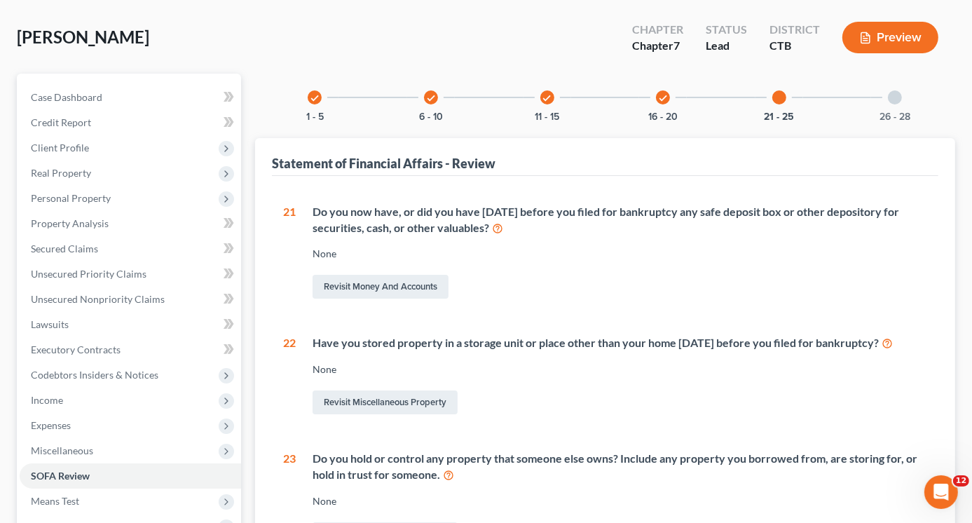
click at [894, 99] on div at bounding box center [894, 97] width 14 height 14
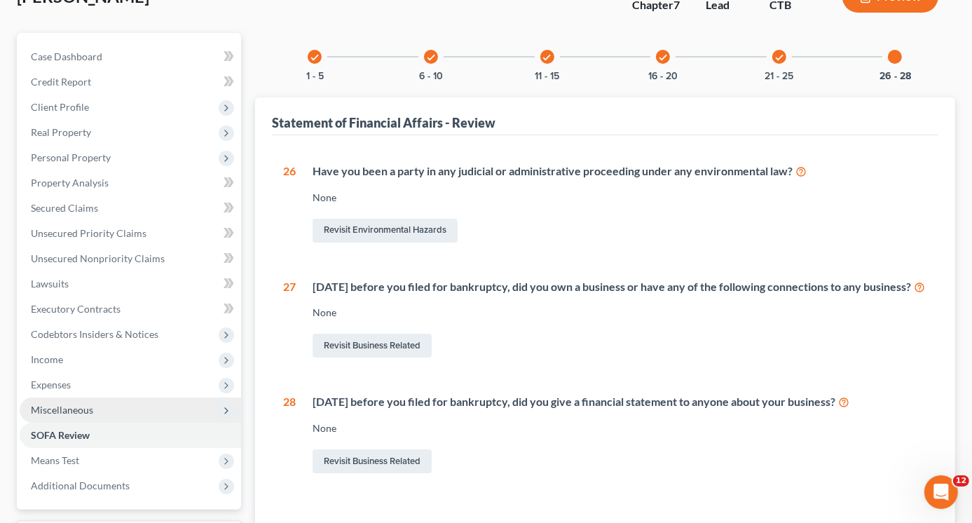
scroll to position [210, 0]
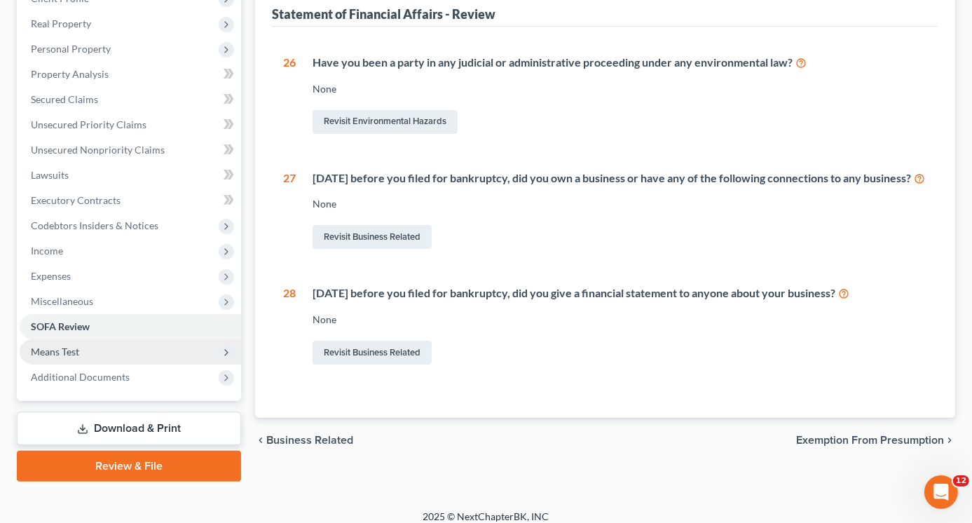
click at [87, 352] on span "Means Test" at bounding box center [130, 351] width 221 height 25
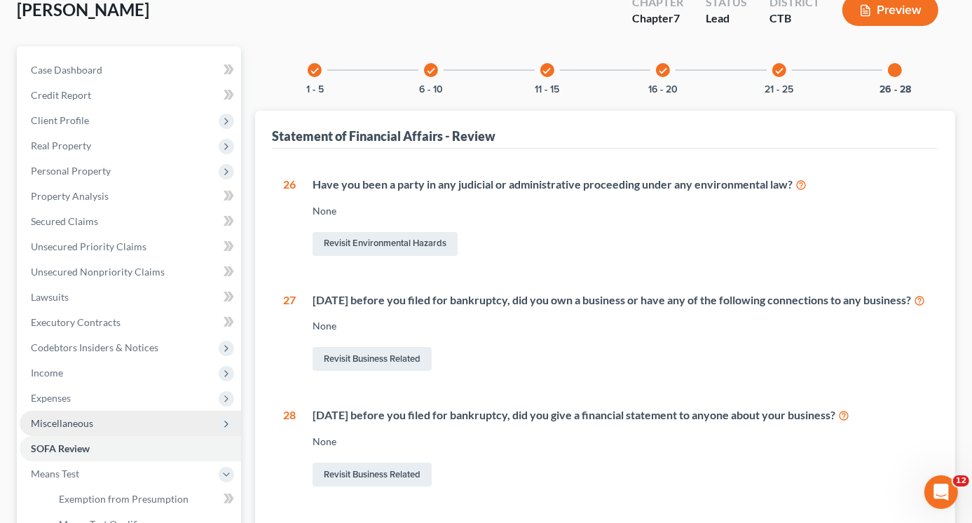
scroll to position [0, 0]
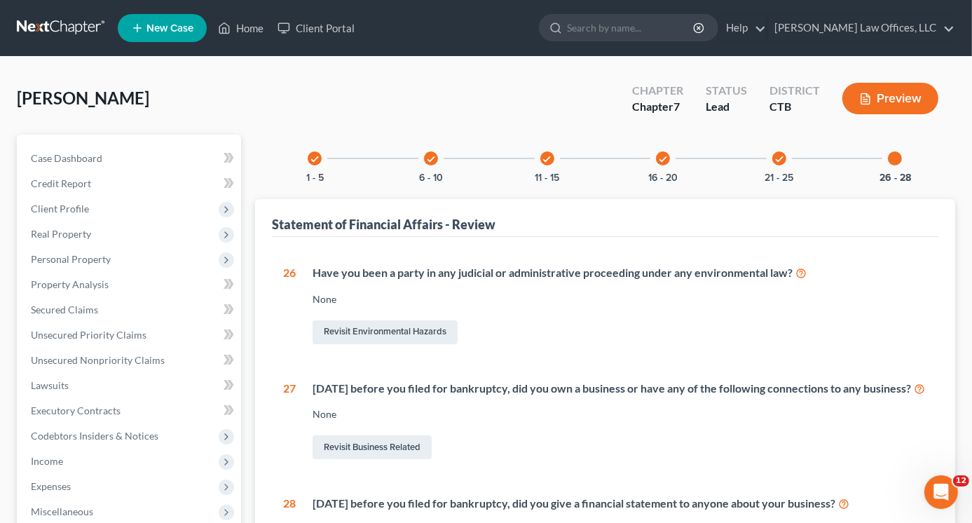
click at [890, 95] on button "Preview" at bounding box center [890, 99] width 96 height 32
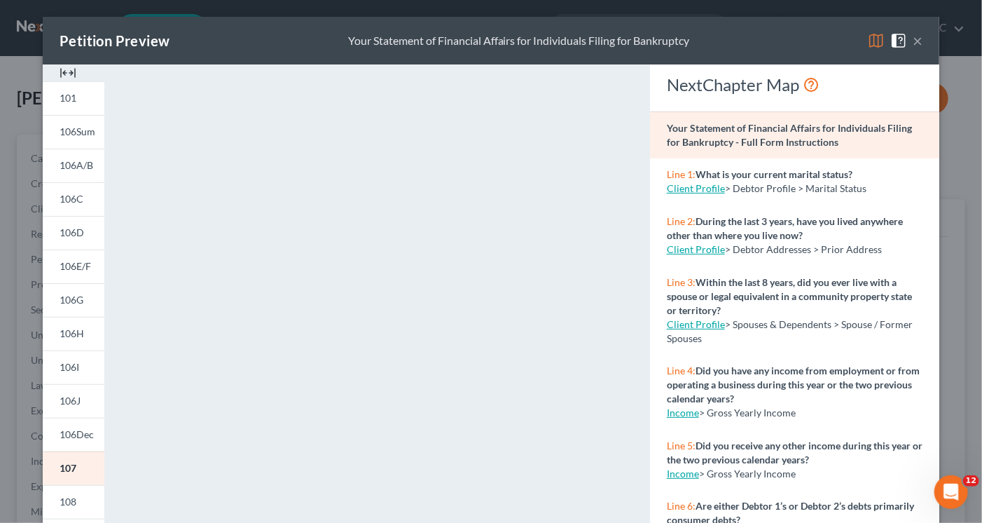
click at [913, 36] on button "×" at bounding box center [918, 40] width 10 height 17
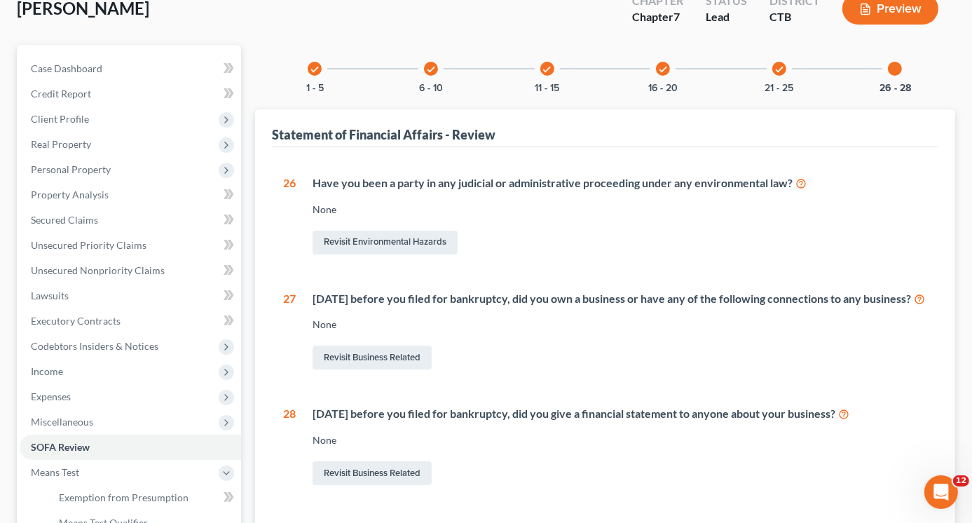
scroll to position [347, 0]
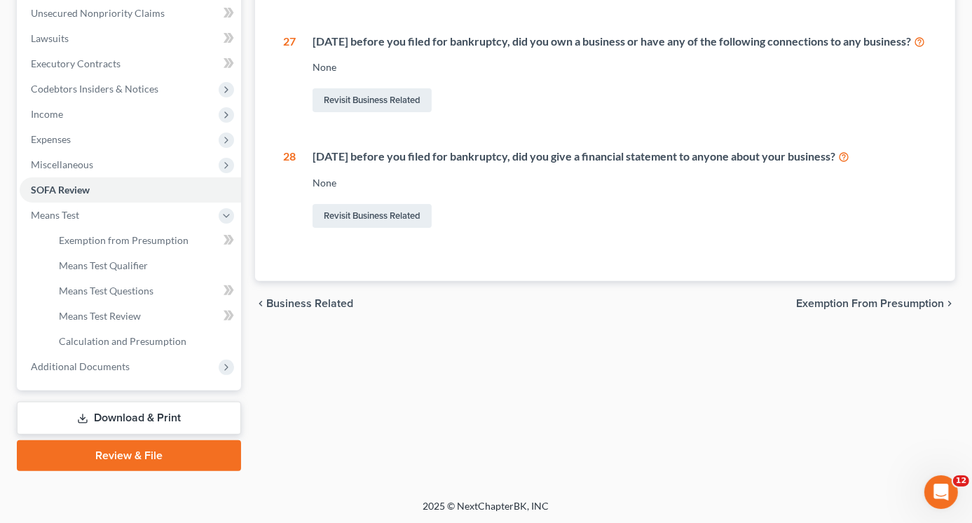
click at [132, 422] on link "Download & Print" at bounding box center [129, 417] width 224 height 33
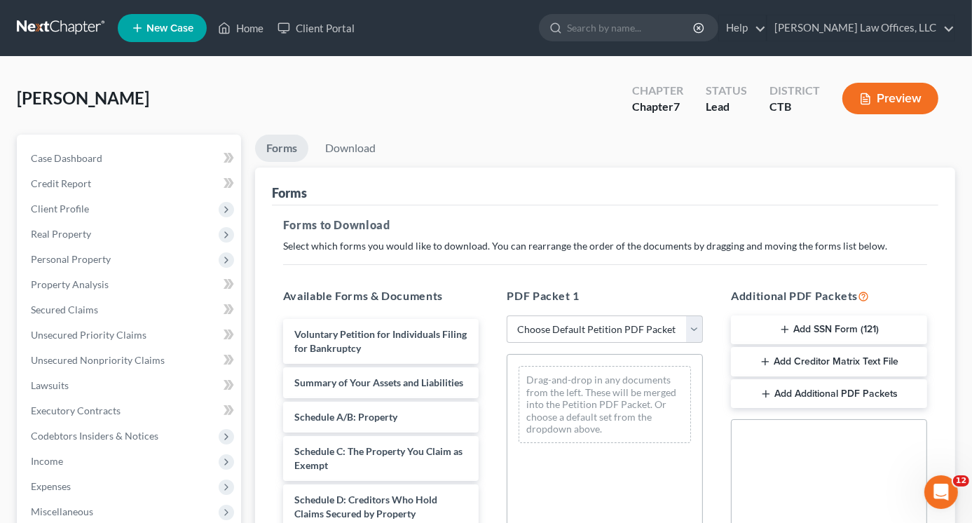
click at [833, 324] on button "Add SSN Form (121)" at bounding box center [829, 329] width 196 height 29
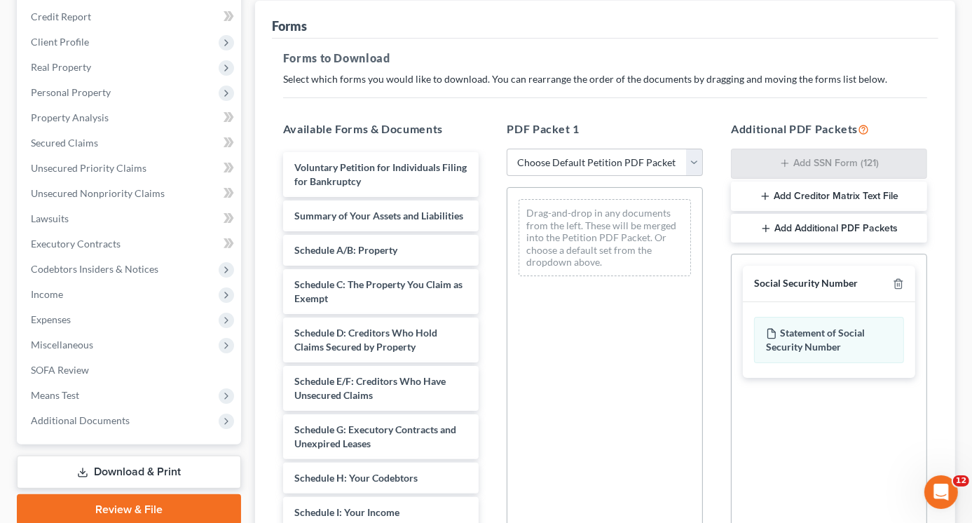
scroll to position [341, 0]
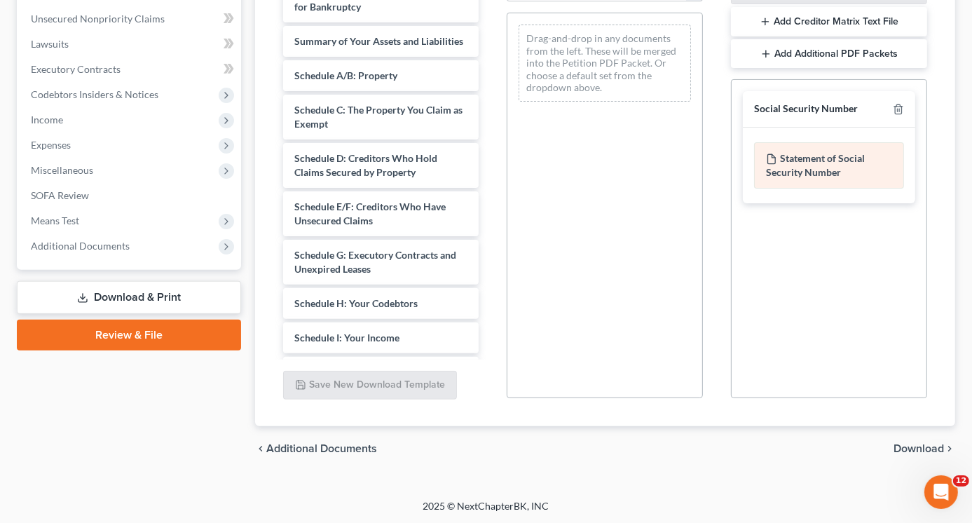
click at [823, 166] on div "Statement of Social Security Number" at bounding box center [829, 165] width 150 height 46
click at [913, 443] on span "Download" at bounding box center [918, 448] width 50 height 11
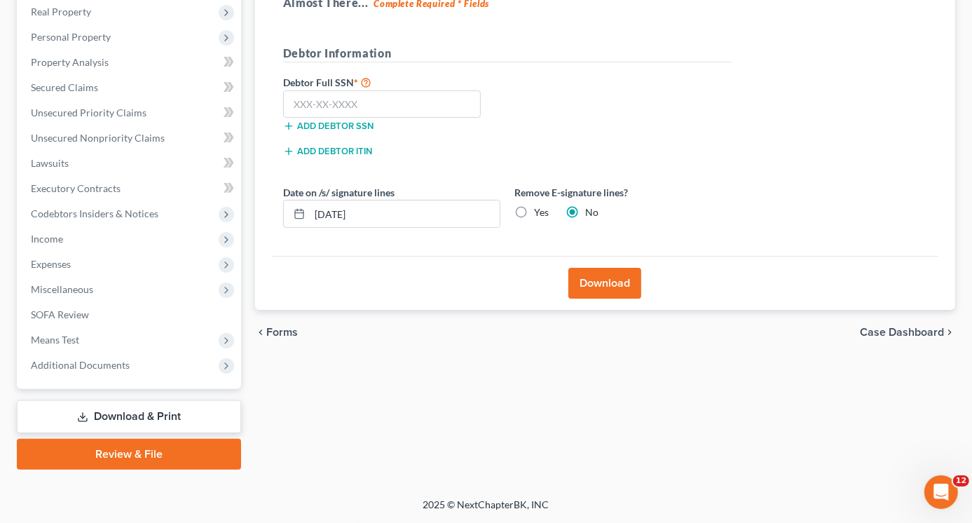
scroll to position [221, 0]
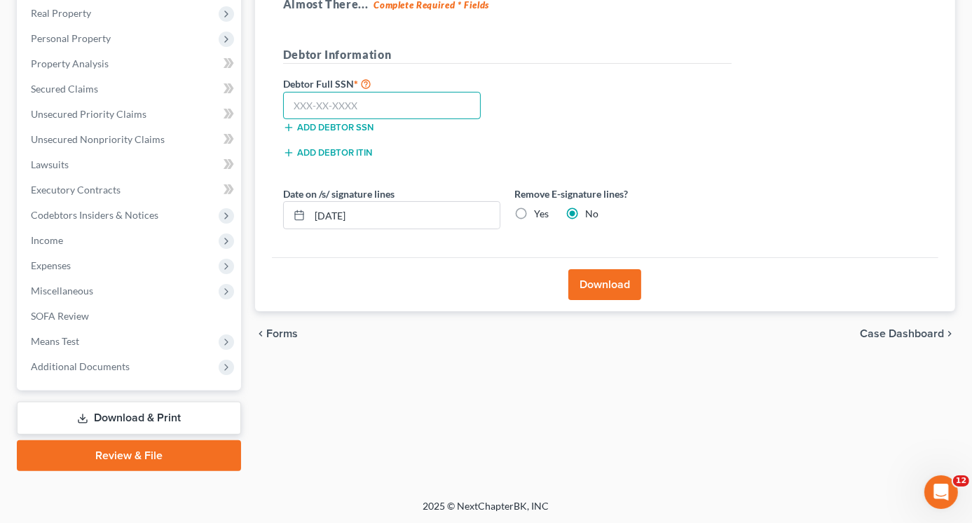
click at [340, 104] on input "text" at bounding box center [382, 106] width 198 height 28
type input "581-43-1190"
click at [608, 278] on button "Download" at bounding box center [604, 284] width 73 height 31
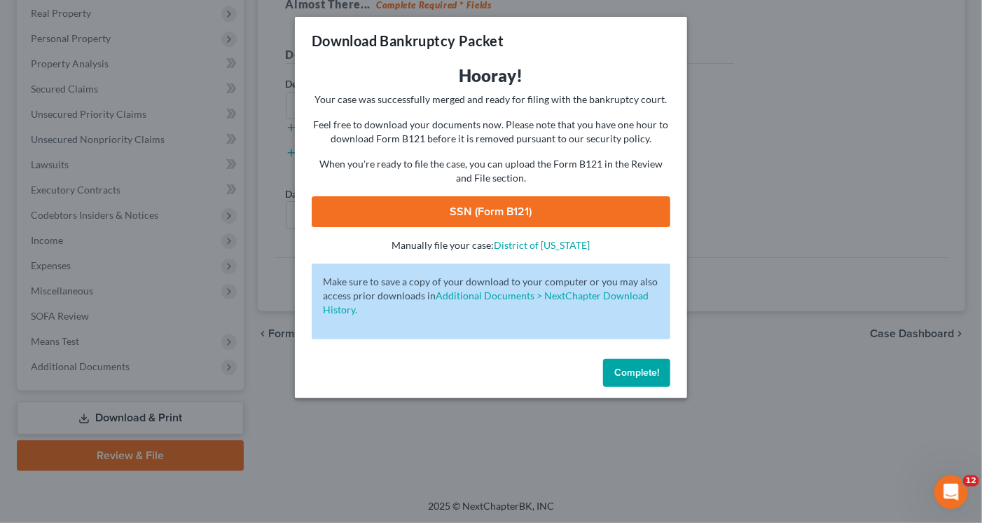
click at [511, 211] on link "SSN (Form B121)" at bounding box center [491, 211] width 359 height 31
click at [625, 368] on span "Complete!" at bounding box center [636, 372] width 45 height 12
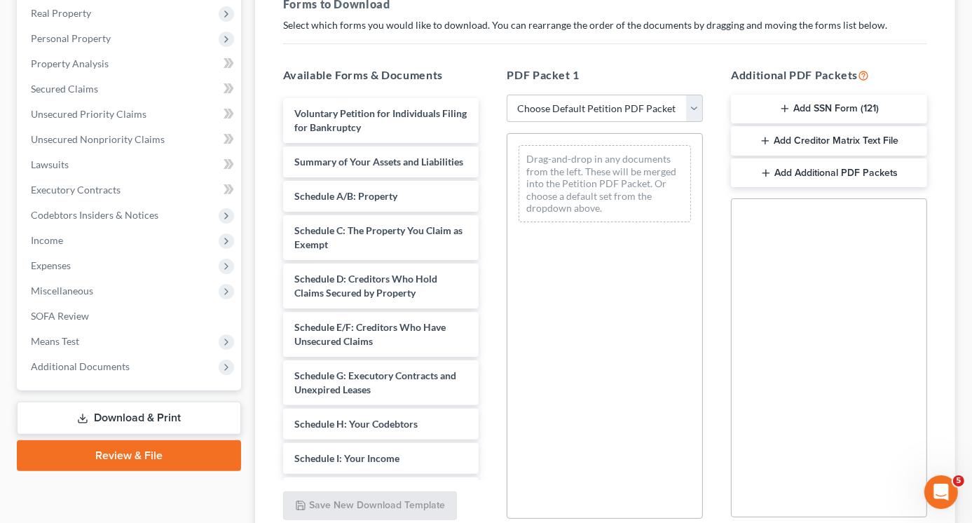
click at [800, 139] on button "Add Creditor Matrix Text File" at bounding box center [829, 140] width 196 height 29
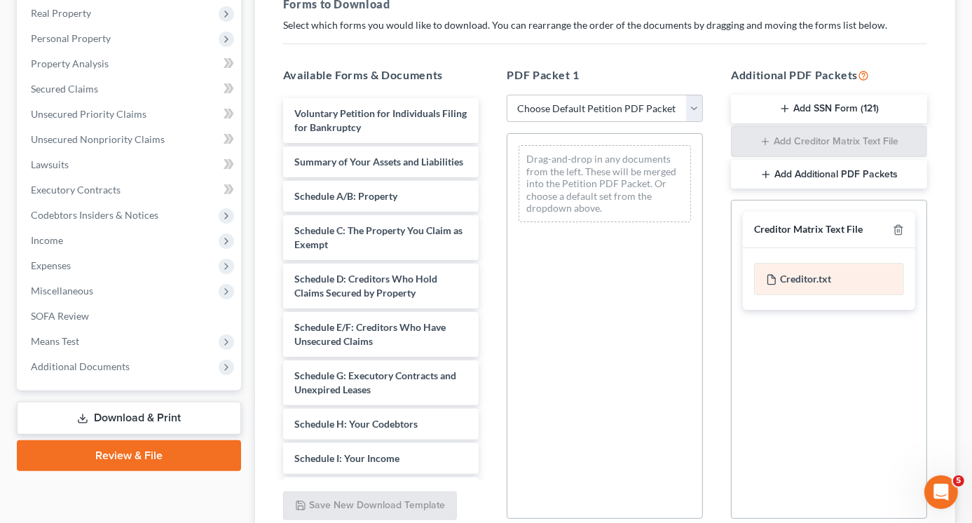
click at [845, 273] on div "Creditor.txt" at bounding box center [829, 279] width 150 height 32
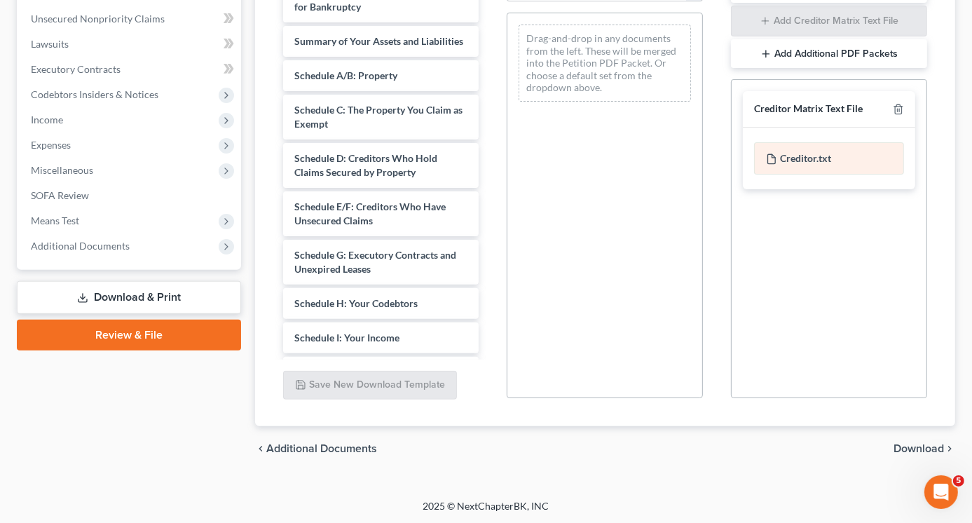
click at [808, 158] on div "Creditor.txt" at bounding box center [829, 158] width 150 height 32
click at [912, 446] on span "Download" at bounding box center [918, 448] width 50 height 11
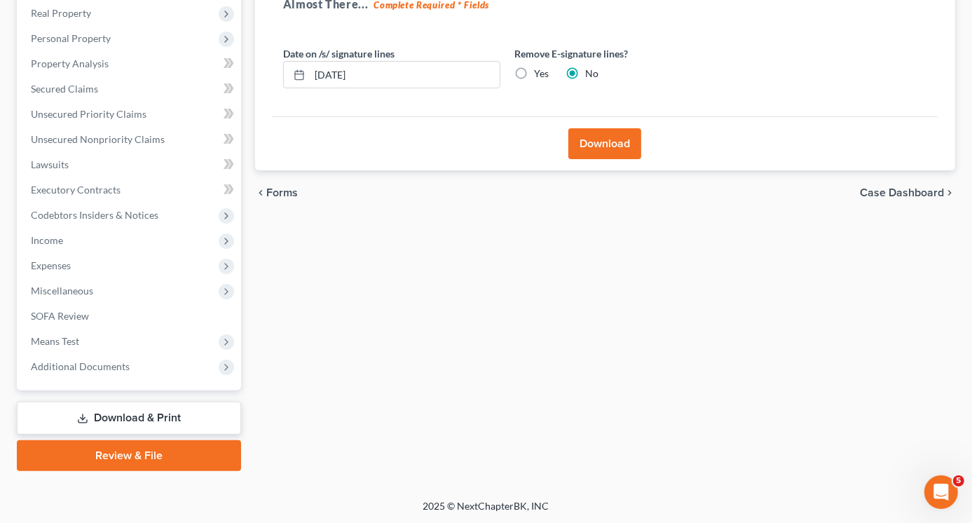
click at [595, 132] on button "Download" at bounding box center [604, 143] width 73 height 31
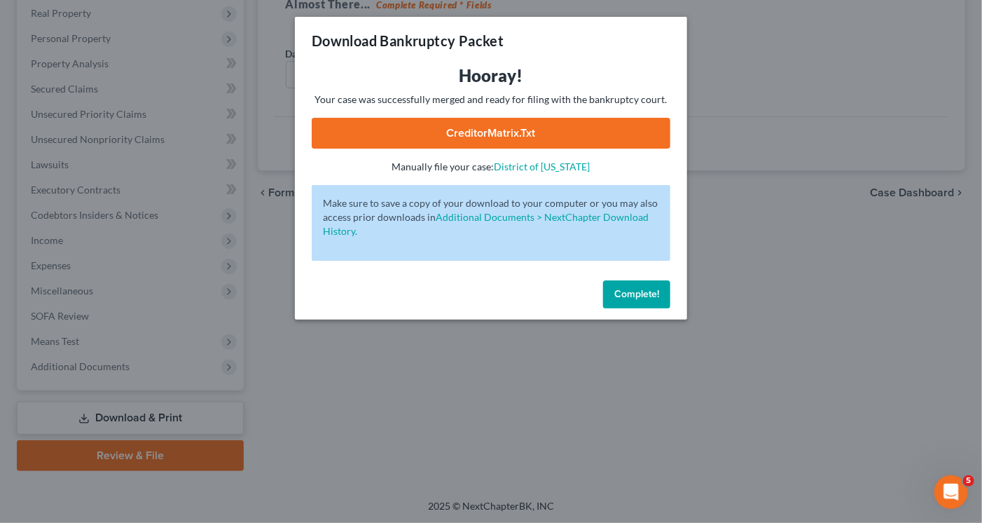
click at [526, 137] on link "CreditorMatrix.txt" at bounding box center [491, 133] width 359 height 31
click at [644, 286] on button "Complete!" at bounding box center [636, 294] width 67 height 28
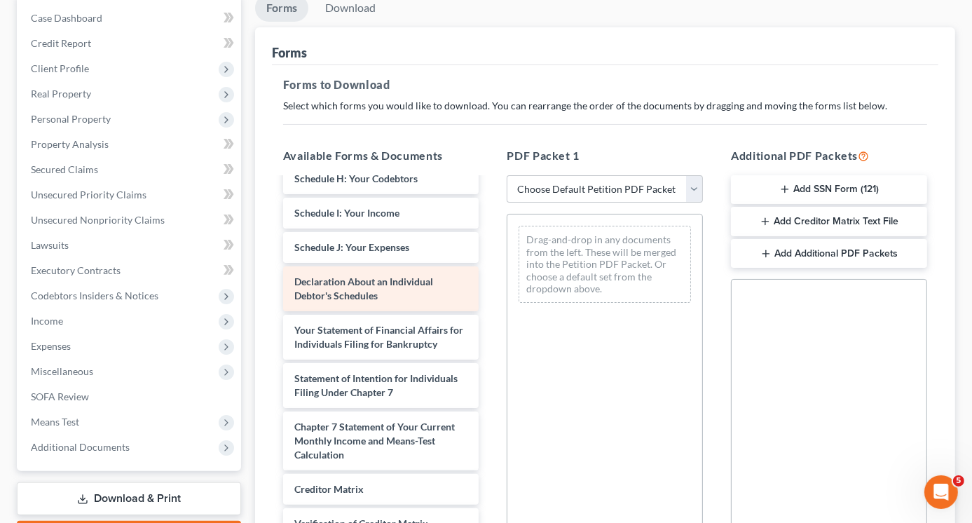
scroll to position [350, 0]
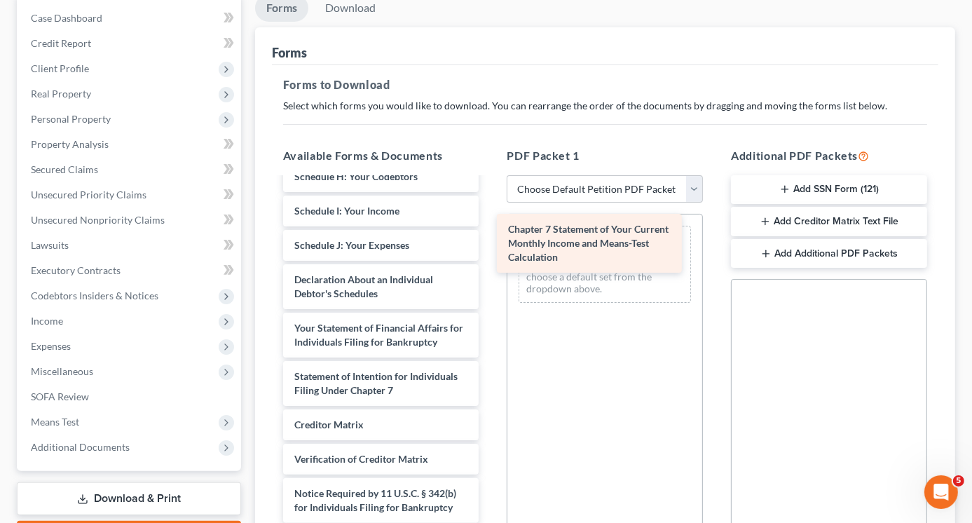
drag, startPoint x: 378, startPoint y: 424, endPoint x: 592, endPoint y: 239, distance: 283.0
click at [490, 239] on div "Chapter 7 Statement of Your Current Monthly Income and Means-Test Calculation V…" at bounding box center [381, 204] width 219 height 706
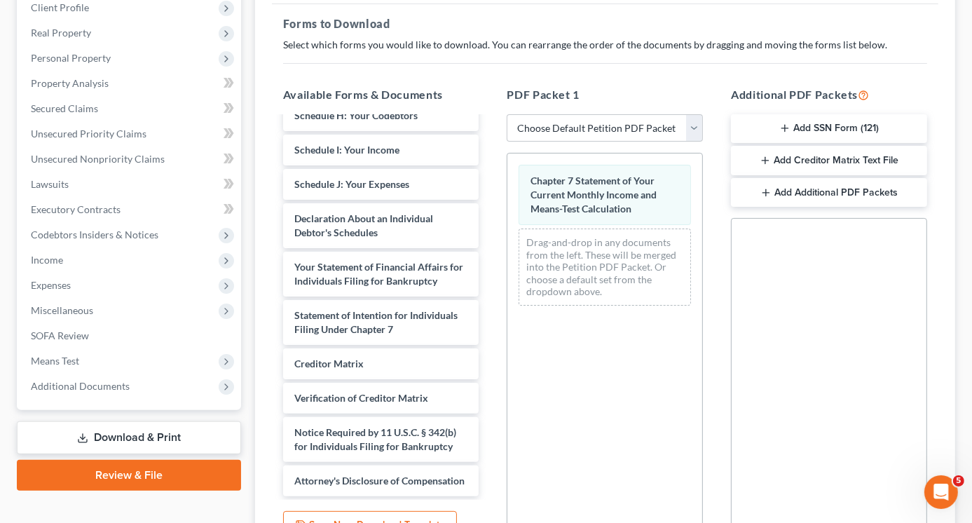
scroll to position [341, 0]
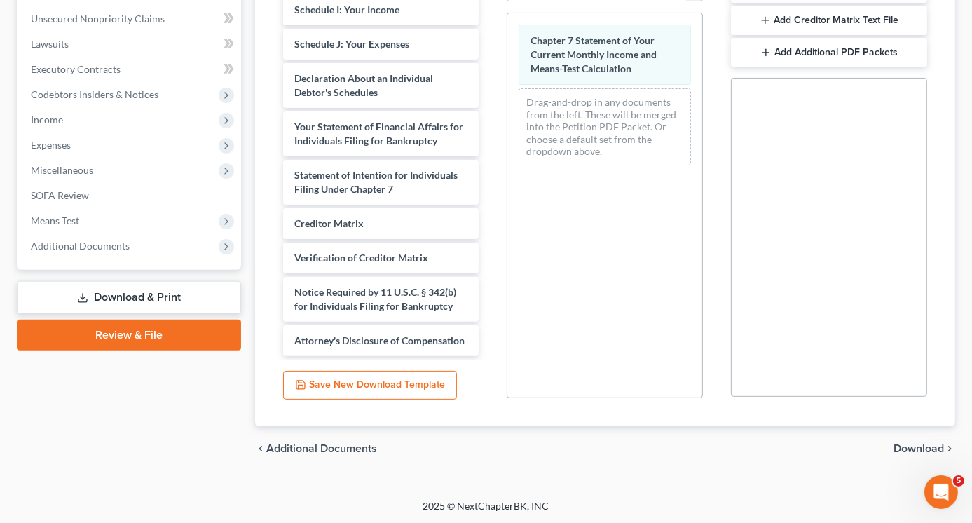
click at [913, 445] on span "Download" at bounding box center [918, 448] width 50 height 11
click at [913, 445] on div "Forms Download Forms Forms to Download Select which forms you would like to dow…" at bounding box center [605, 132] width 714 height 678
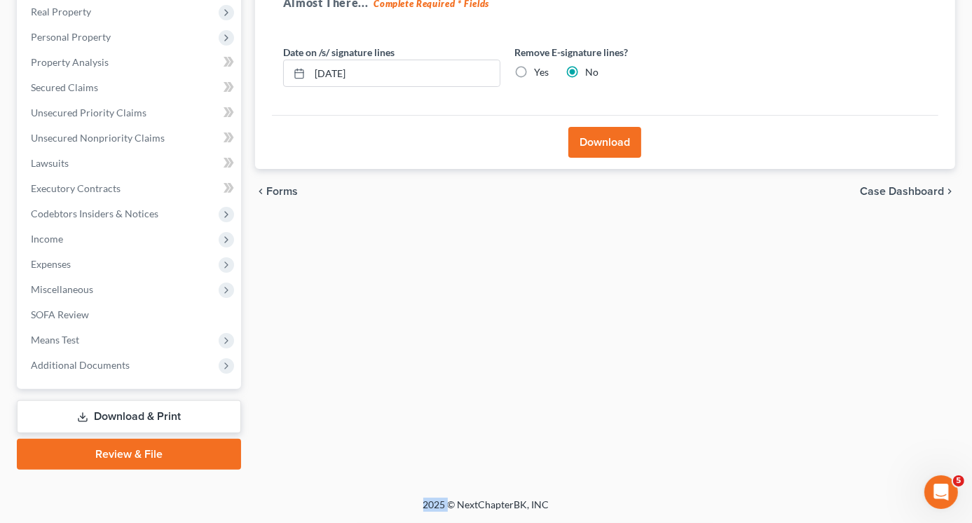
scroll to position [221, 0]
click at [609, 142] on button "Download" at bounding box center [604, 143] width 73 height 31
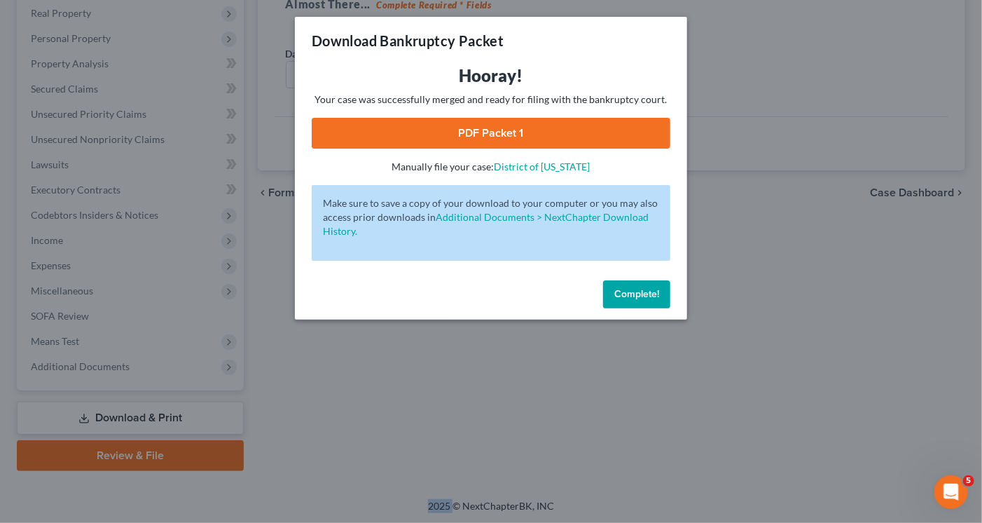
click at [555, 129] on link "PDF Packet 1" at bounding box center [491, 133] width 359 height 31
click at [641, 298] on span "Complete!" at bounding box center [636, 294] width 45 height 12
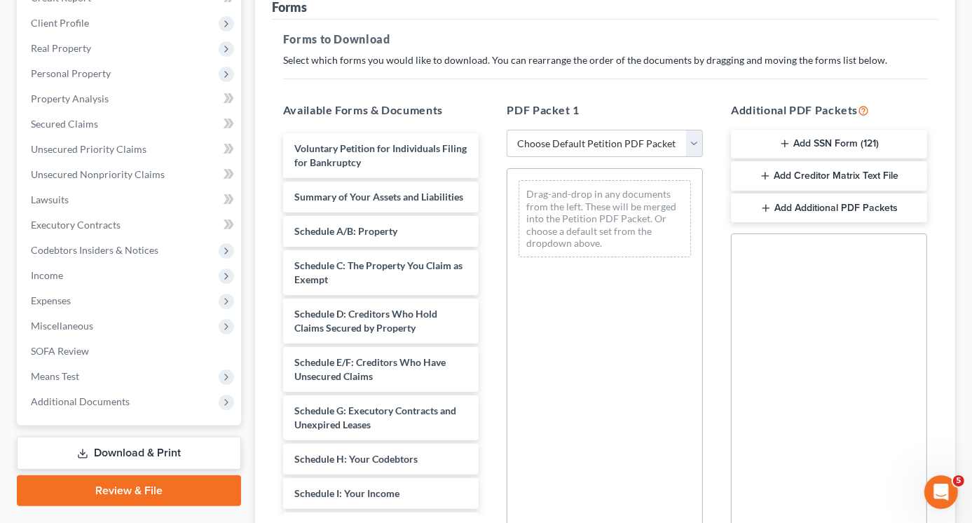
scroll to position [210, 0]
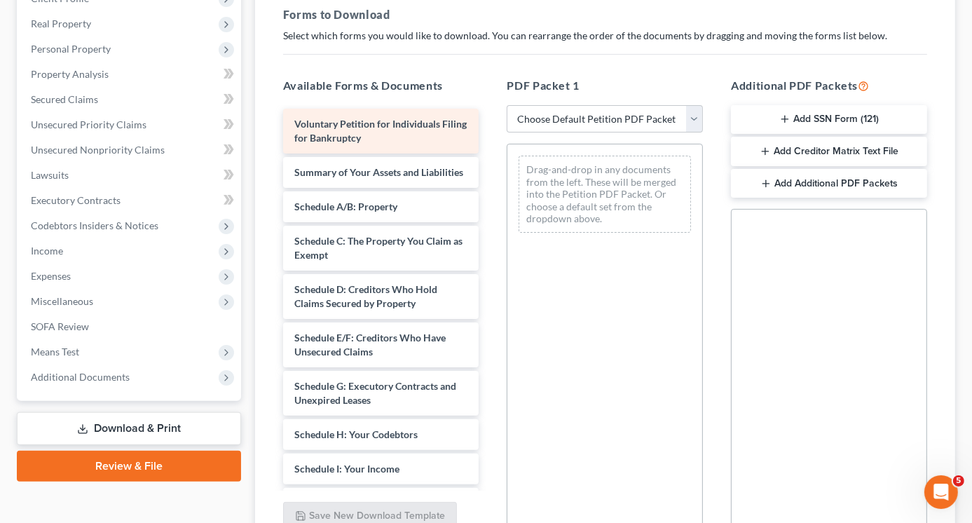
click at [397, 128] on span "Voluntary Petition for Individuals Filing for Bankruptcy" at bounding box center [380, 131] width 172 height 26
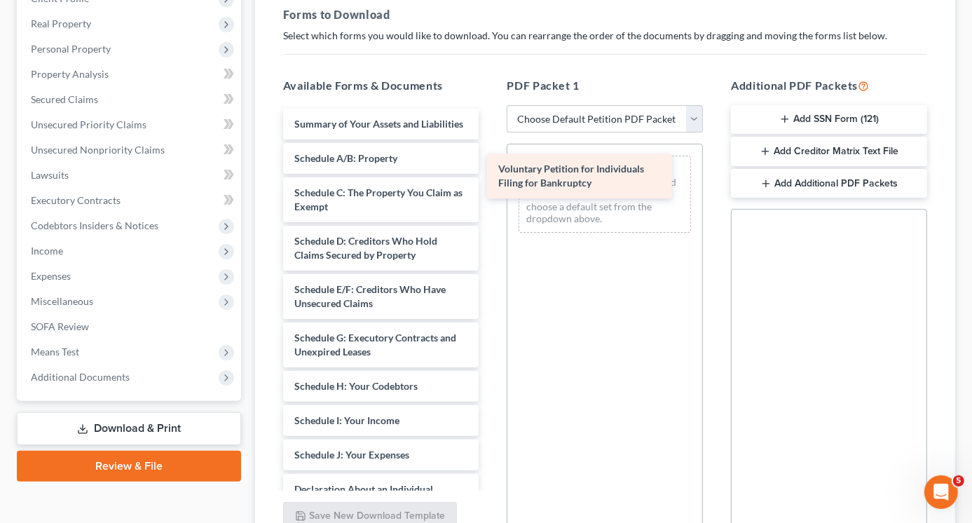
drag, startPoint x: 397, startPoint y: 128, endPoint x: 602, endPoint y: 174, distance: 209.7
click at [490, 174] on div "Voluntary Petition for Individuals Filing for Bankruptcy Voluntary Petition for…" at bounding box center [381, 469] width 219 height 720
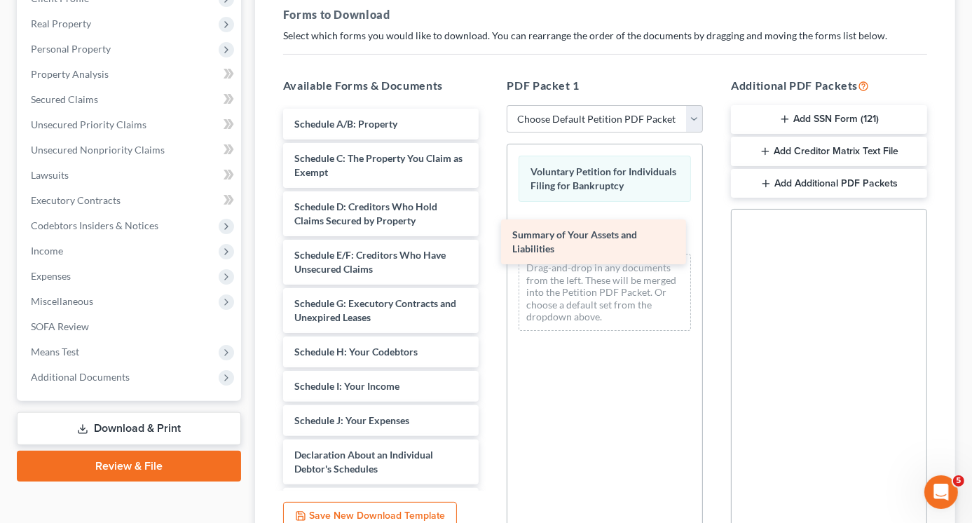
drag, startPoint x: 396, startPoint y: 124, endPoint x: 618, endPoint y: 233, distance: 247.5
click at [490, 233] on div "Summary of Your Assets and Liabilities Summary of Your Assets and Liabilities S…" at bounding box center [381, 452] width 219 height 686
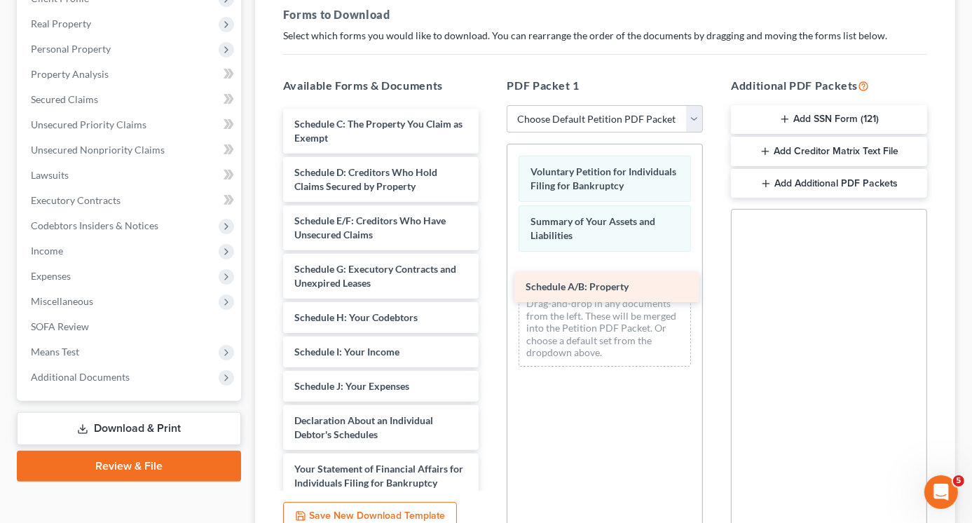
drag, startPoint x: 425, startPoint y: 120, endPoint x: 654, endPoint y: 284, distance: 281.7
click at [490, 284] on div "Schedule A/B: Property Schedule A/B: Property Schedule C: The Property You Clai…" at bounding box center [381, 434] width 219 height 651
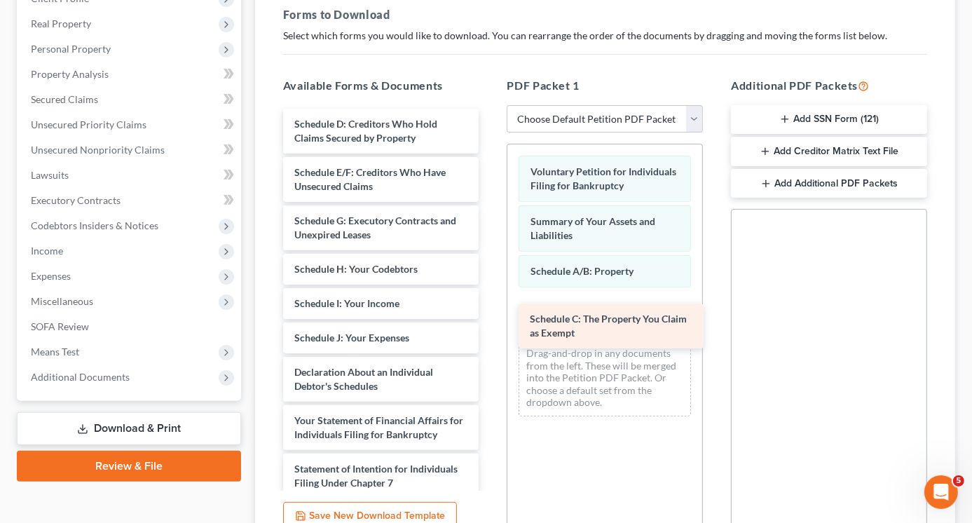
drag, startPoint x: 394, startPoint y: 130, endPoint x: 628, endPoint y: 322, distance: 302.6
click at [490, 322] on div "Schedule C: The Property You Claim as Exempt Schedule C: The Property You Claim…" at bounding box center [381, 410] width 219 height 603
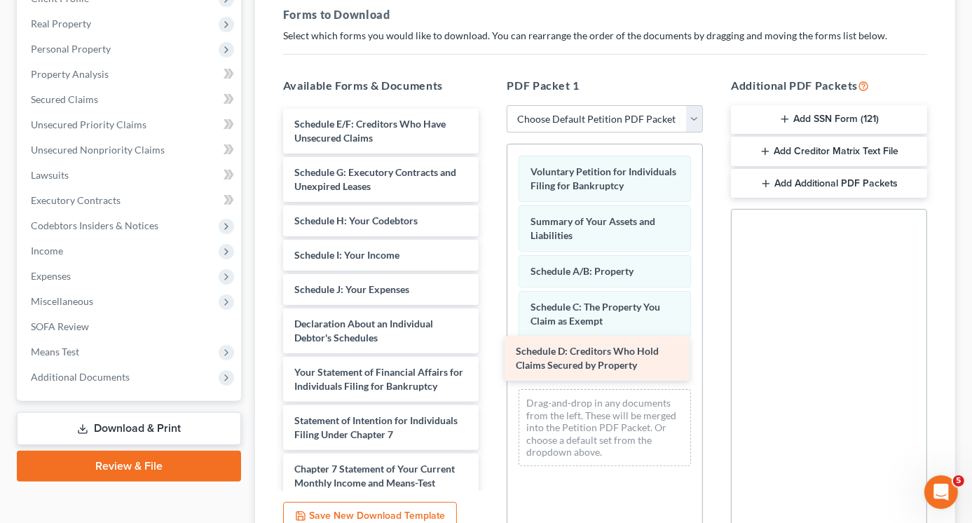
drag, startPoint x: 389, startPoint y: 137, endPoint x: 611, endPoint y: 365, distance: 318.0
click at [490, 365] on div "Schedule D: Creditors Who Hold Claims Secured by Property Schedule D: Creditors…" at bounding box center [381, 386] width 219 height 555
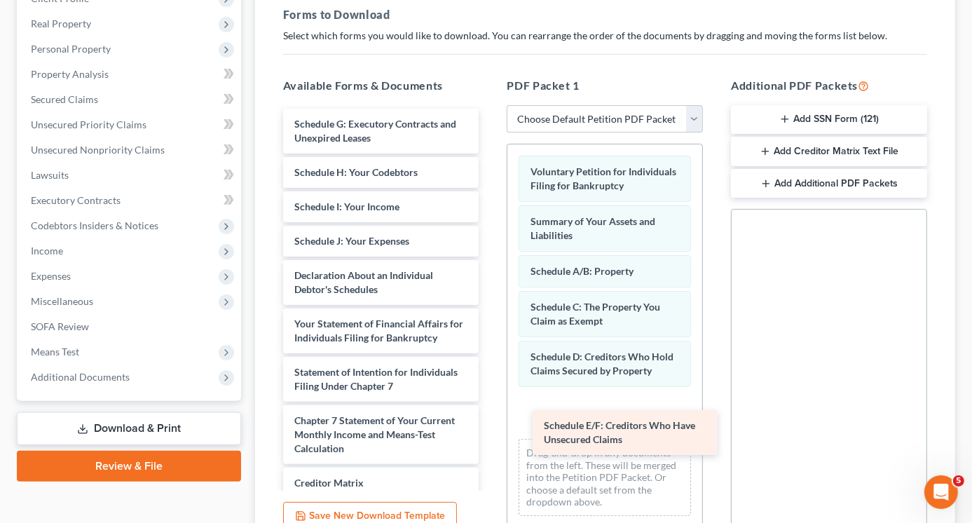
drag, startPoint x: 403, startPoint y: 135, endPoint x: 647, endPoint y: 427, distance: 380.4
click at [490, 427] on div "Schedule E/F: Creditors Who Have Unsecured Claims Schedule E/F: Creditors Who H…" at bounding box center [381, 362] width 219 height 506
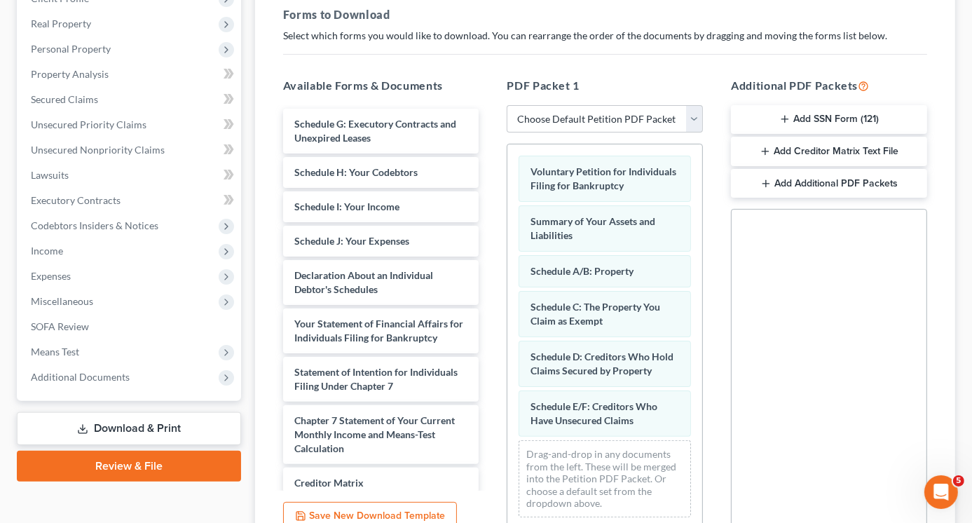
scroll to position [25, 0]
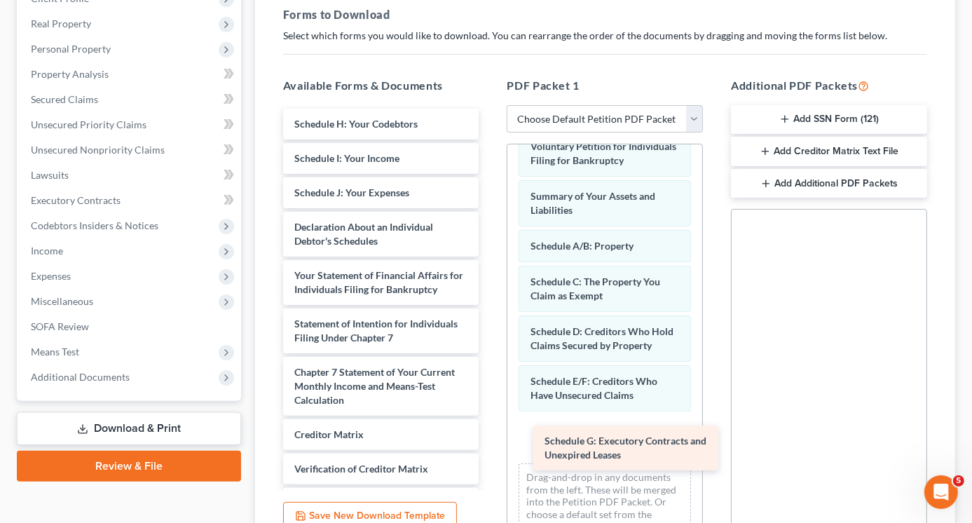
drag, startPoint x: 384, startPoint y: 131, endPoint x: 633, endPoint y: 446, distance: 401.9
click at [490, 446] on div "Schedule G: Executory Contracts and Unexpired Leases Schedule G: Executory Cont…" at bounding box center [381, 338] width 219 height 458
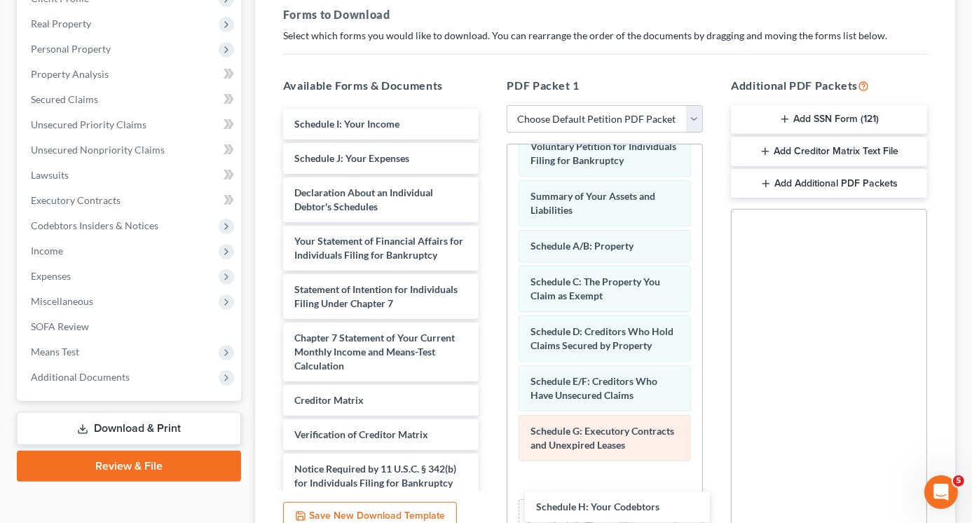
drag, startPoint x: 403, startPoint y: 127, endPoint x: 636, endPoint y: 497, distance: 437.5
click at [490, 500] on div "Schedule H: Your Codebtors Schedule H: Your Codebtors Schedule I: Your Income S…" at bounding box center [381, 321] width 219 height 424
click at [636, 497] on div "Available Forms & Documents Schedule H: Your Codebtors Schedule H: Your Codebto…" at bounding box center [605, 303] width 672 height 475
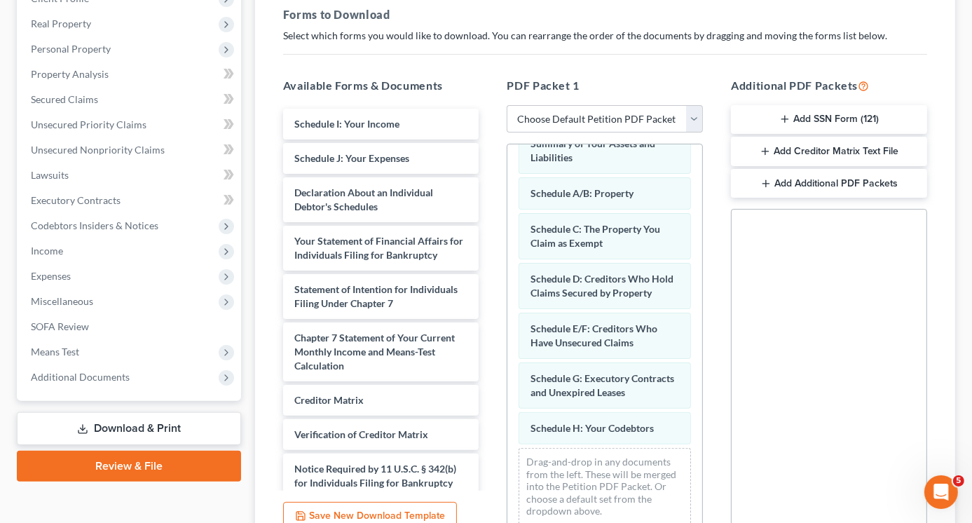
scroll to position [123, 0]
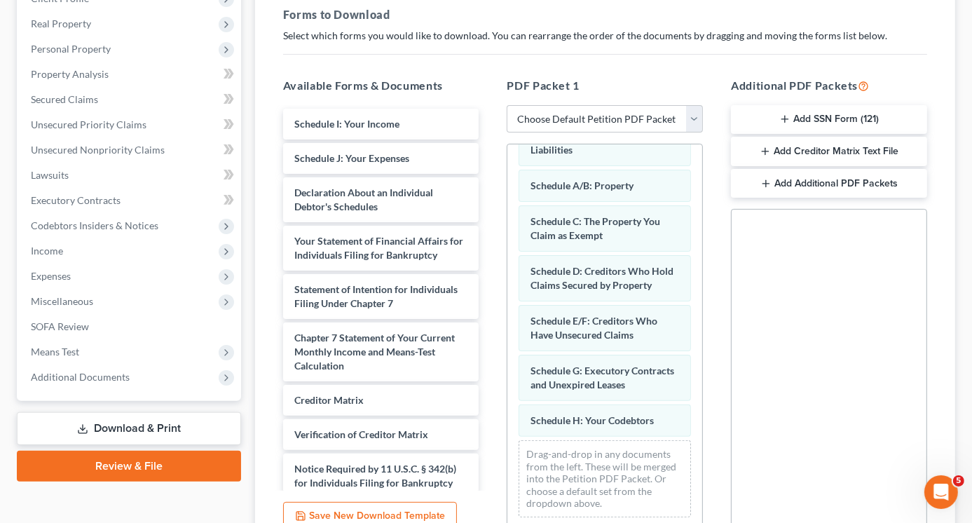
click at [610, 445] on div "Drag-and-drop in any documents from the left. These will be merged into the Pet…" at bounding box center [604, 478] width 172 height 77
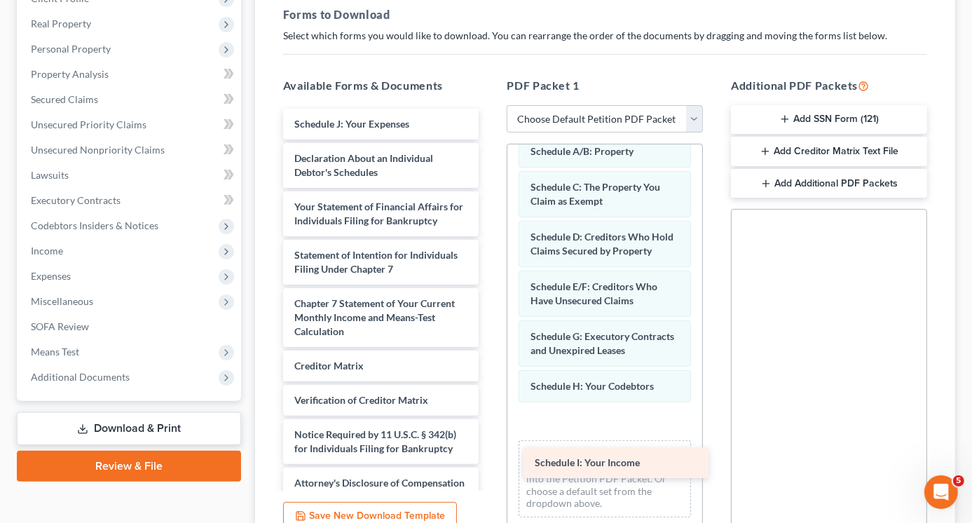
drag, startPoint x: 389, startPoint y: 121, endPoint x: 630, endPoint y: 461, distance: 416.1
click at [490, 461] on div "Schedule I: Your Income Schedule I: Your Income Schedule J: Your Expenses Decla…" at bounding box center [381, 303] width 219 height 389
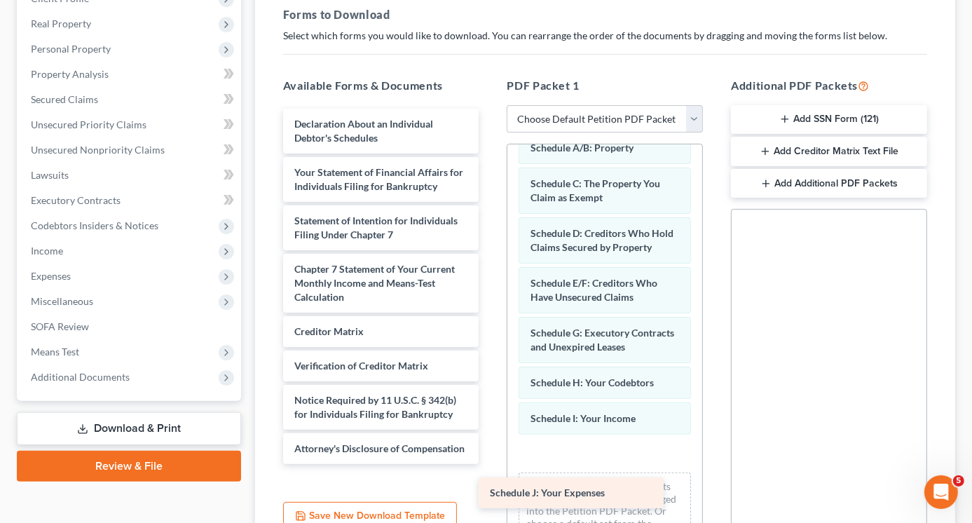
drag, startPoint x: 416, startPoint y: 123, endPoint x: 629, endPoint y: 491, distance: 425.5
click at [490, 464] on div "Schedule J: Your Expenses Schedule J: Your Expenses Declaration About an Indivi…" at bounding box center [381, 286] width 219 height 355
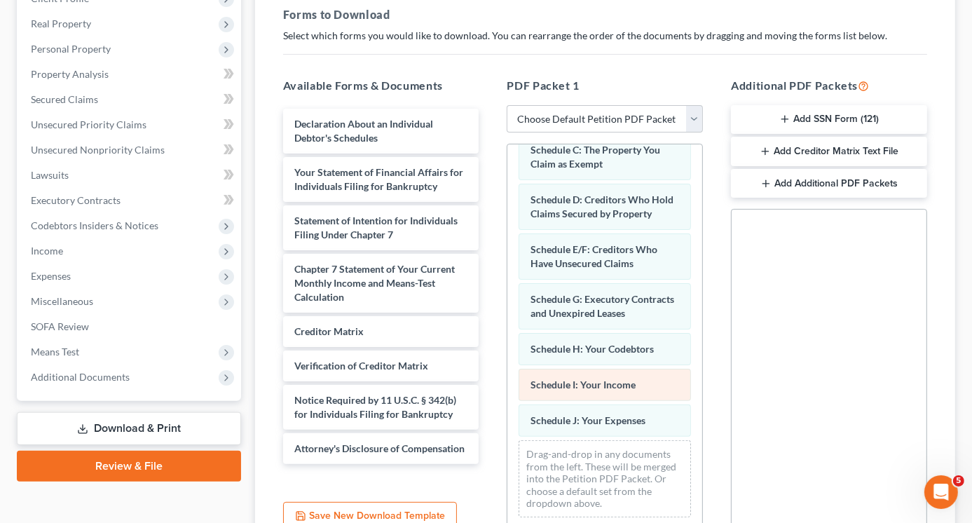
scroll to position [195, 0]
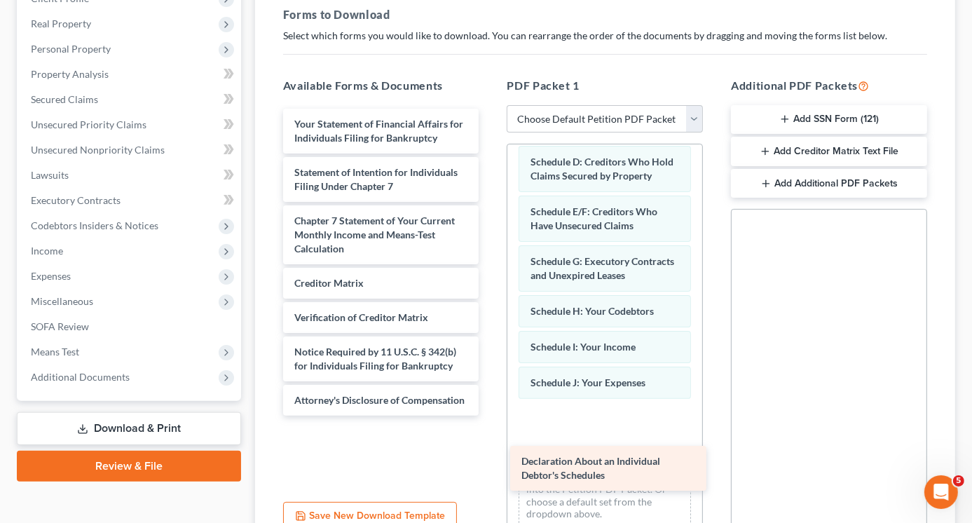
drag, startPoint x: 380, startPoint y: 139, endPoint x: 607, endPoint y: 476, distance: 406.8
click at [490, 415] on div "Declaration About an Individual Debtor's Schedules Declaration About an Individ…" at bounding box center [381, 262] width 219 height 307
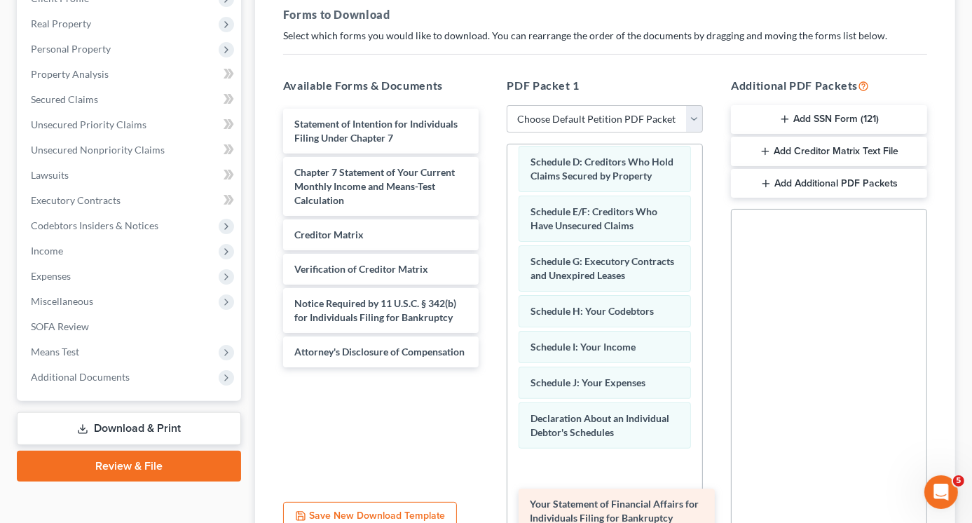
drag, startPoint x: 390, startPoint y: 127, endPoint x: 622, endPoint y: 504, distance: 442.5
click at [490, 367] on div "Your Statement of Financial Affairs for Individuals Filing for Bankruptcy Your …" at bounding box center [381, 238] width 219 height 258
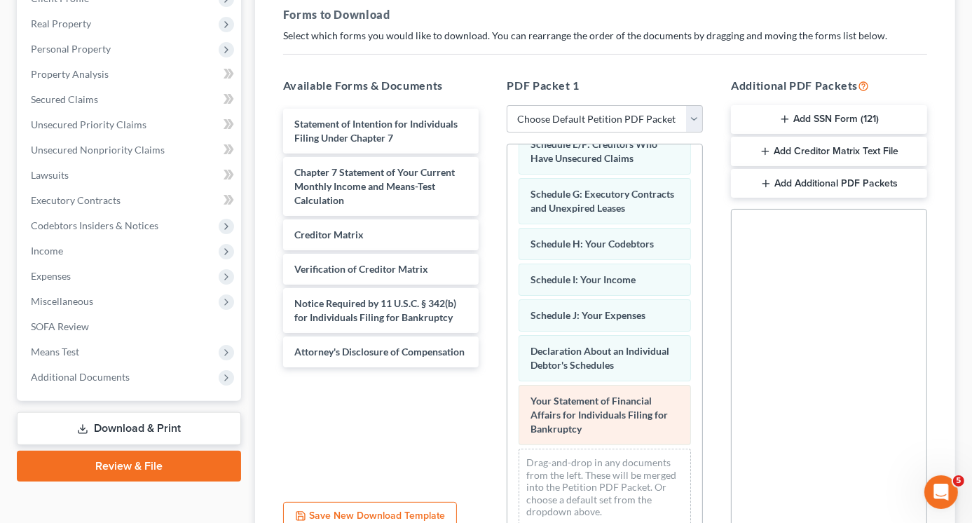
scroll to position [307, 0]
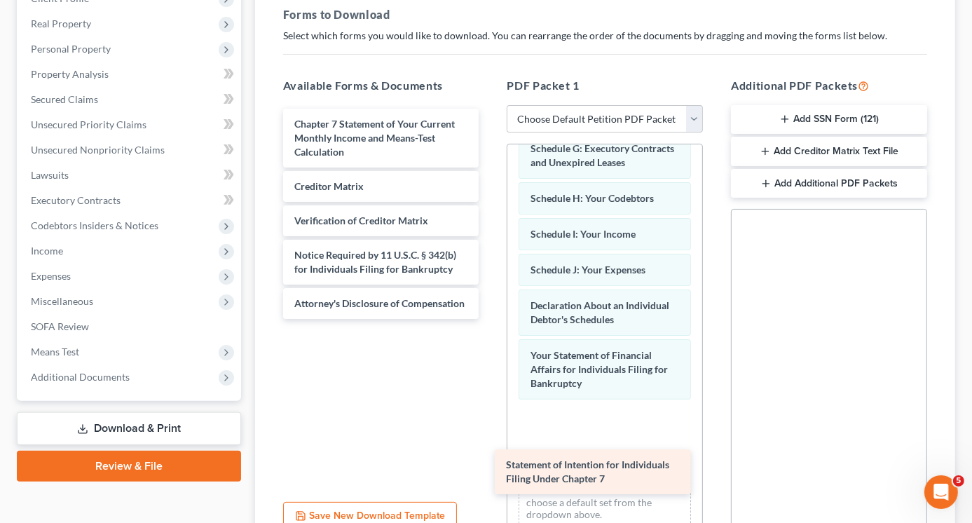
drag, startPoint x: 408, startPoint y: 132, endPoint x: 619, endPoint y: 474, distance: 402.0
click at [490, 319] on div "Statement of Intention for Individuals Filing Under Chapter 7 Statement of Inte…" at bounding box center [381, 214] width 219 height 210
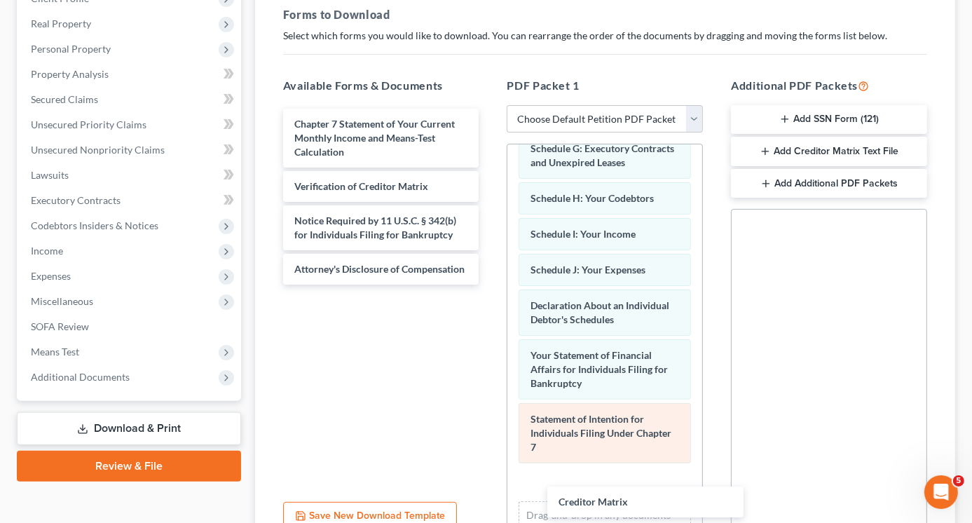
drag, startPoint x: 394, startPoint y: 192, endPoint x: 644, endPoint y: 491, distance: 390.3
click at [490, 284] on div "Creditor Matrix Chapter 7 Statement of Your Current Monthly Income and Means-Te…" at bounding box center [381, 197] width 219 height 176
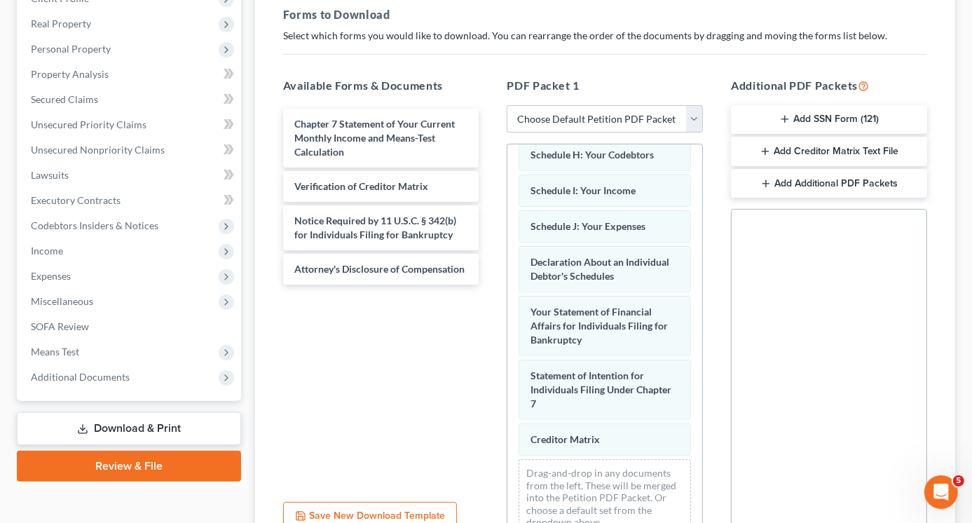
scroll to position [406, 0]
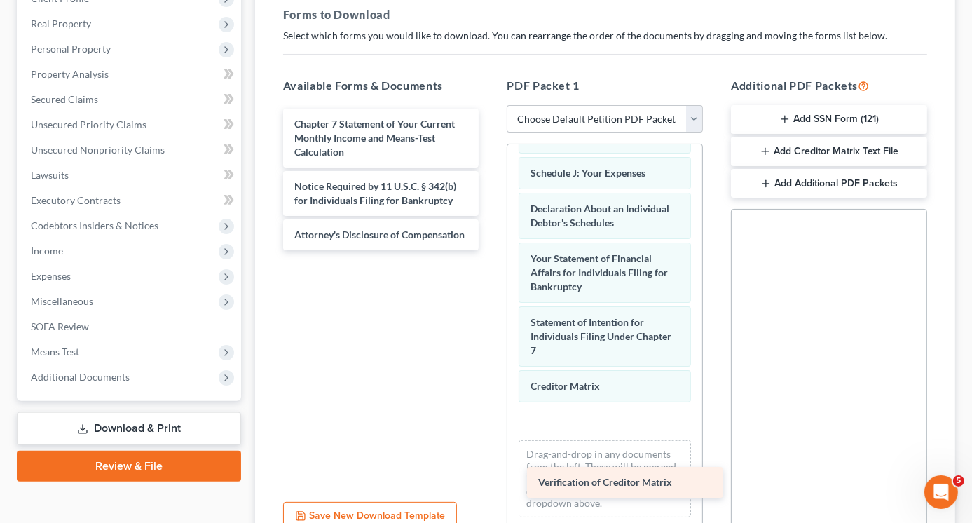
drag, startPoint x: 370, startPoint y: 177, endPoint x: 602, endPoint y: 456, distance: 363.0
click at [490, 250] on div "Verification of Creditor Matrix Chapter 7 Statement of Your Current Monthly Inc…" at bounding box center [381, 179] width 219 height 141
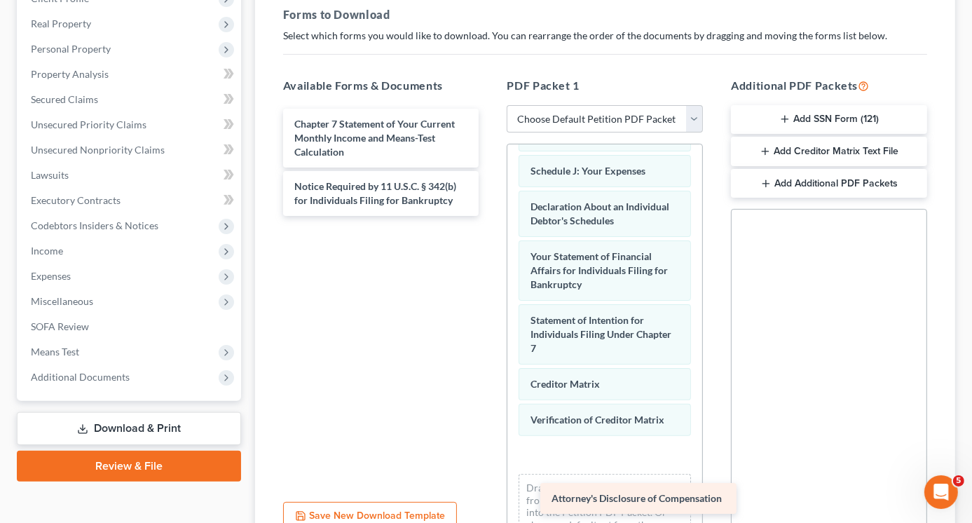
drag, startPoint x: 434, startPoint y: 233, endPoint x: 689, endPoint y: 480, distance: 354.7
click at [490, 216] on div "Attorney's Disclosure of Compensation Chapter 7 Statement of Your Current Month…" at bounding box center [381, 162] width 219 height 107
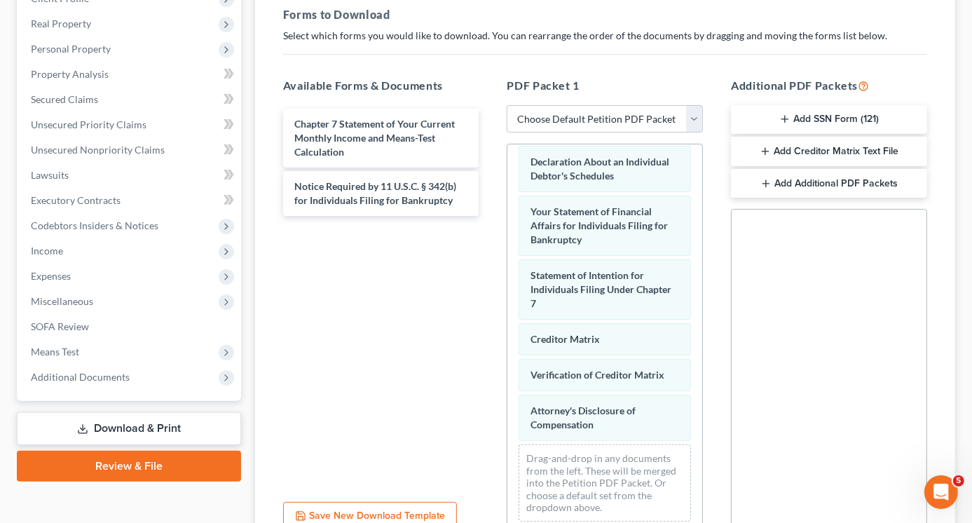
scroll to position [491, 0]
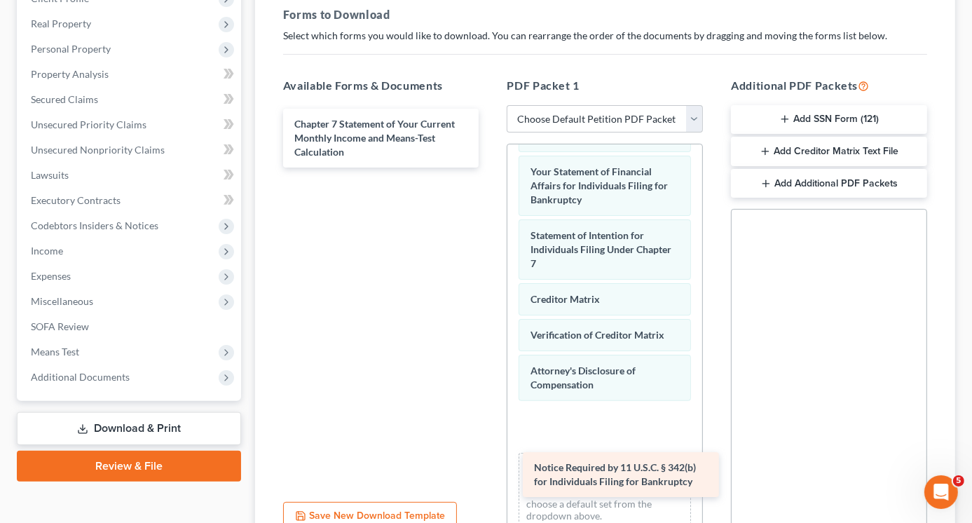
drag, startPoint x: 367, startPoint y: 193, endPoint x: 605, endPoint y: 466, distance: 362.4
click at [490, 167] on div "Notice Required by 11 U.S.C. § 342(b) for Individuals Filing for Bankruptcy Cha…" at bounding box center [381, 138] width 219 height 59
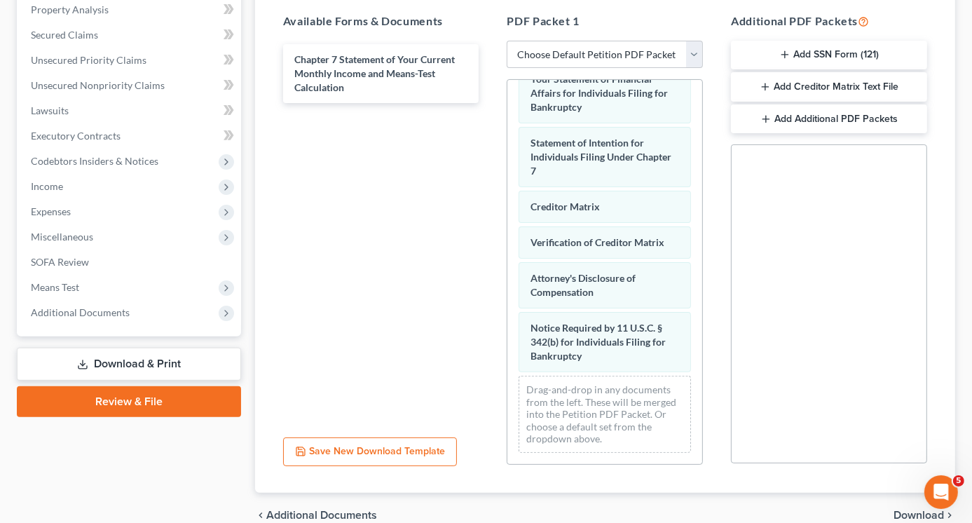
scroll to position [341, 0]
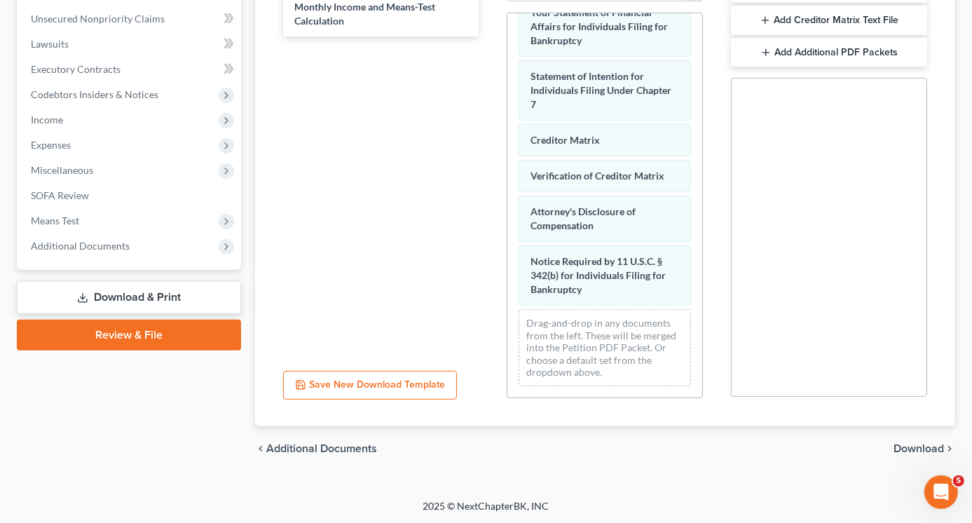
click at [911, 444] on span "Download" at bounding box center [918, 448] width 50 height 11
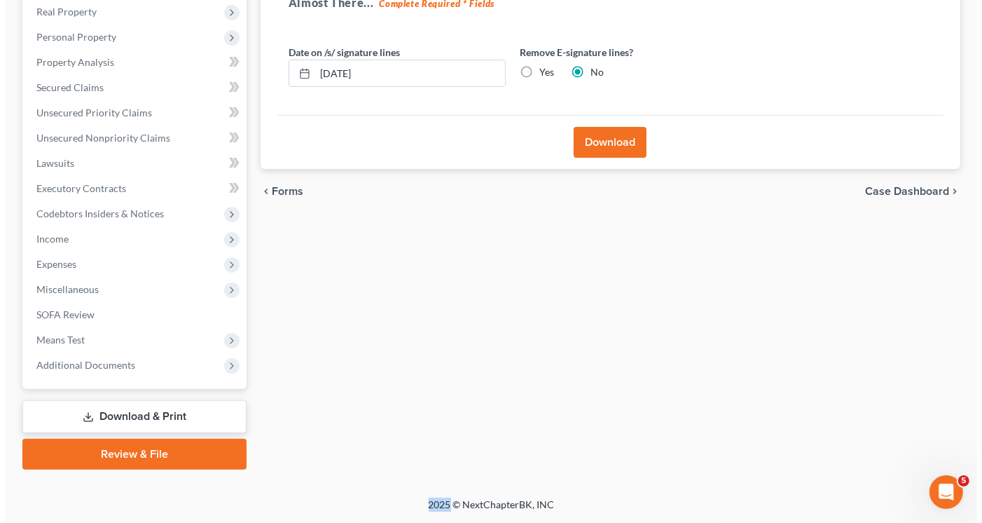
scroll to position [221, 0]
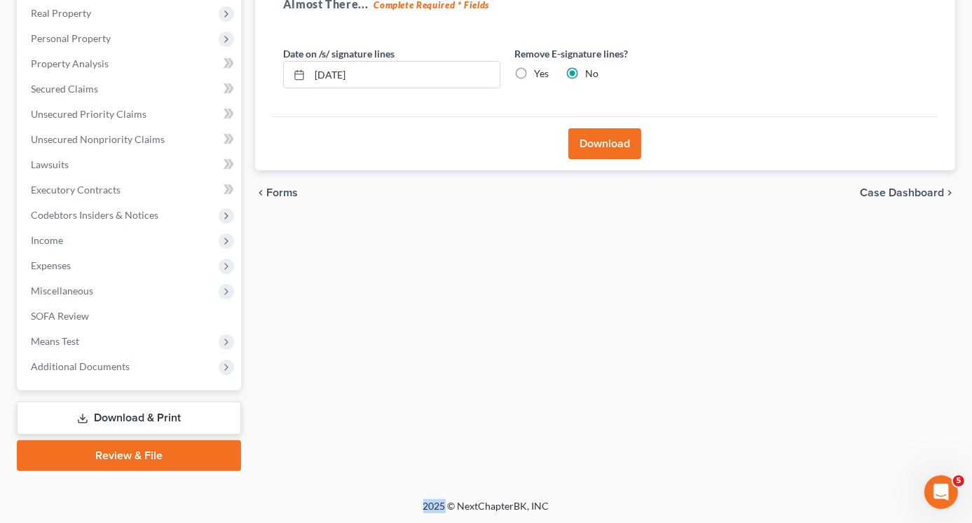
click at [911, 444] on div "Forms Download Forms Forms to Download Select which forms you would like to dow…" at bounding box center [605, 192] width 714 height 557
click at [600, 144] on button "Download" at bounding box center [604, 143] width 73 height 31
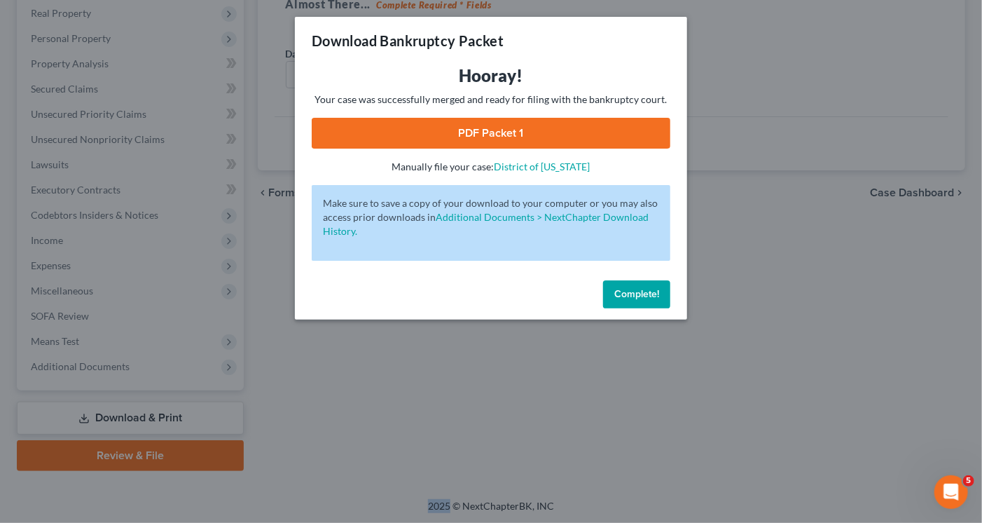
click at [560, 135] on link "PDF Packet 1" at bounding box center [491, 133] width 359 height 31
